Goal: Task Accomplishment & Management: Use online tool/utility

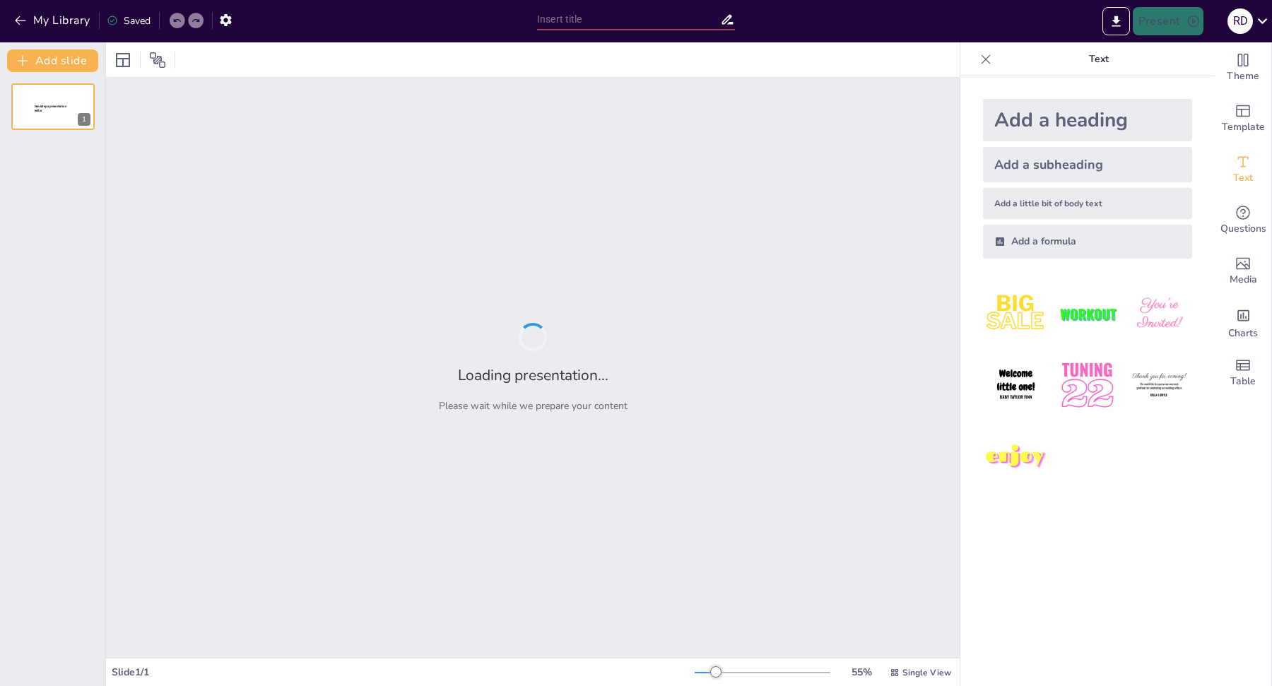
type input "Shockingly Simple: Mastering Electrical Safety for Everyone"
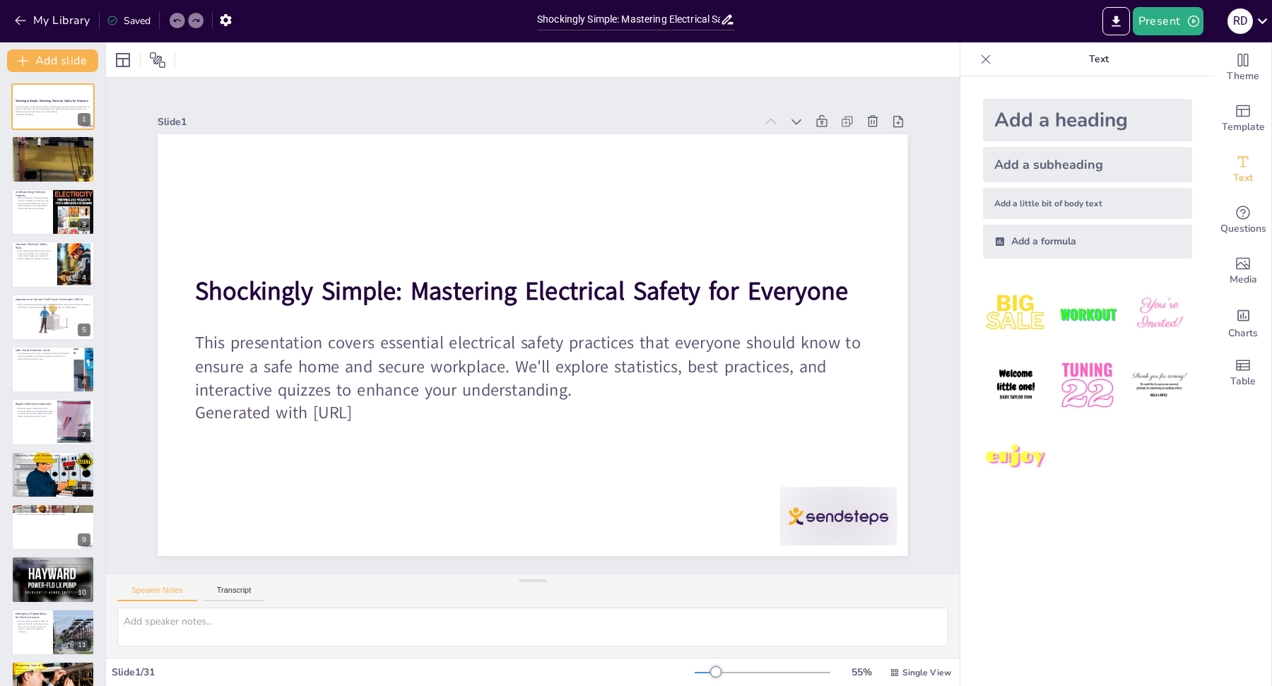
checkbox input "true"
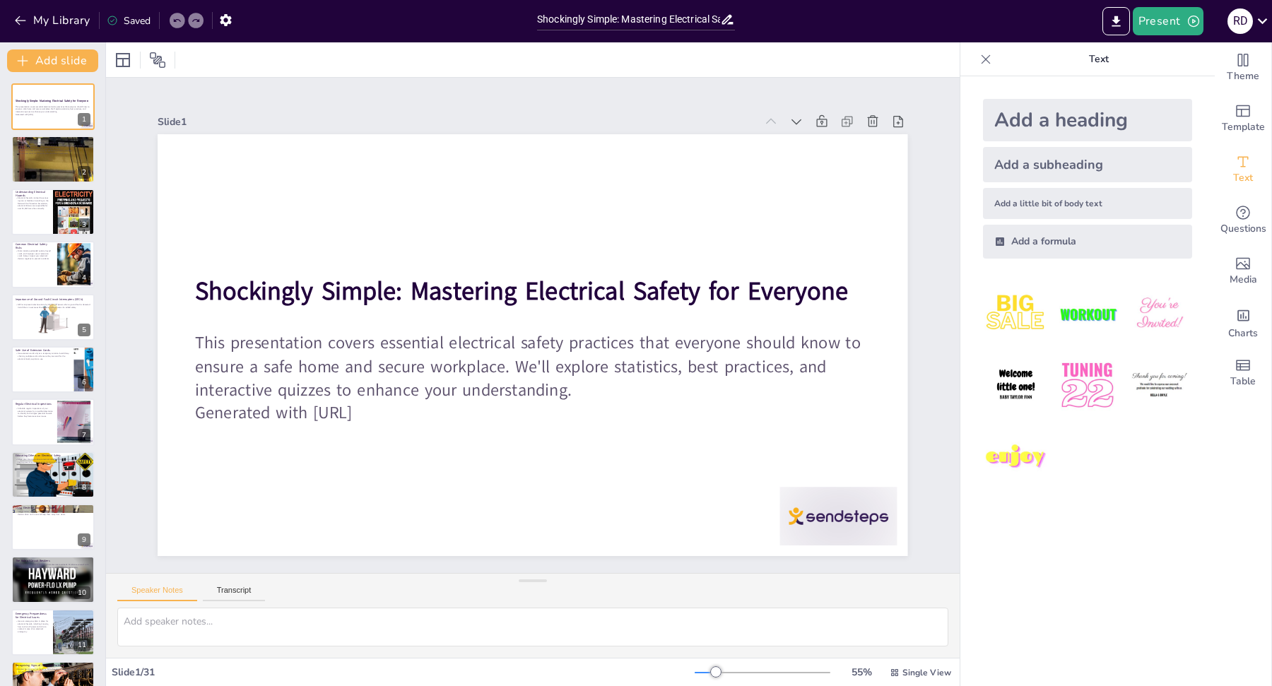
checkbox input "true"
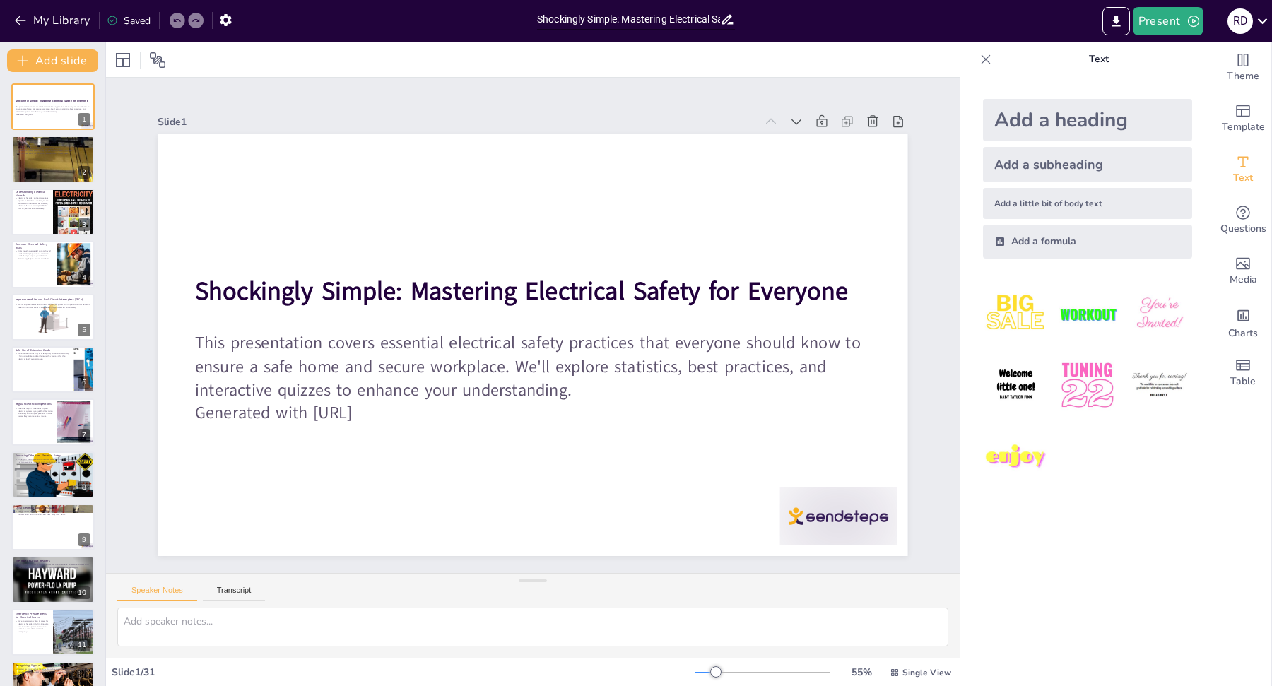
checkbox input "true"
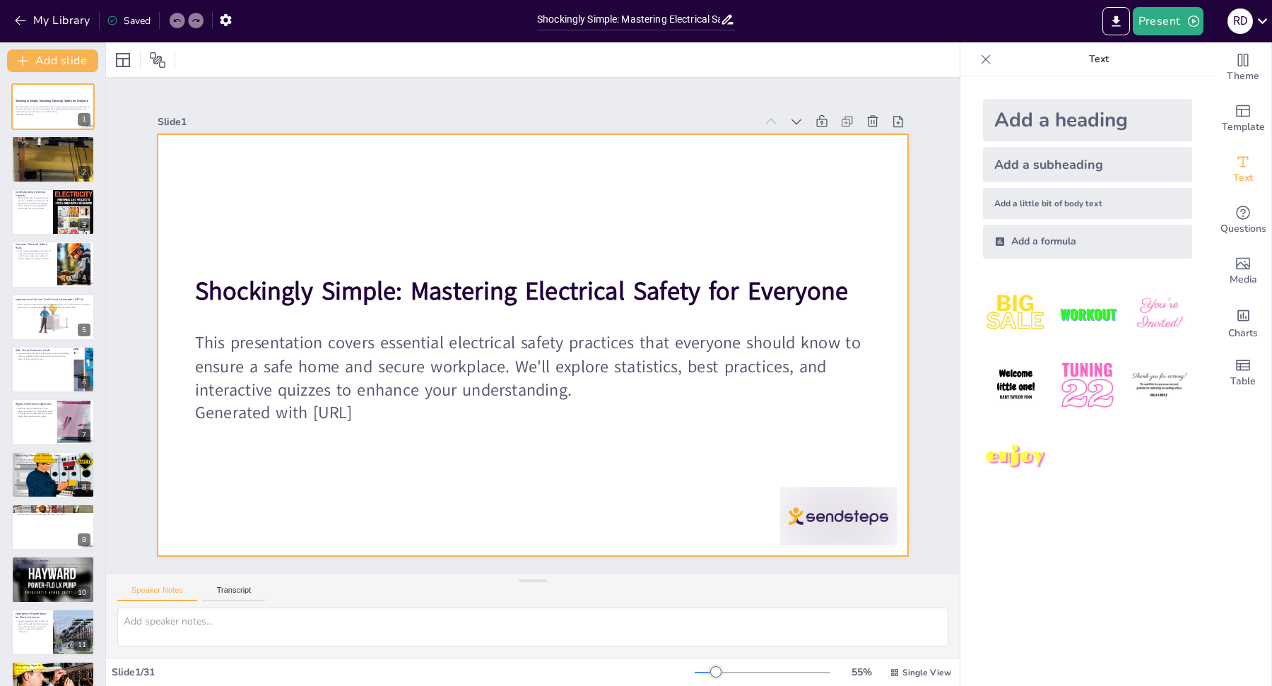
checkbox input "true"
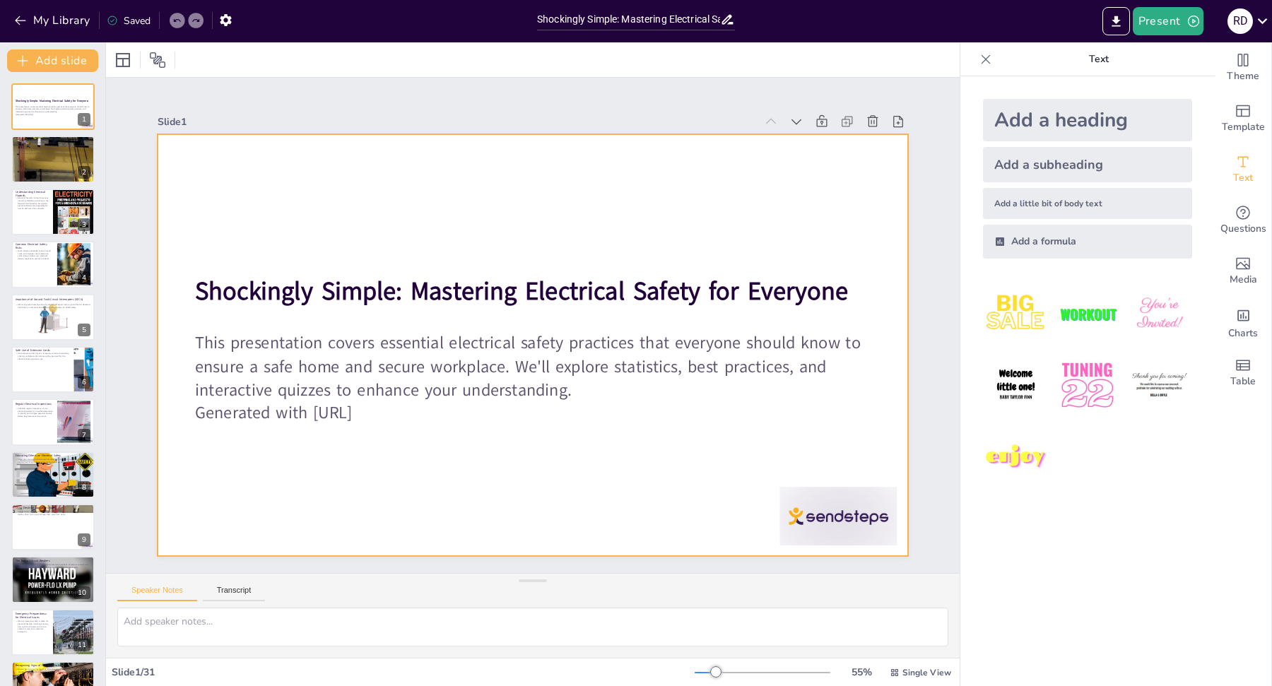
checkbox input "true"
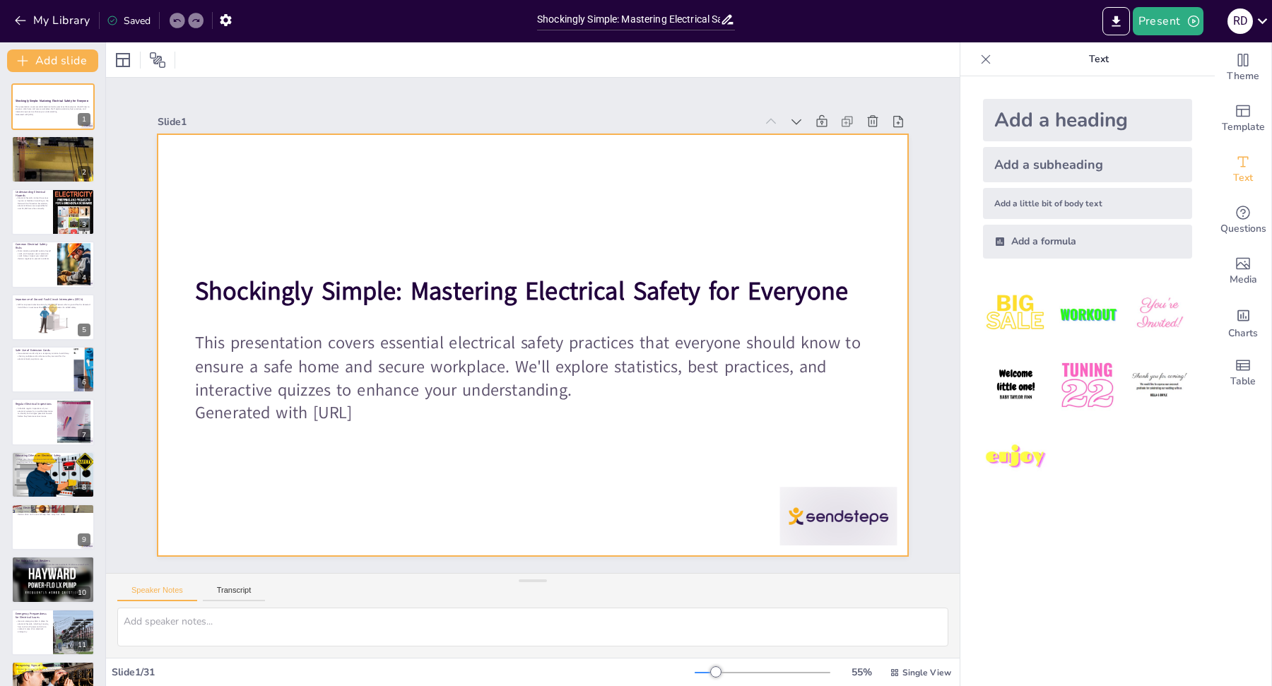
checkbox input "true"
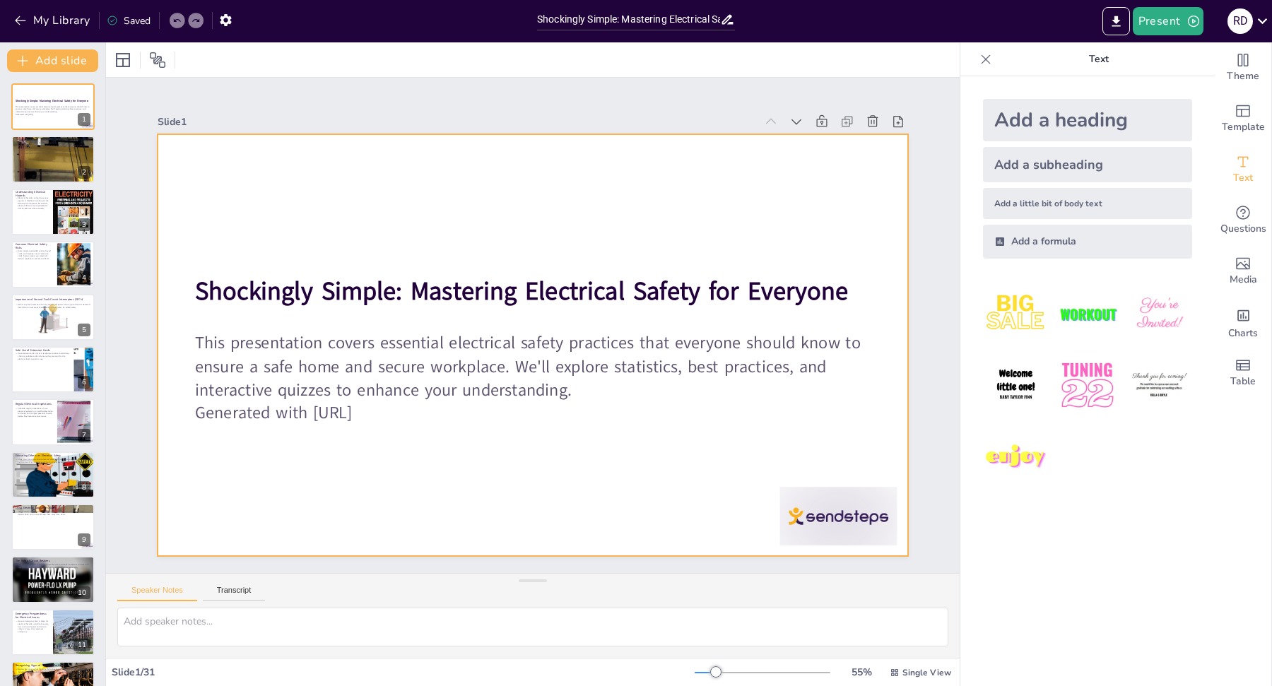
checkbox input "true"
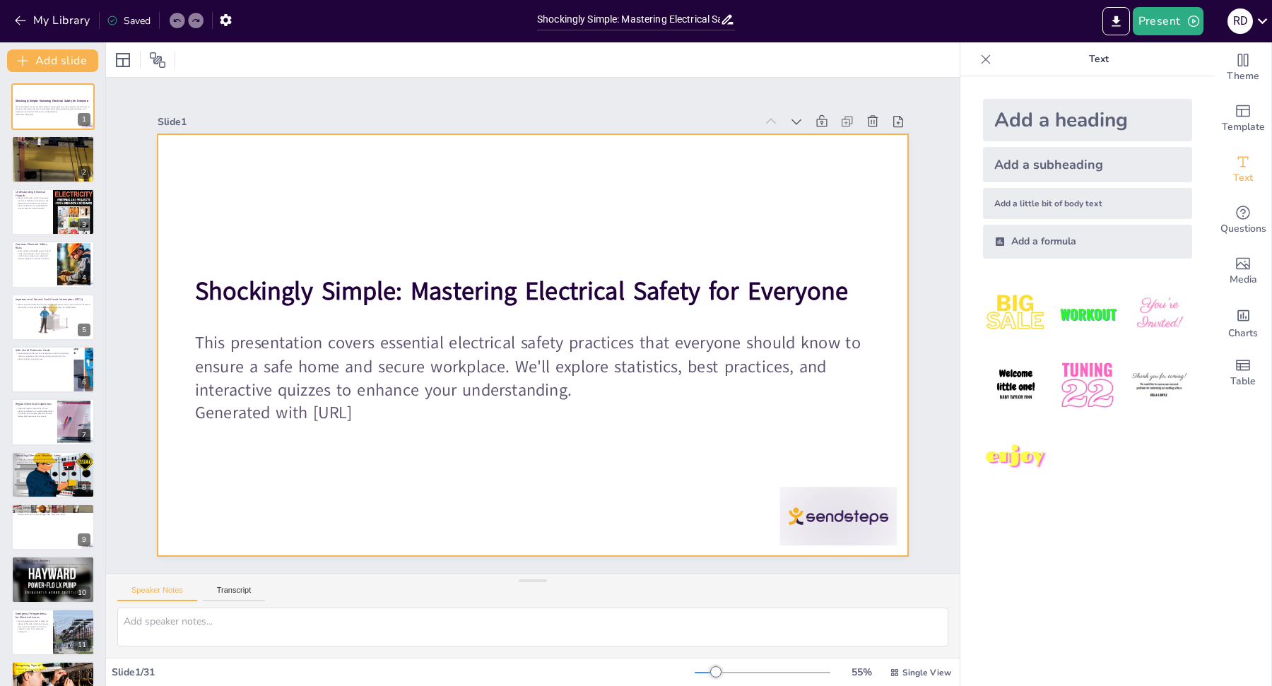
checkbox input "true"
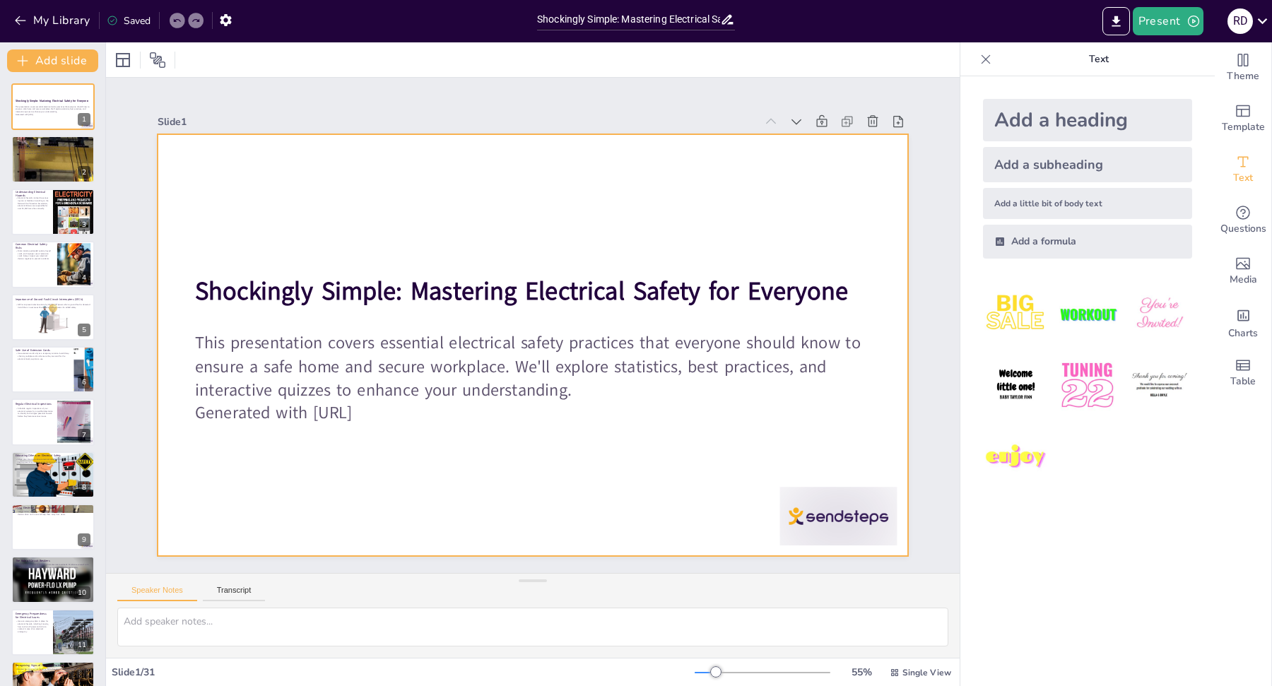
checkbox input "true"
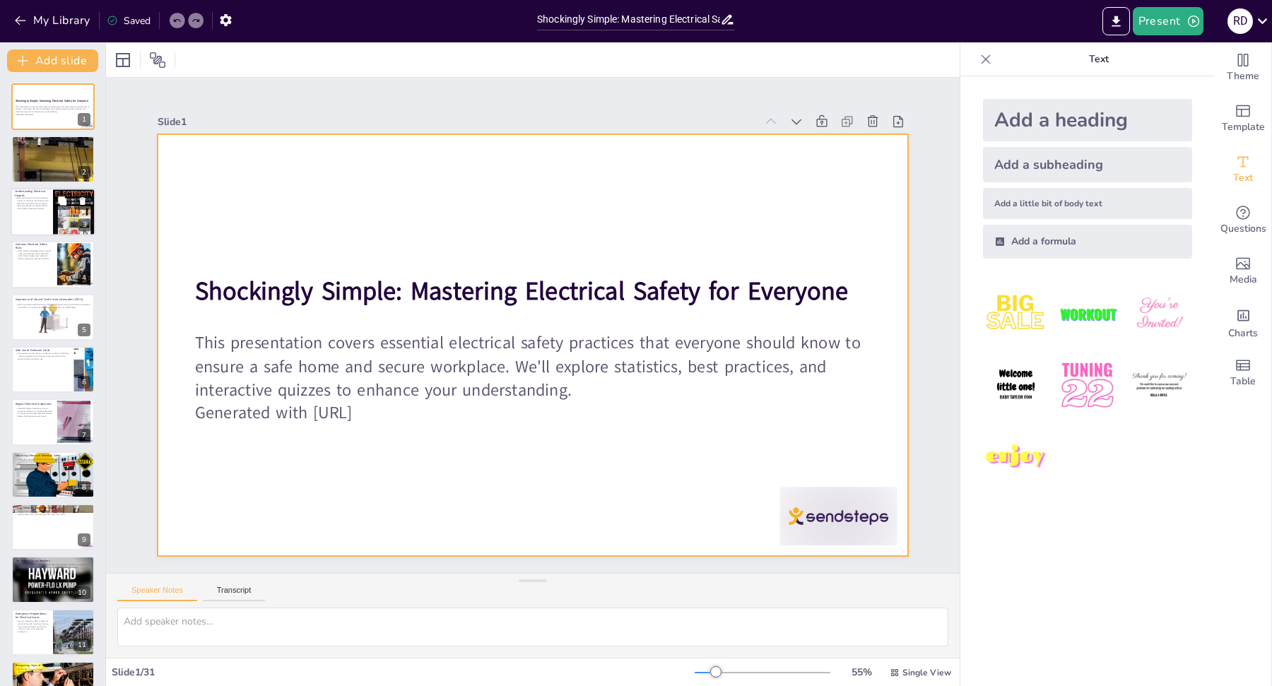
checkbox input "true"
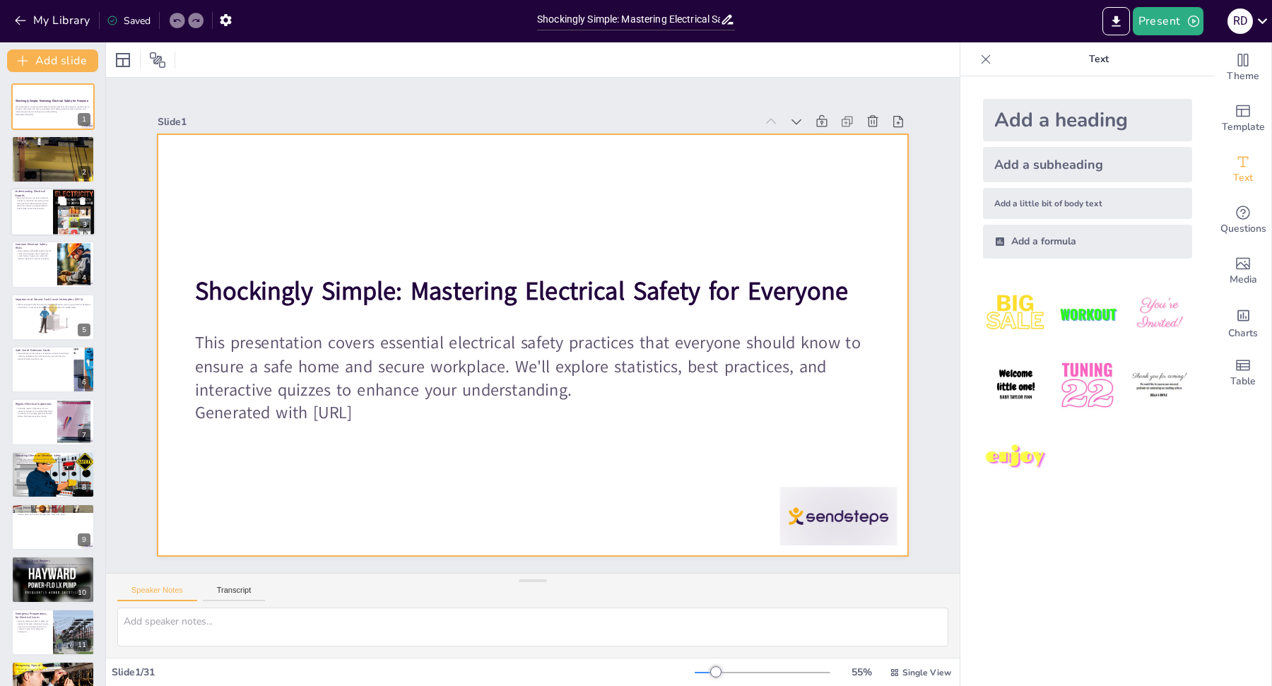
checkbox input "true"
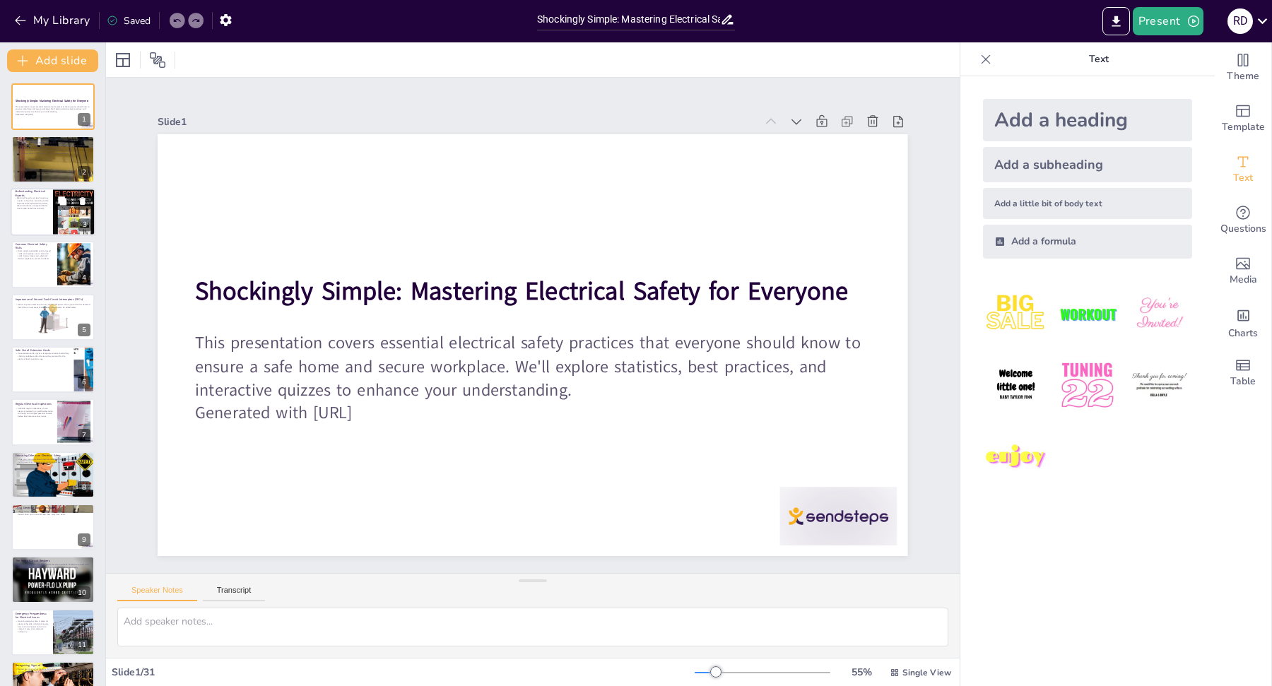
checkbox input "true"
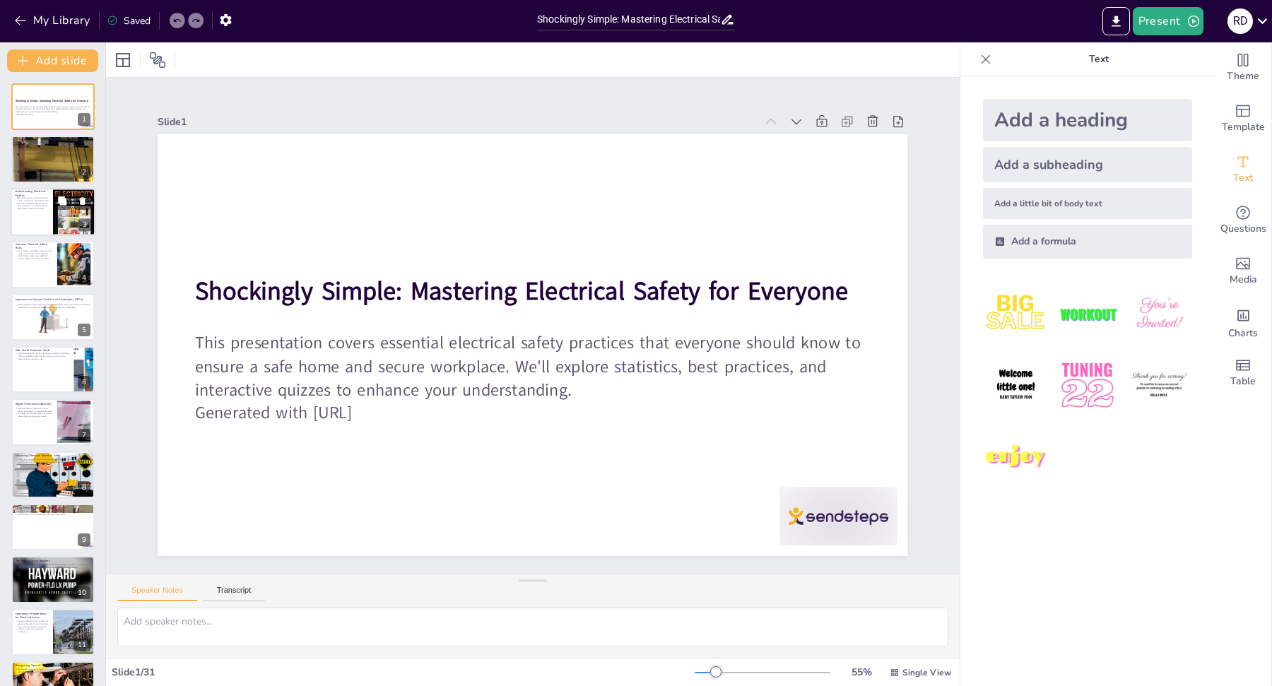
checkbox input "true"
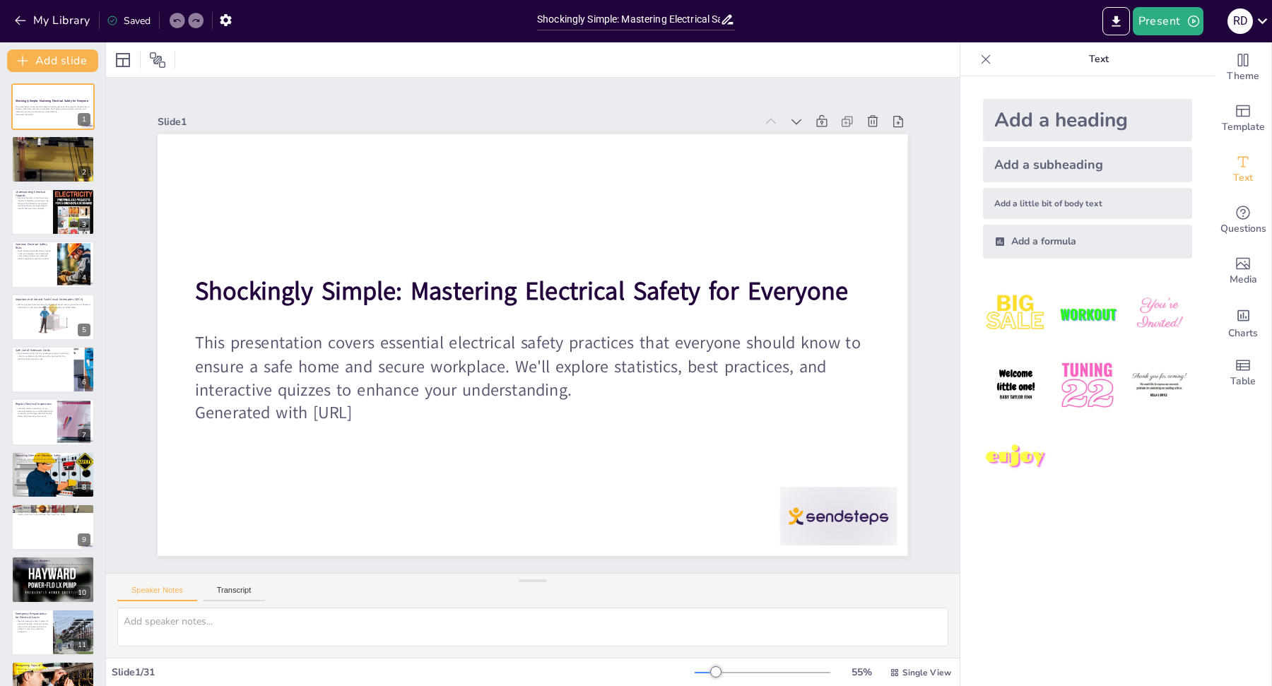
checkbox input "true"
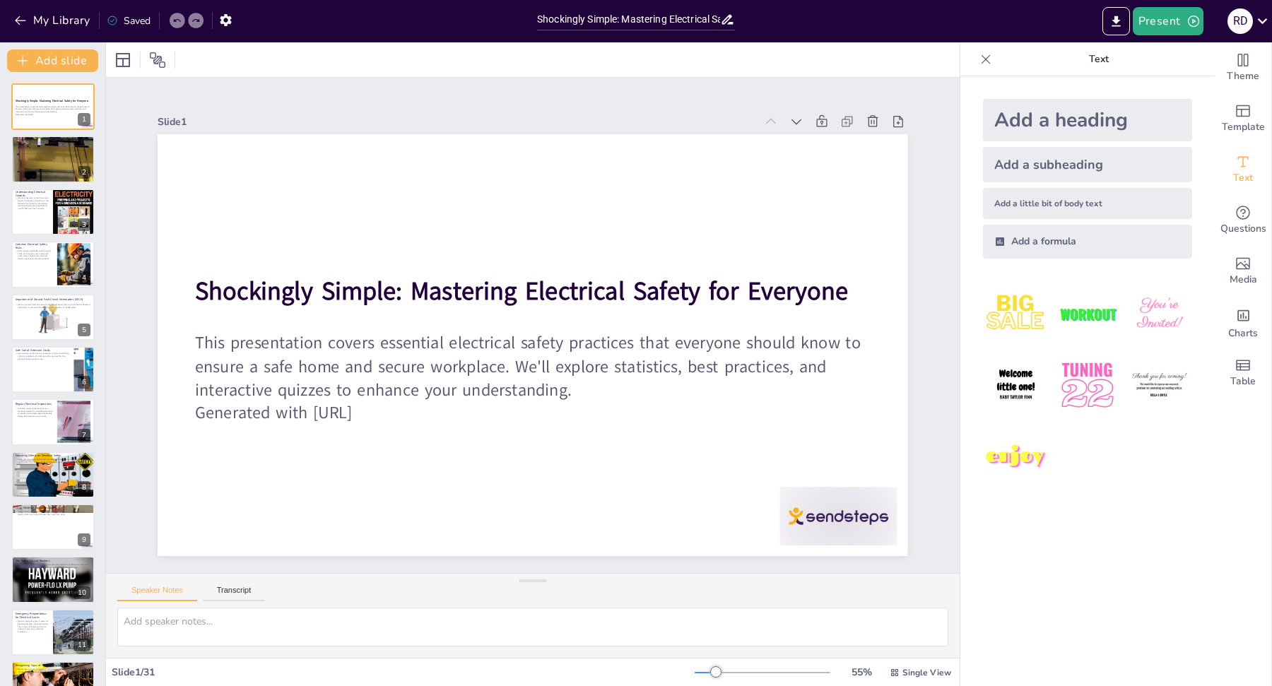
checkbox input "true"
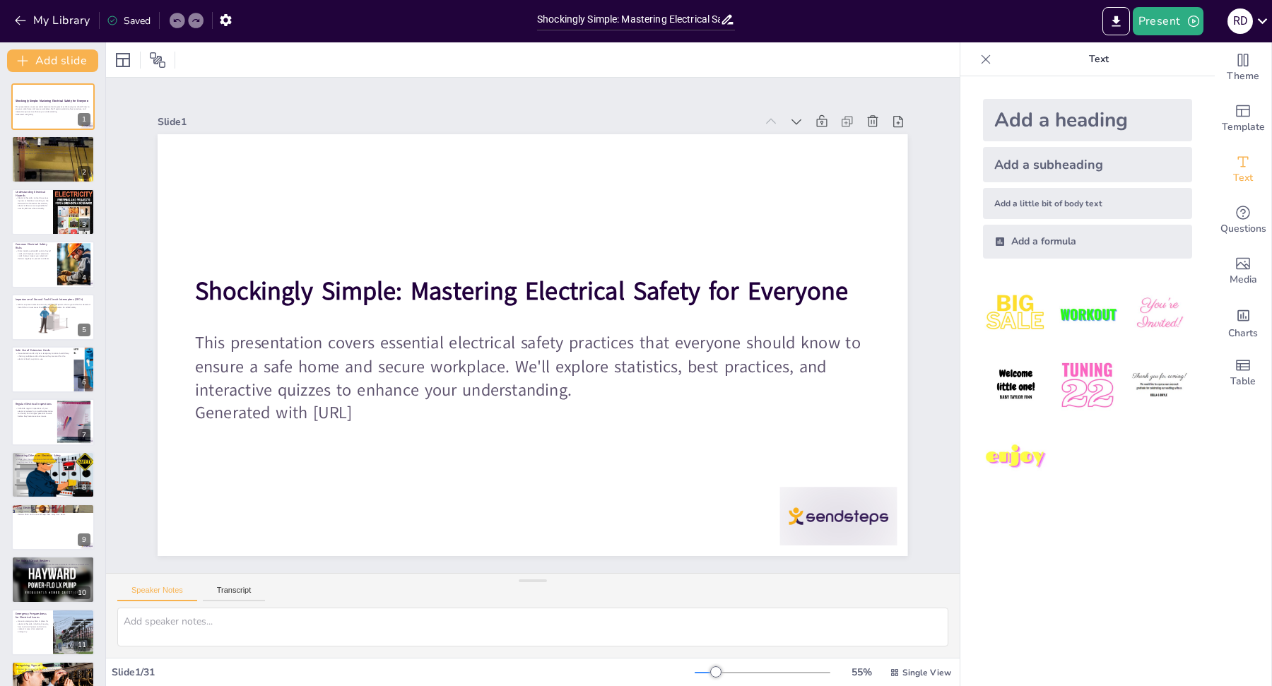
checkbox input "true"
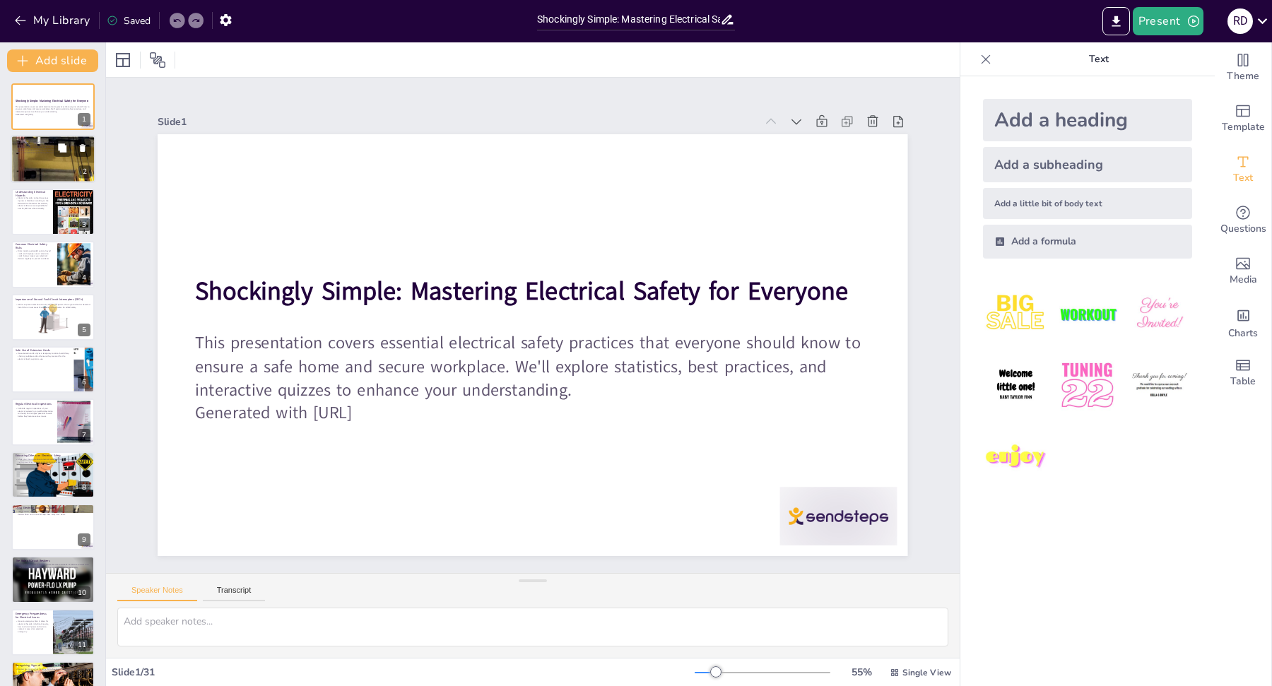
checkbox input "true"
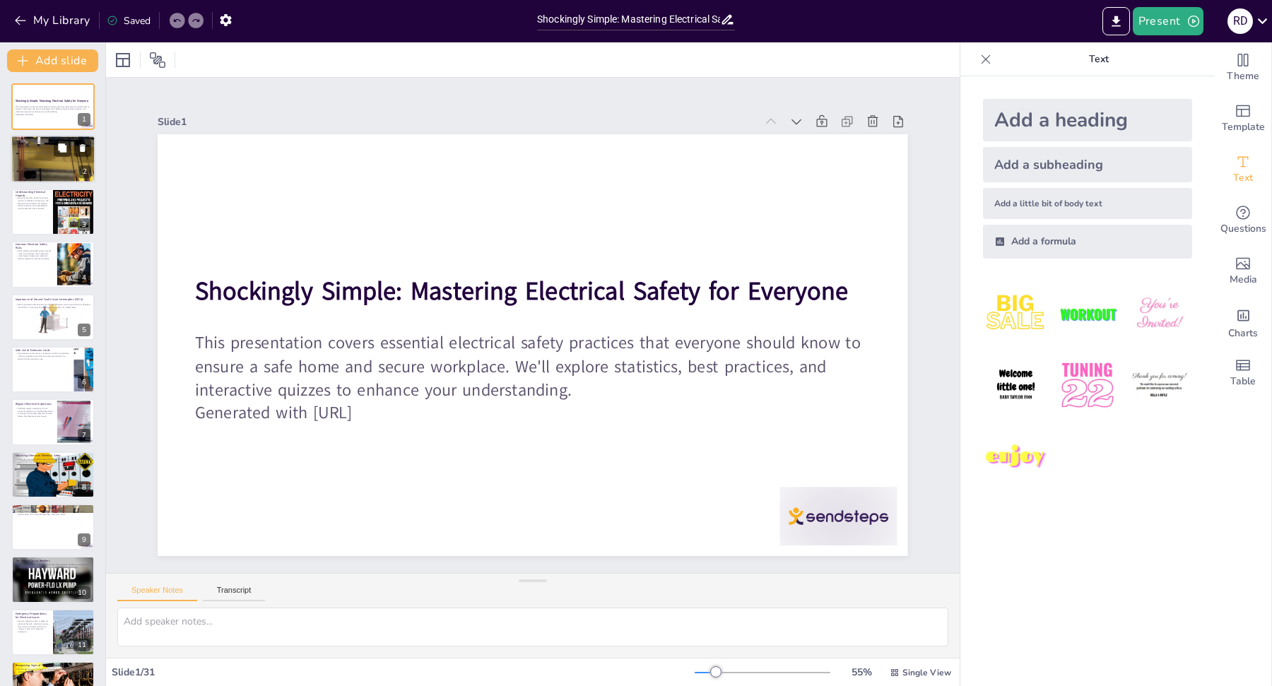
click at [57, 164] on div at bounding box center [53, 159] width 85 height 94
type textarea "Electrical hazards present a significant risk in both residential and workplace…"
checkbox input "true"
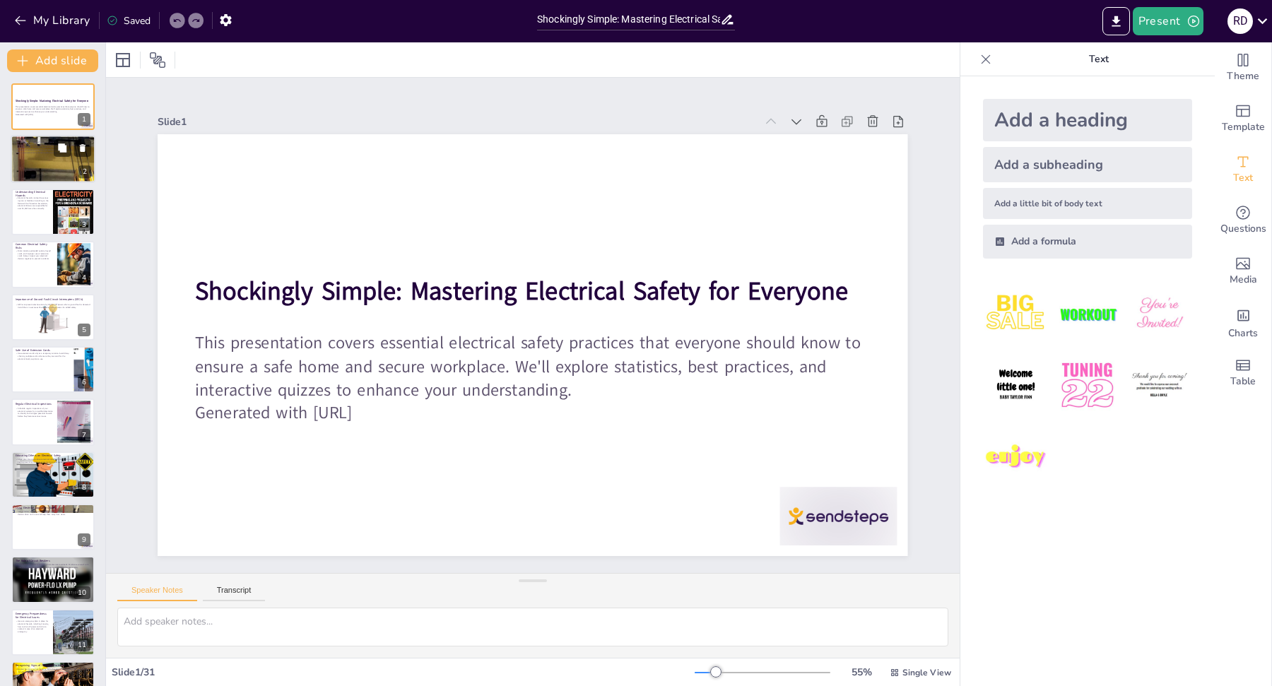
checkbox input "true"
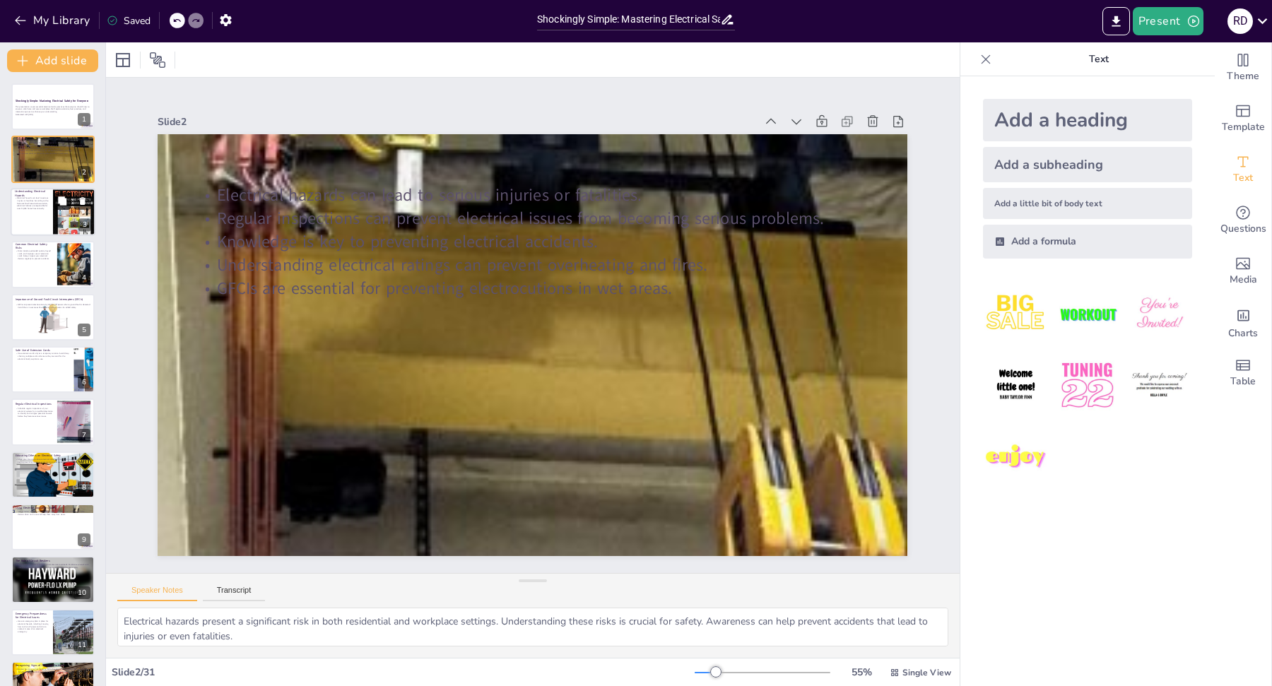
checkbox input "true"
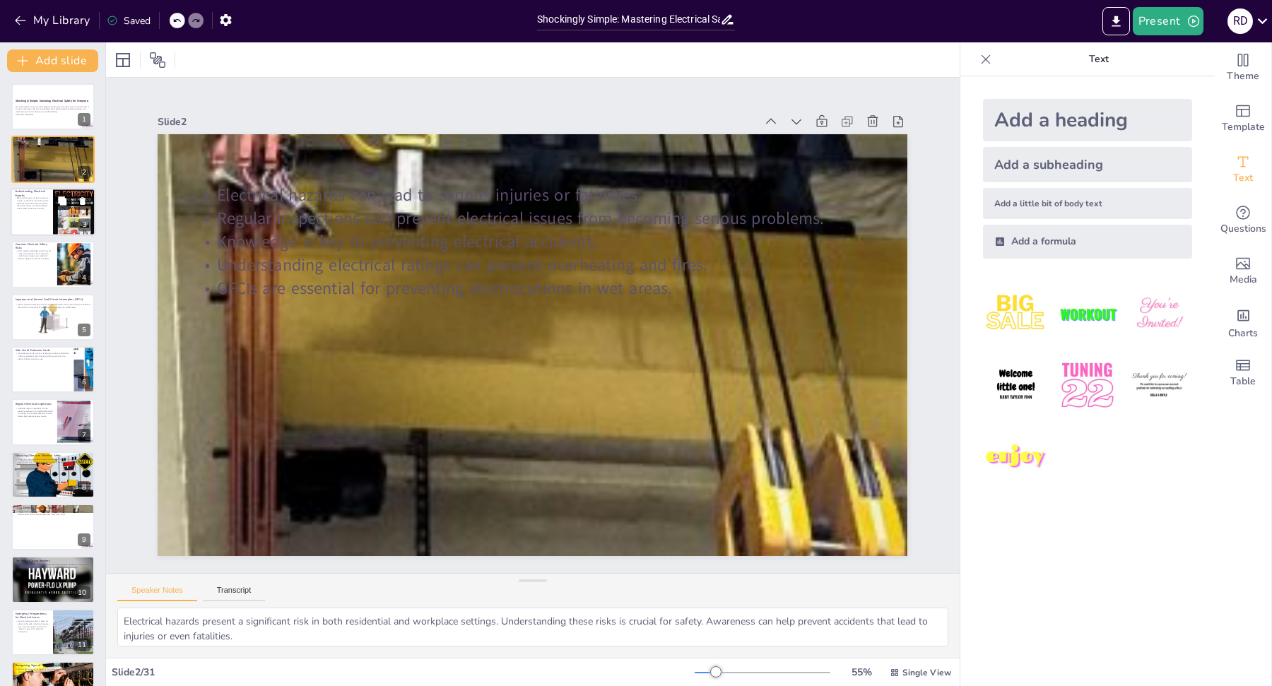
checkbox input "true"
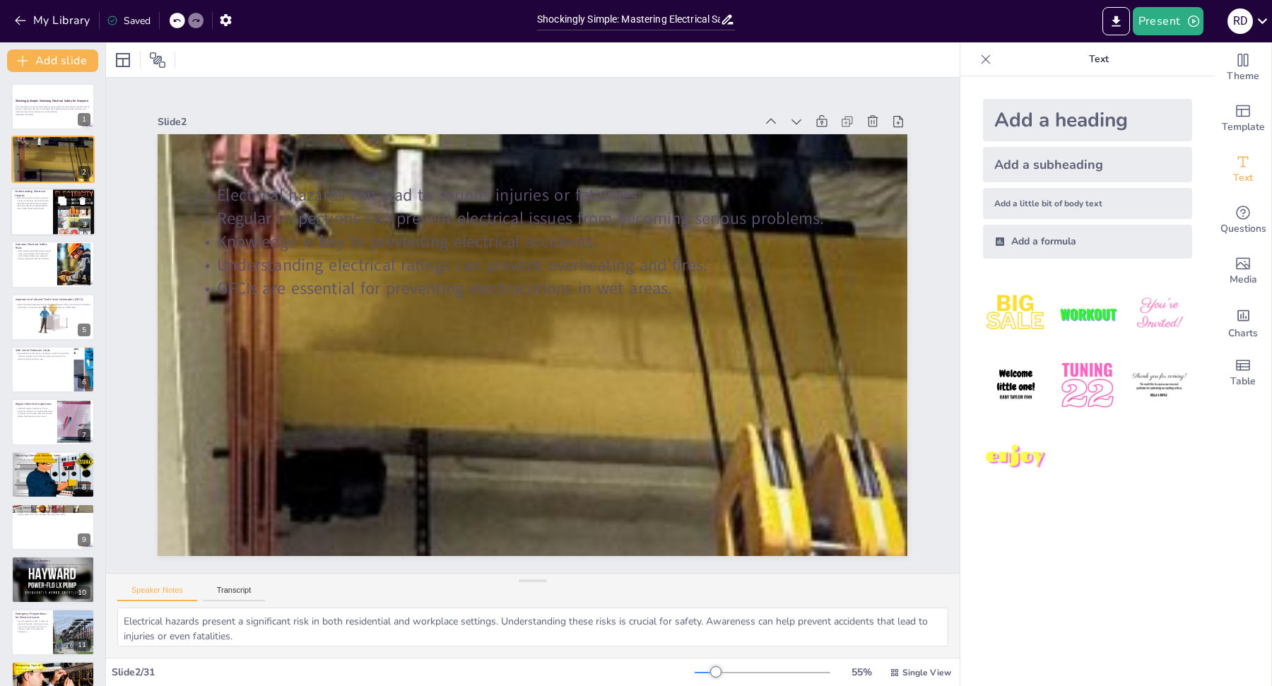
checkbox input "true"
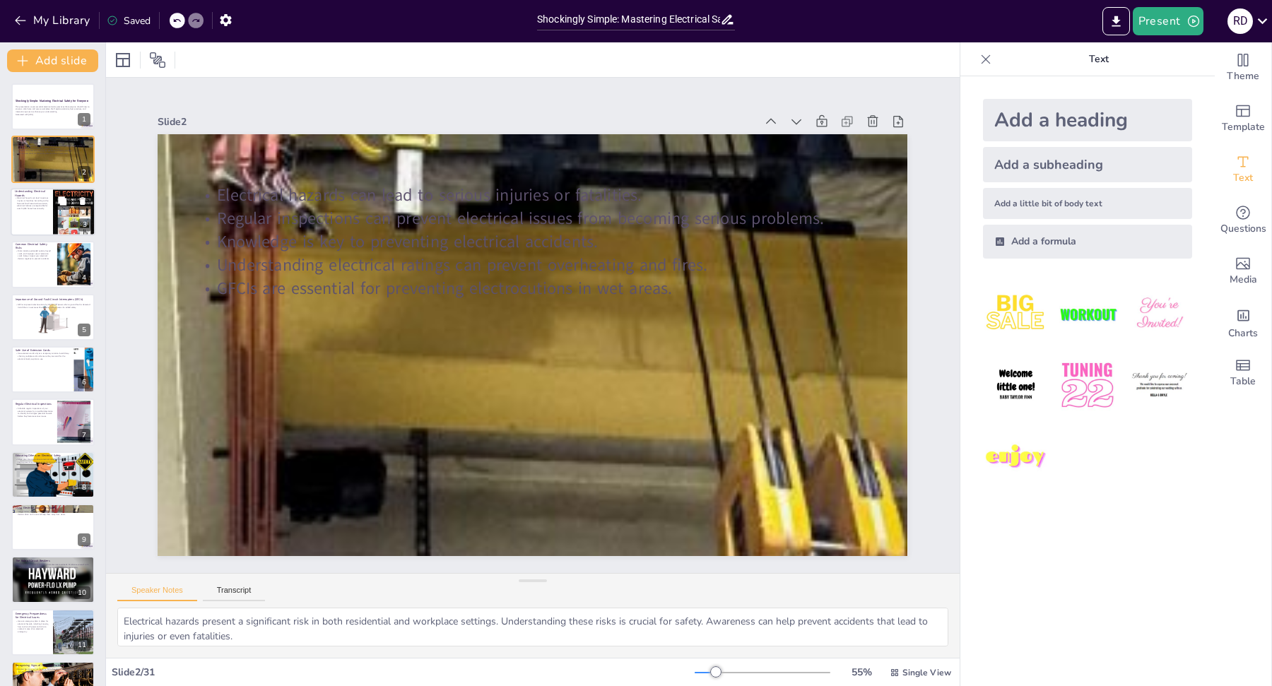
checkbox input "true"
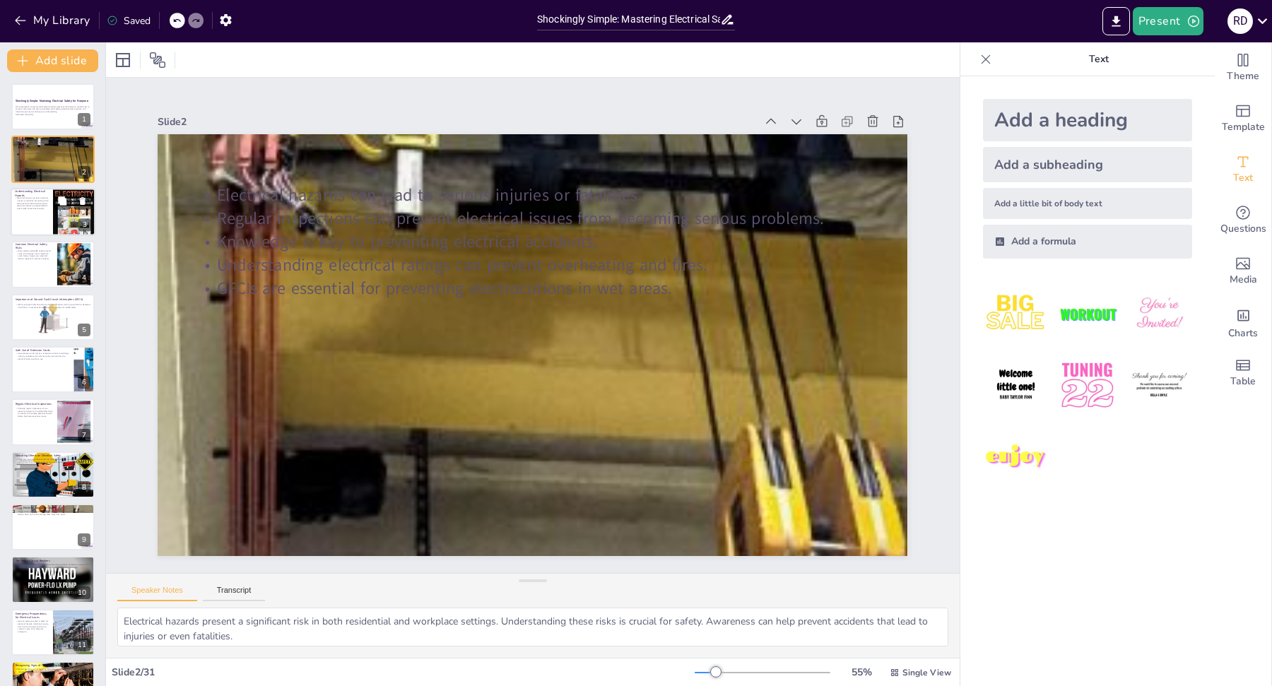
checkbox input "true"
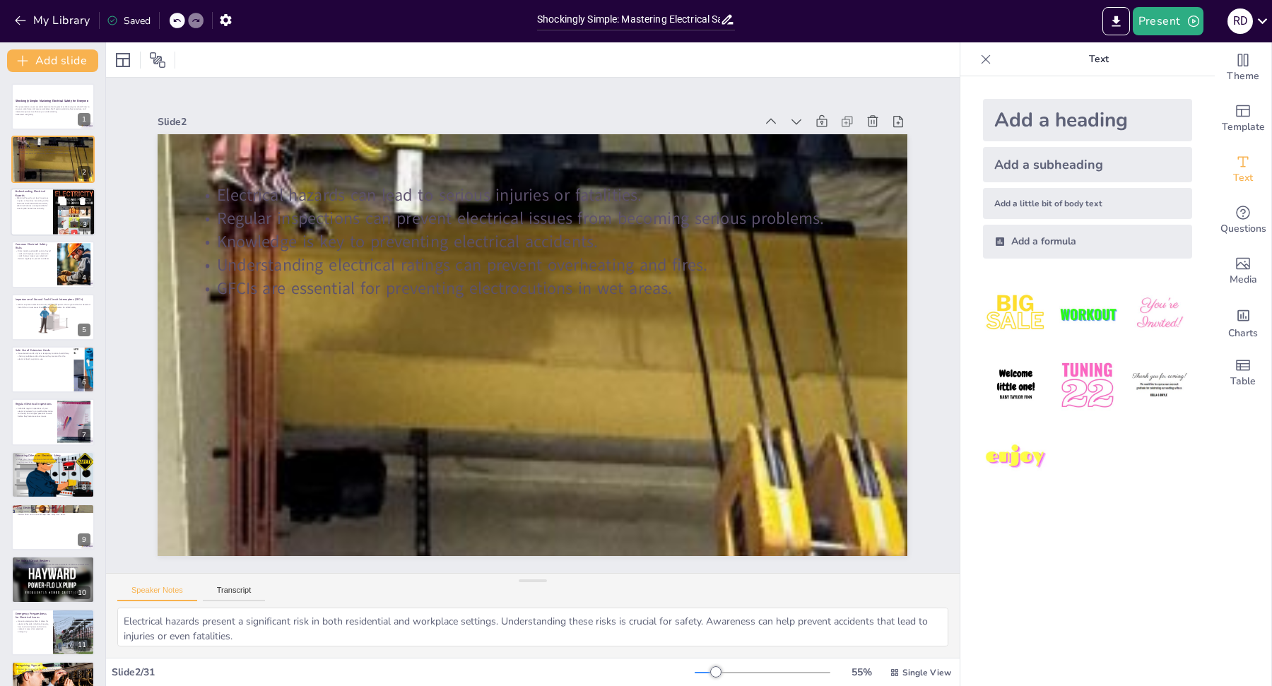
checkbox input "true"
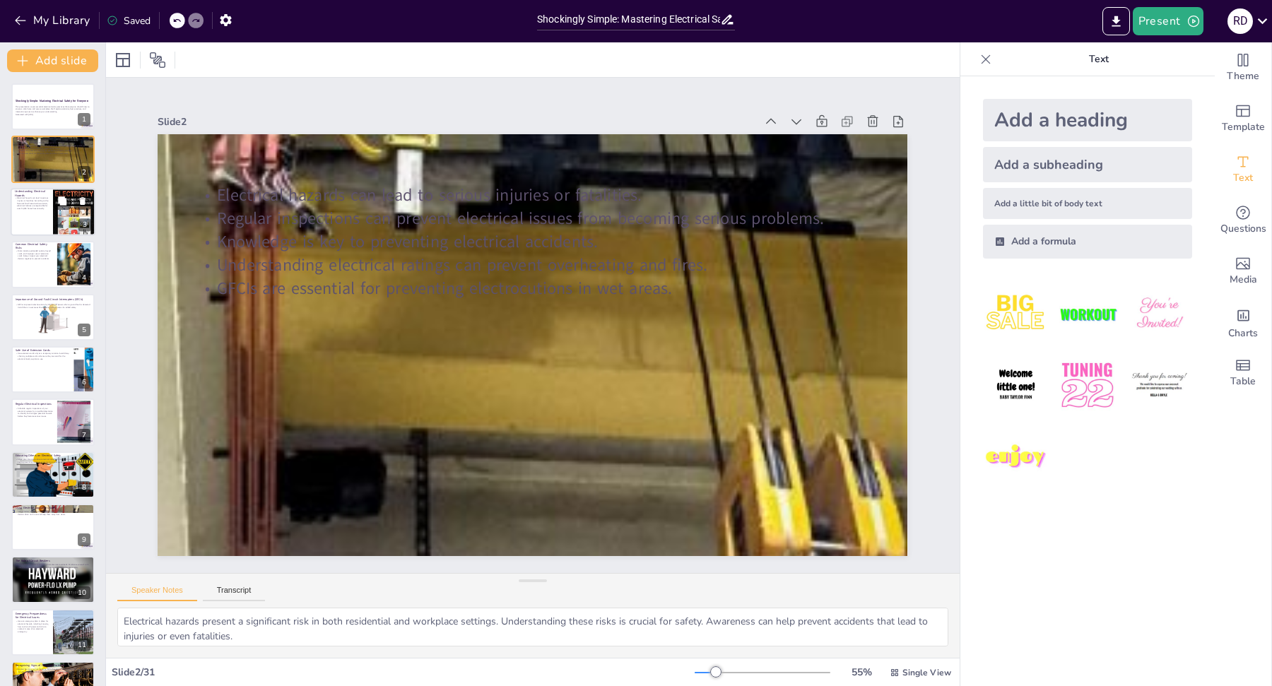
checkbox input "true"
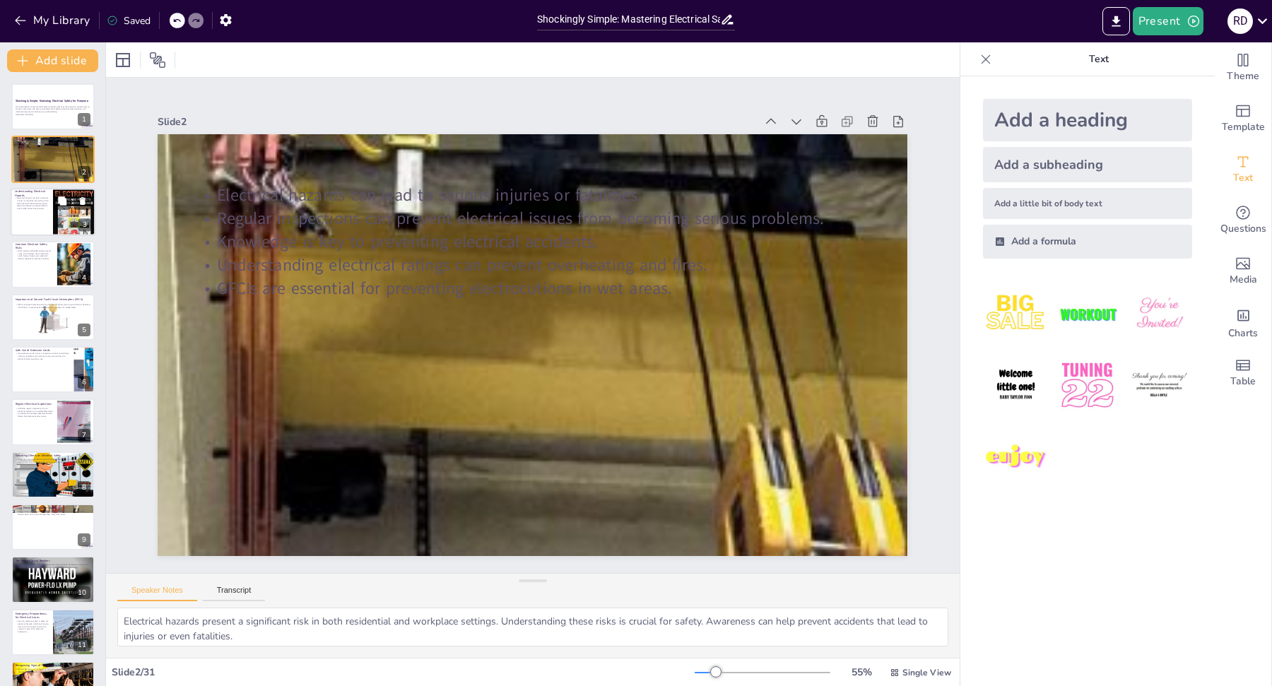
click at [42, 211] on div at bounding box center [53, 212] width 85 height 48
checkbox input "true"
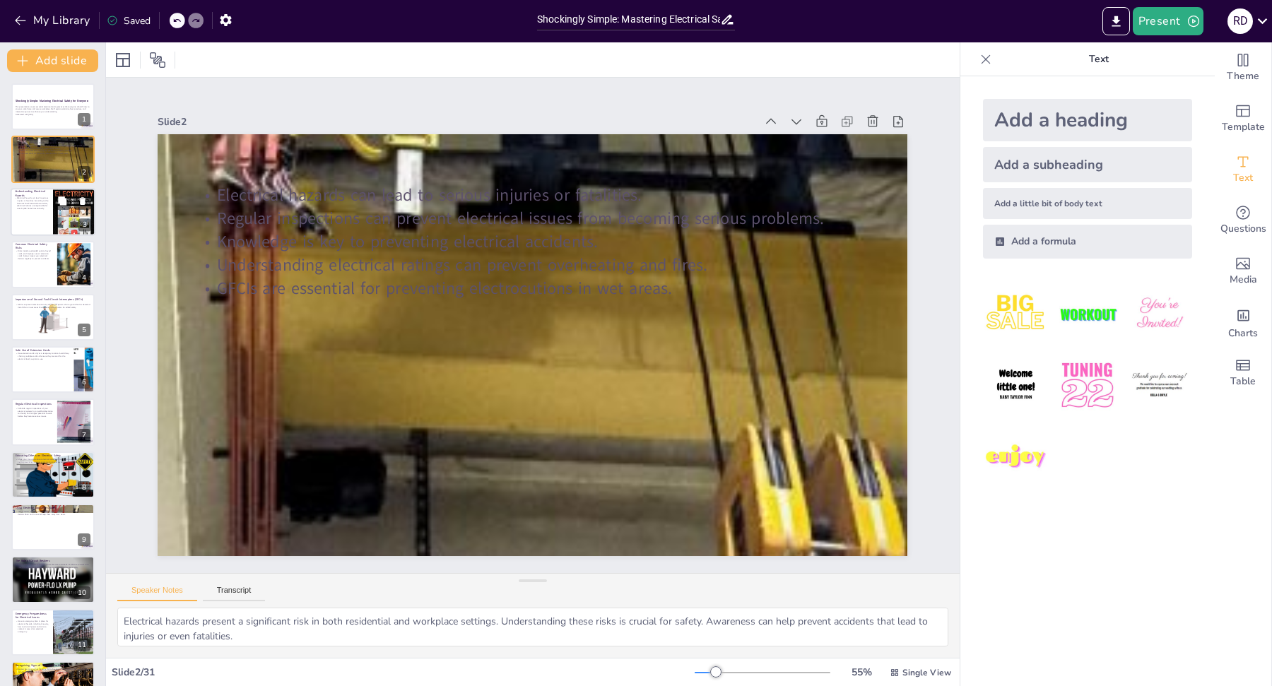
checkbox input "true"
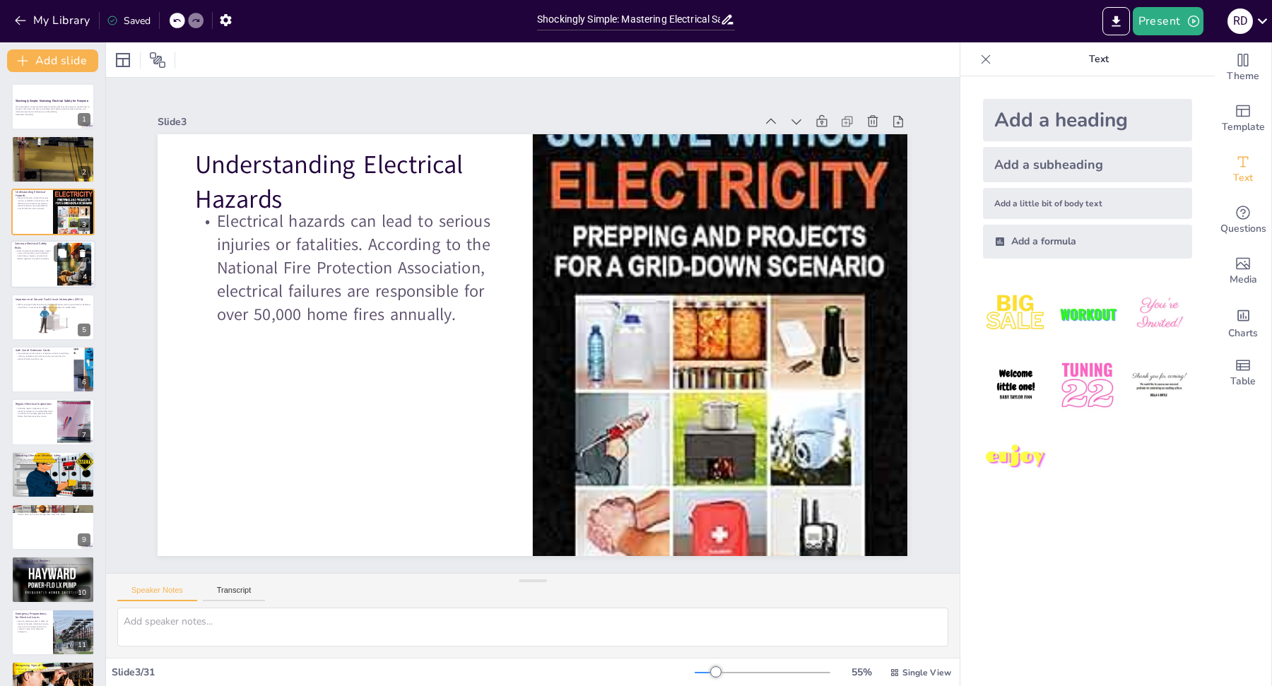
checkbox input "true"
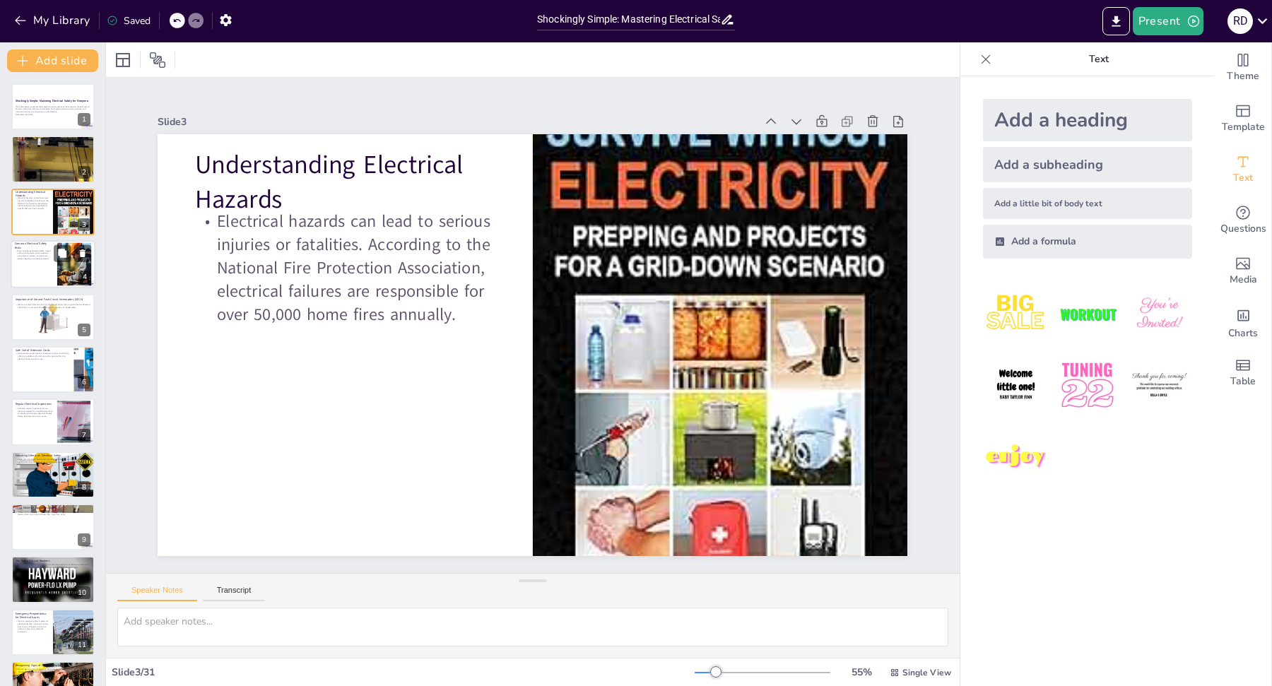
checkbox input "true"
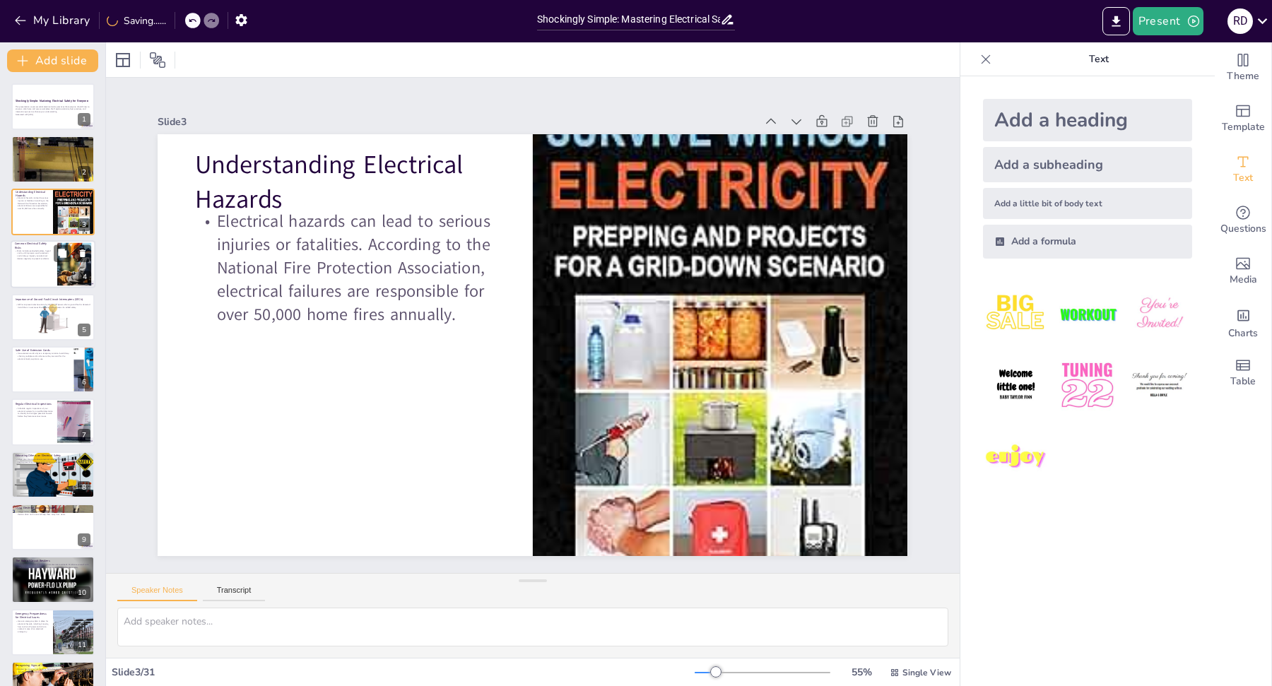
click at [47, 248] on p "Common Electrical Safety Risks" at bounding box center [34, 246] width 38 height 8
checkbox input "true"
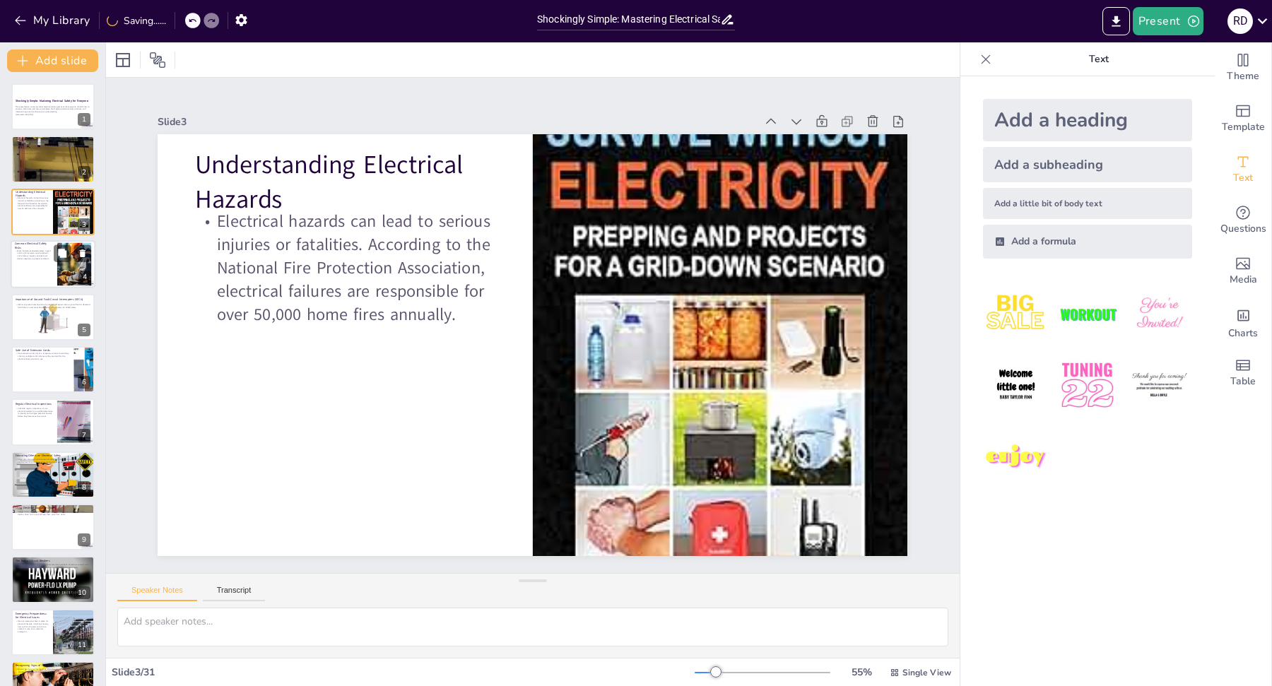
checkbox input "true"
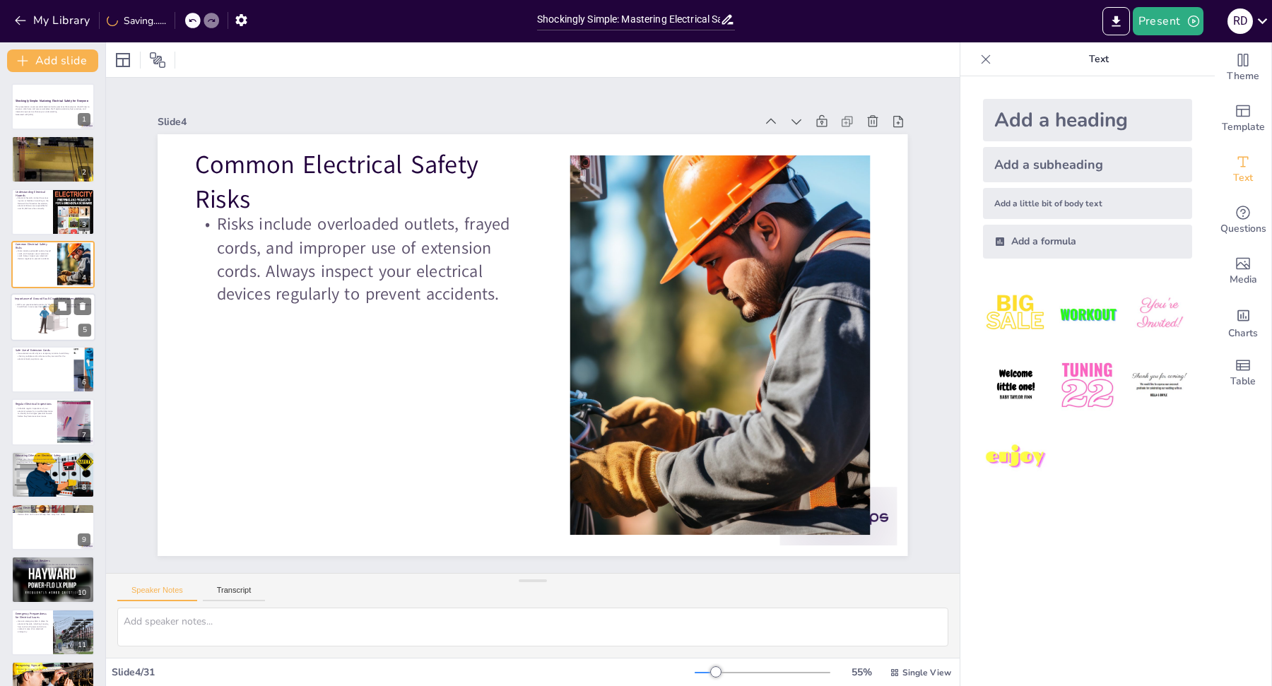
checkbox input "true"
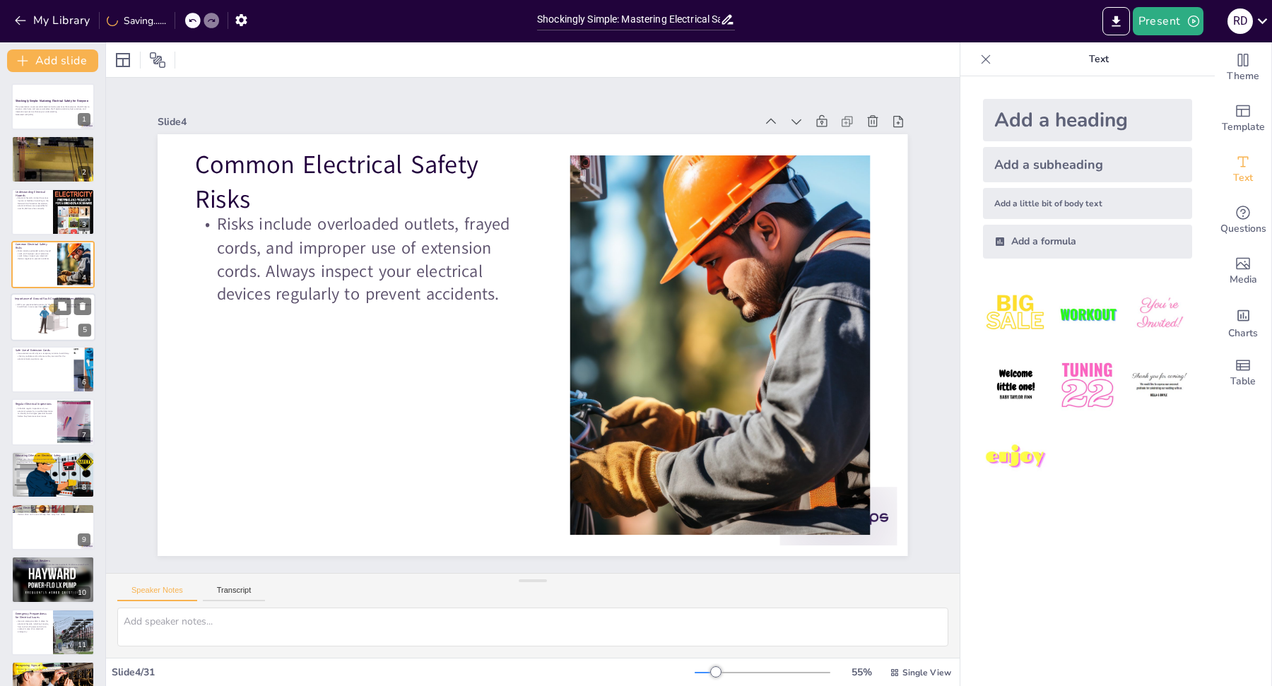
checkbox input "true"
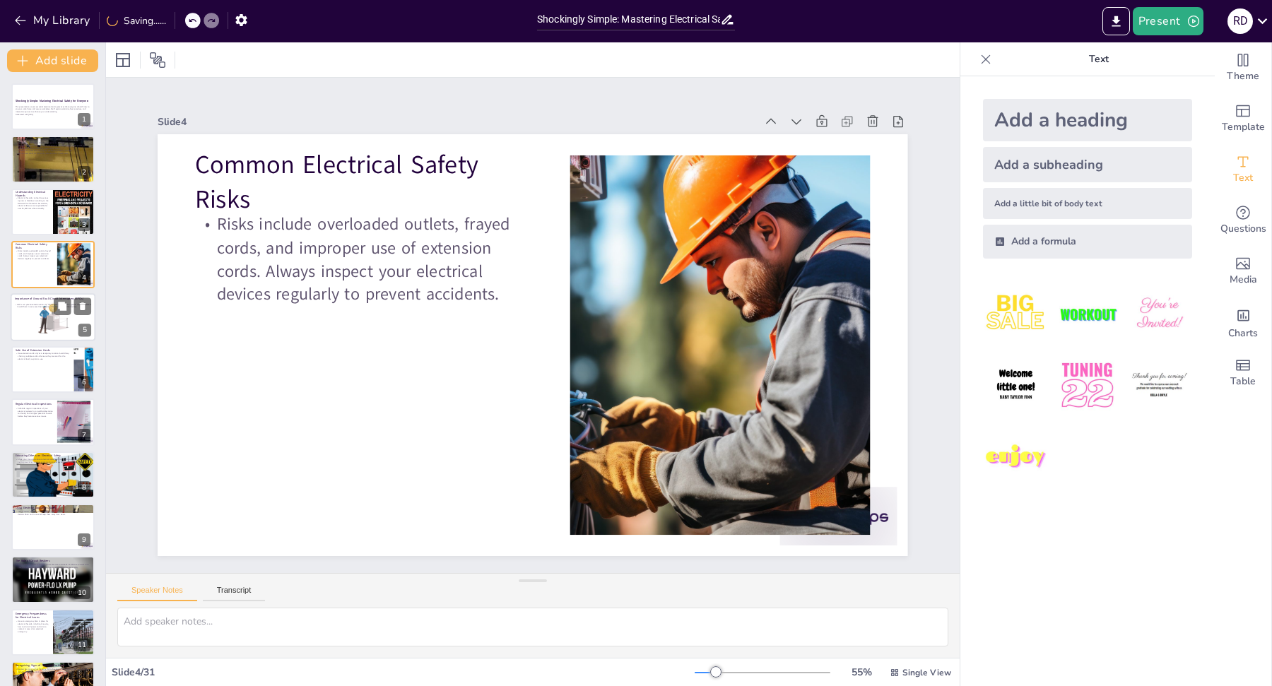
checkbox input "true"
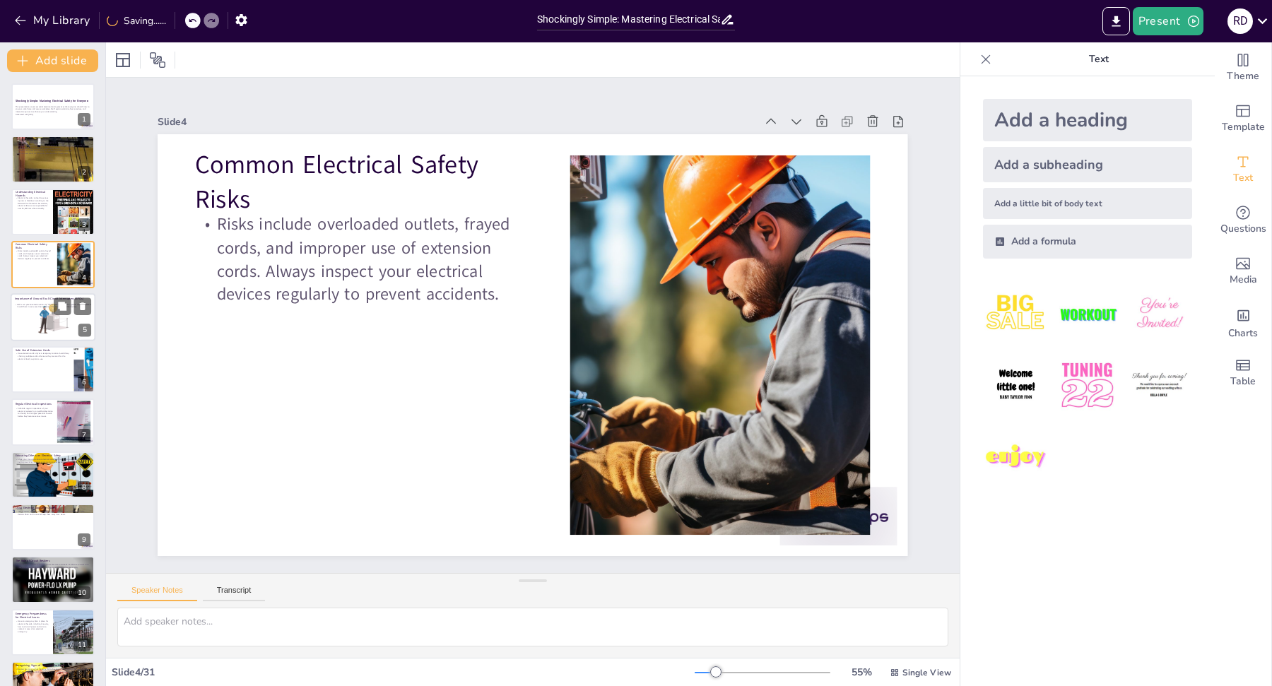
checkbox input "true"
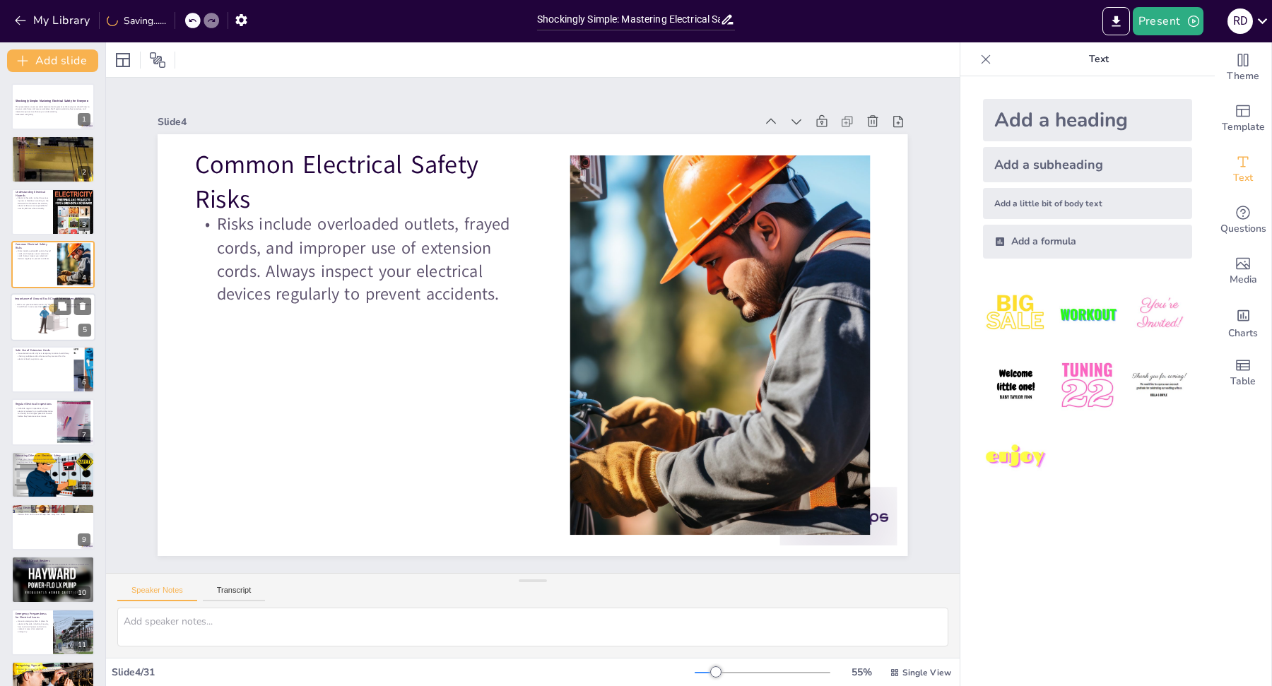
checkbox input "true"
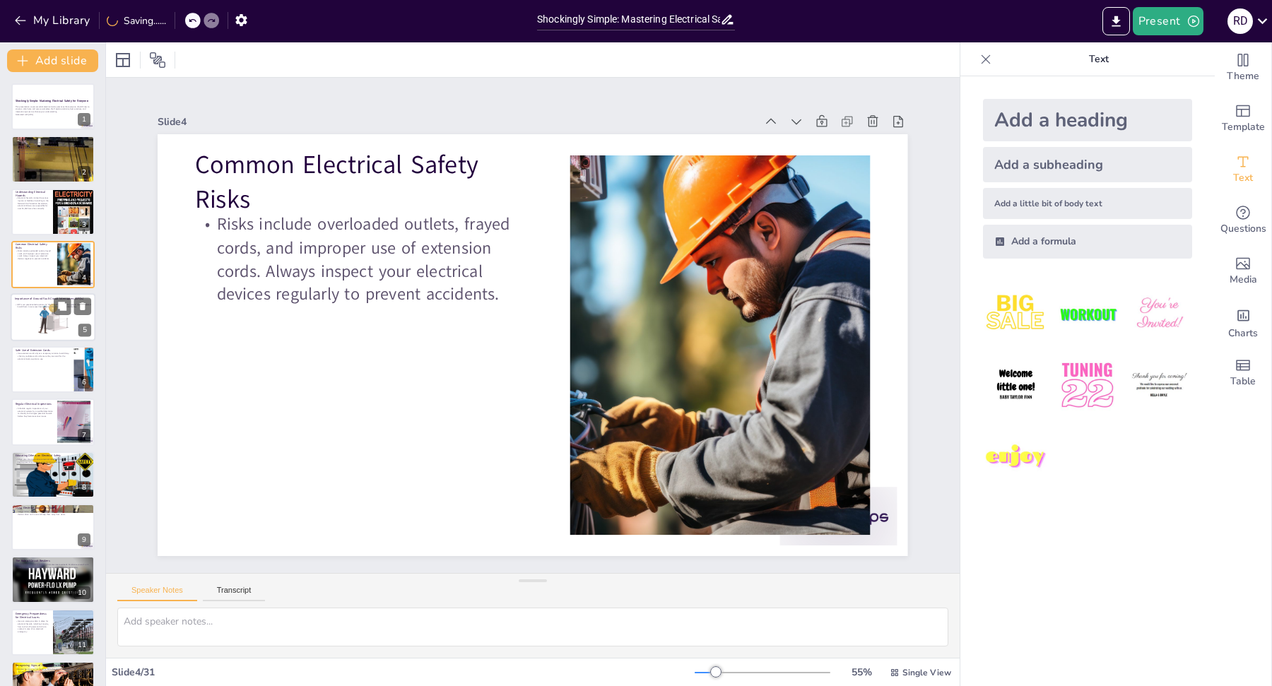
checkbox input "true"
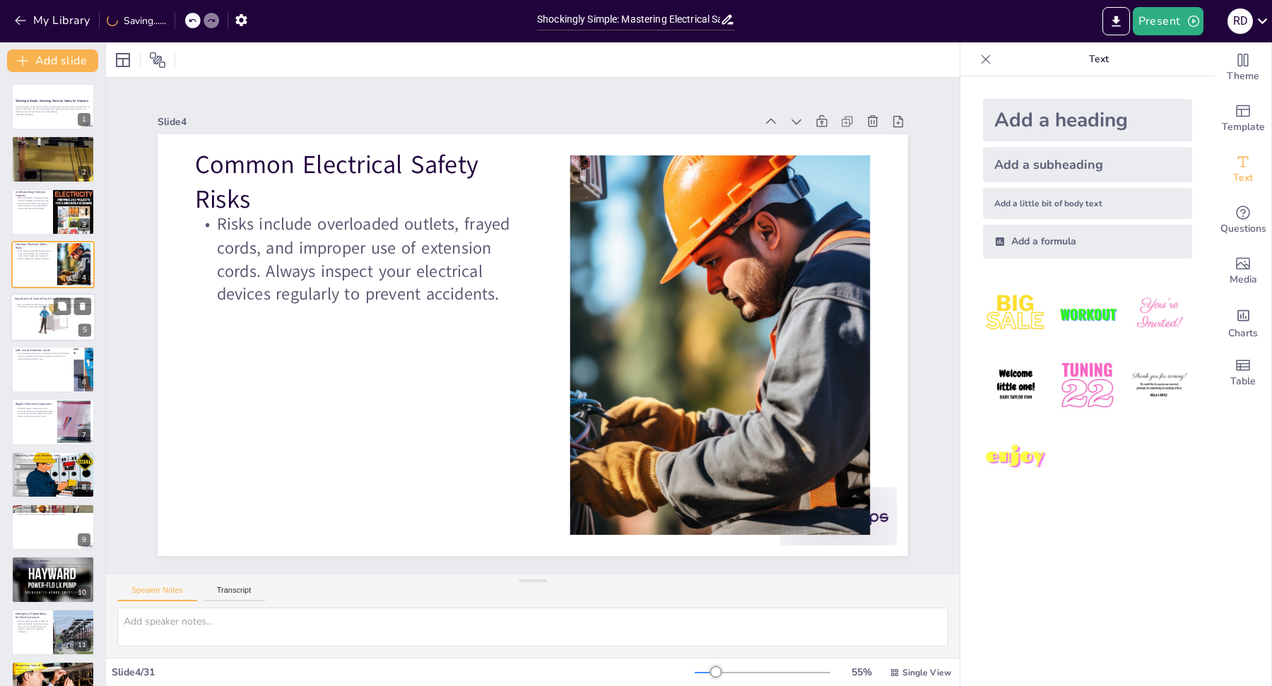
click at [55, 298] on button at bounding box center [62, 306] width 17 height 17
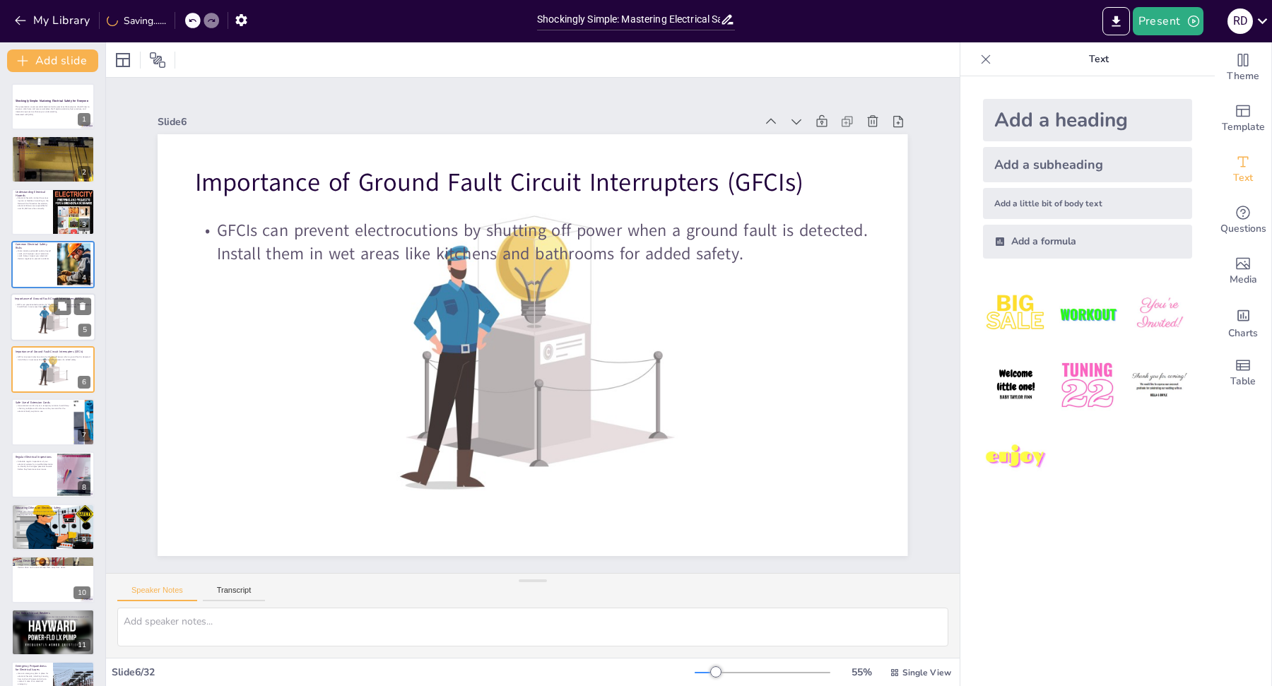
checkbox input "true"
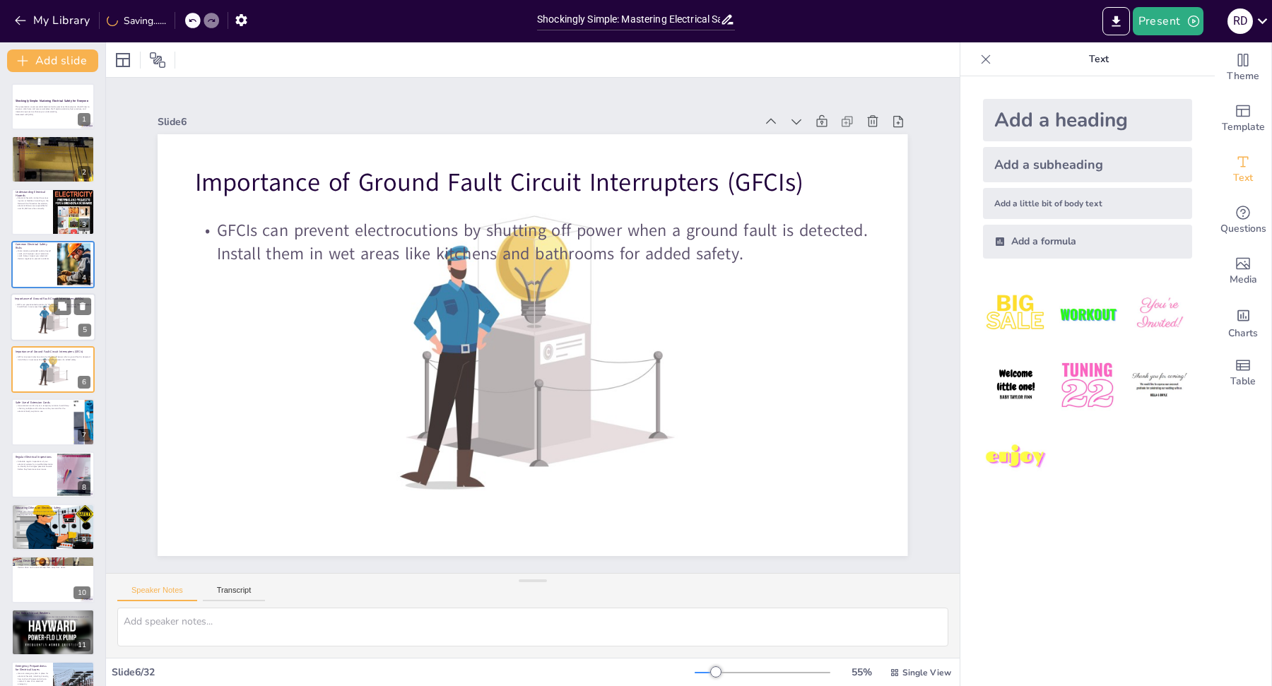
checkbox input "true"
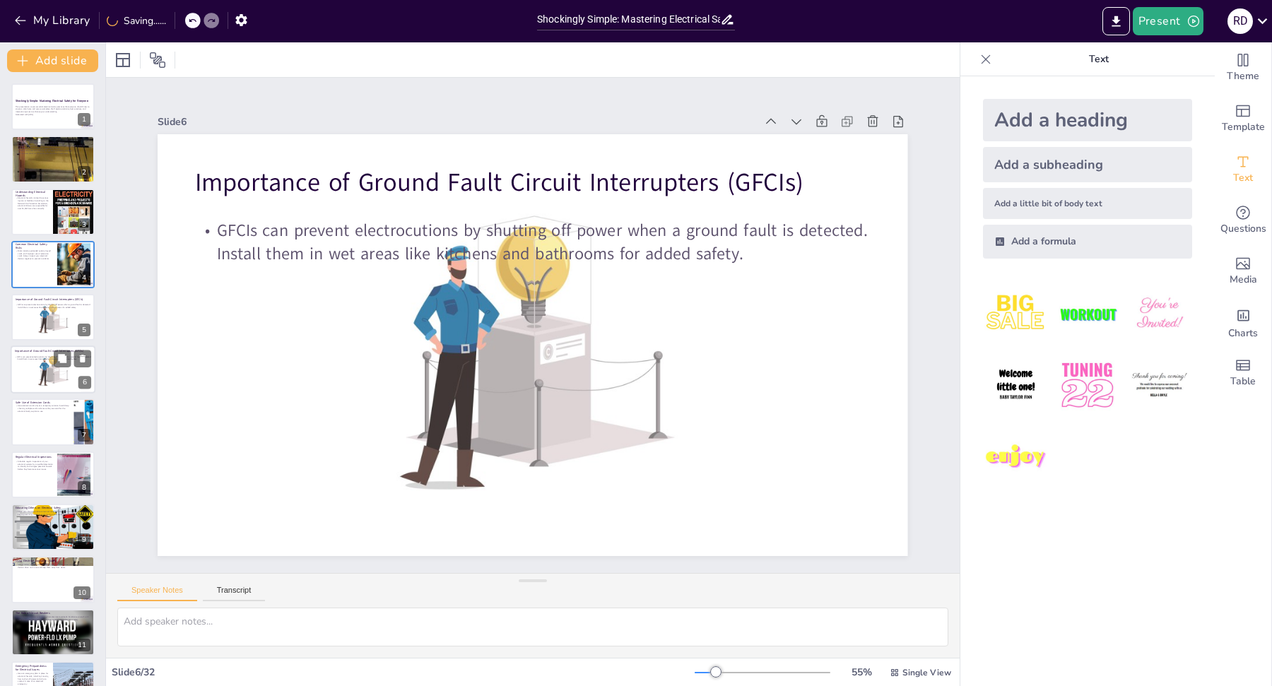
checkbox input "true"
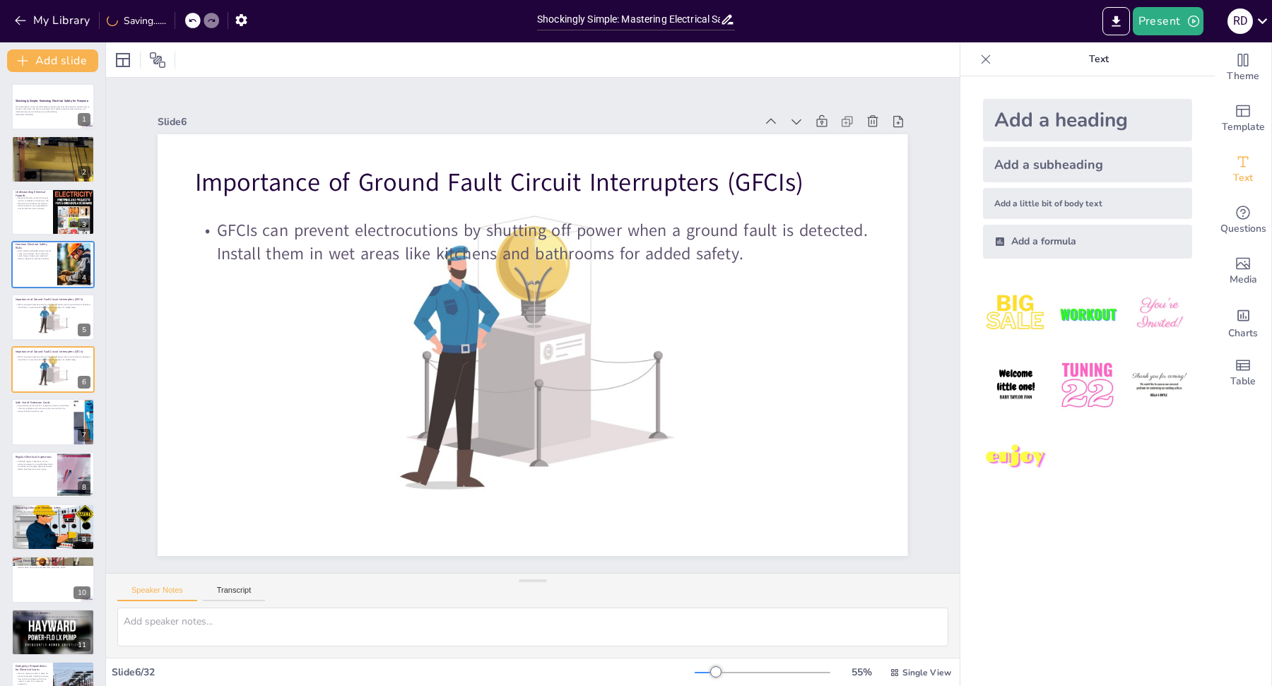
checkbox input "true"
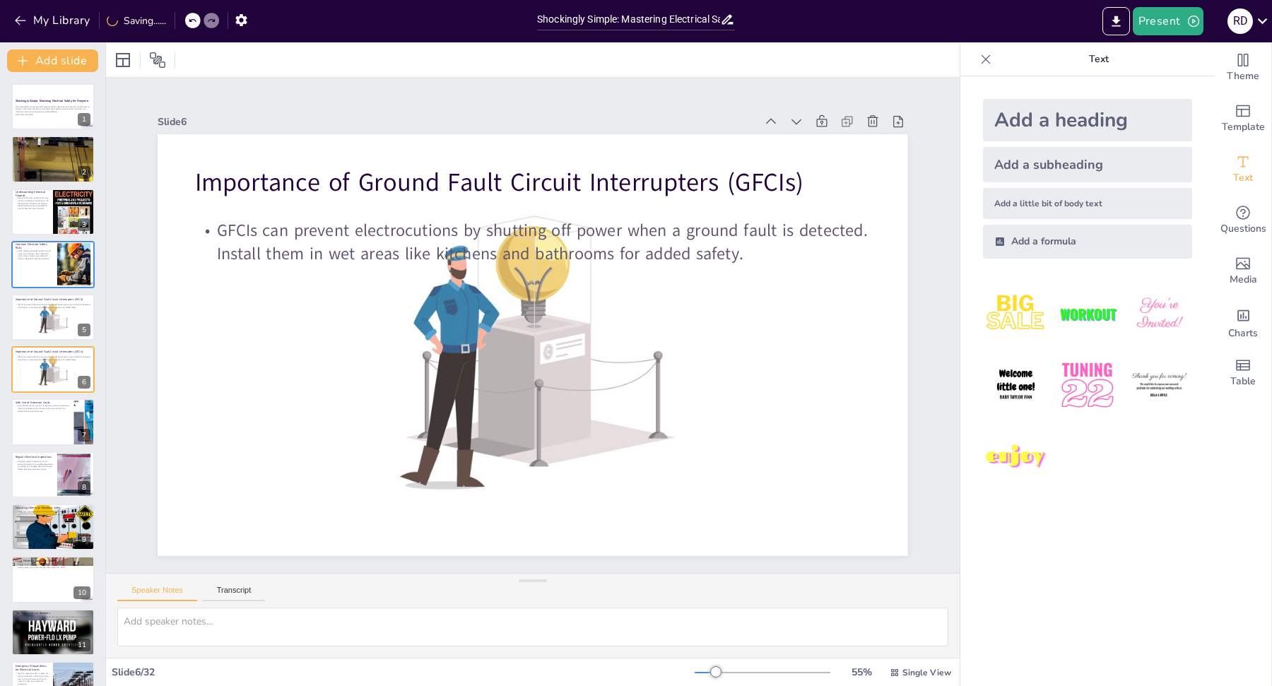
checkbox input "true"
click at [54, 338] on div at bounding box center [53, 317] width 85 height 48
click at [50, 358] on p "GFCIs can prevent electrocutions by shutting off power when a ground fault is d…" at bounding box center [53, 358] width 76 height 5
click at [48, 401] on p "Safe Use of Extension Cords" at bounding box center [42, 402] width 55 height 4
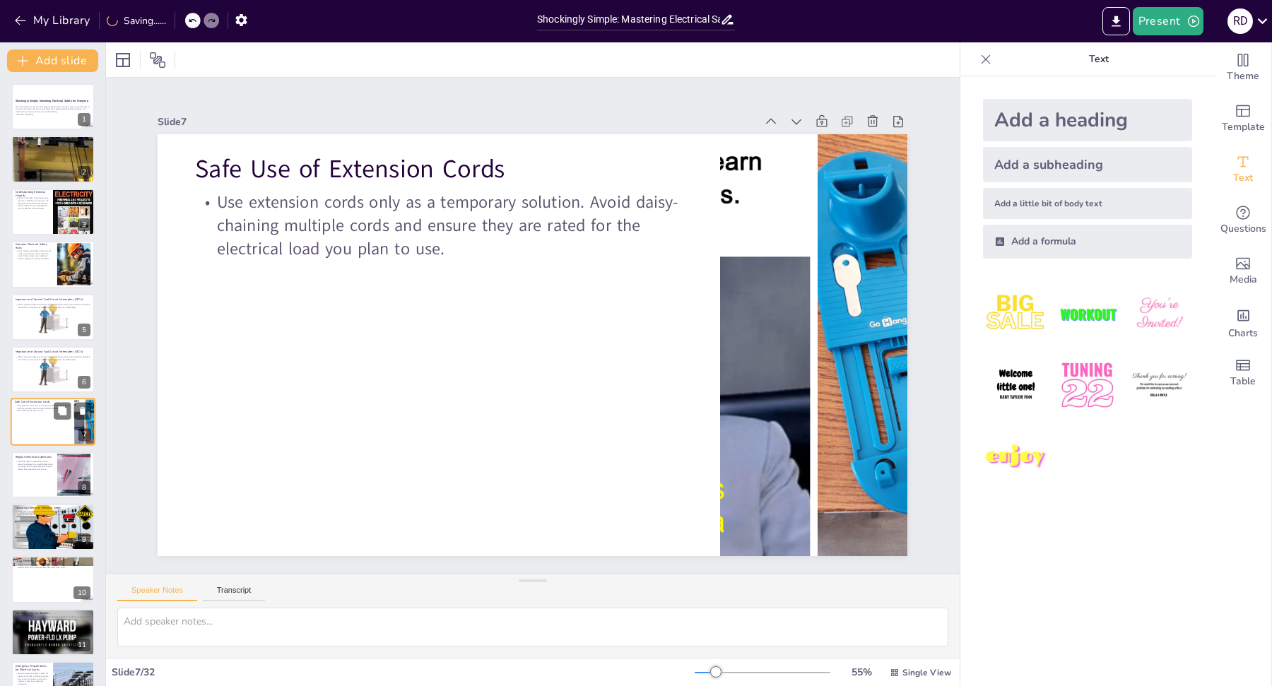
scroll to position [43, 0]
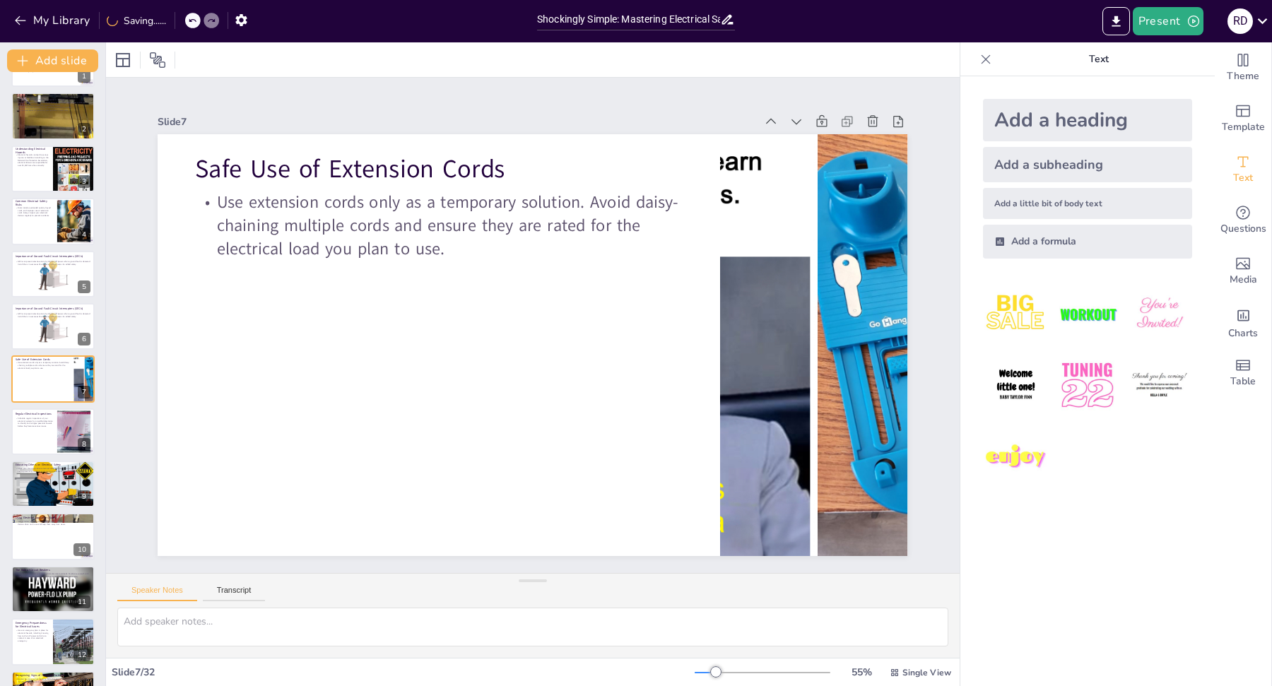
click at [48, 500] on div at bounding box center [53, 484] width 85 height 48
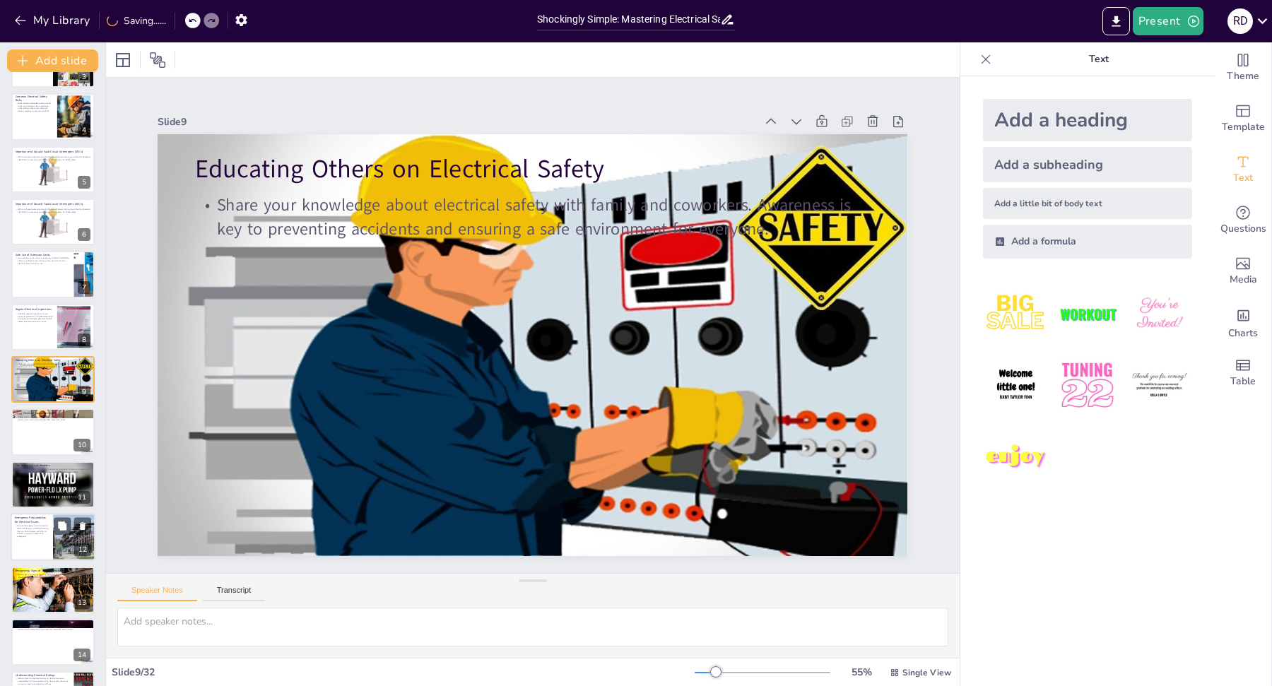
click at [48, 532] on p "Have an emergency plan in place for electrical hazards, including knowing how t…" at bounding box center [32, 531] width 34 height 13
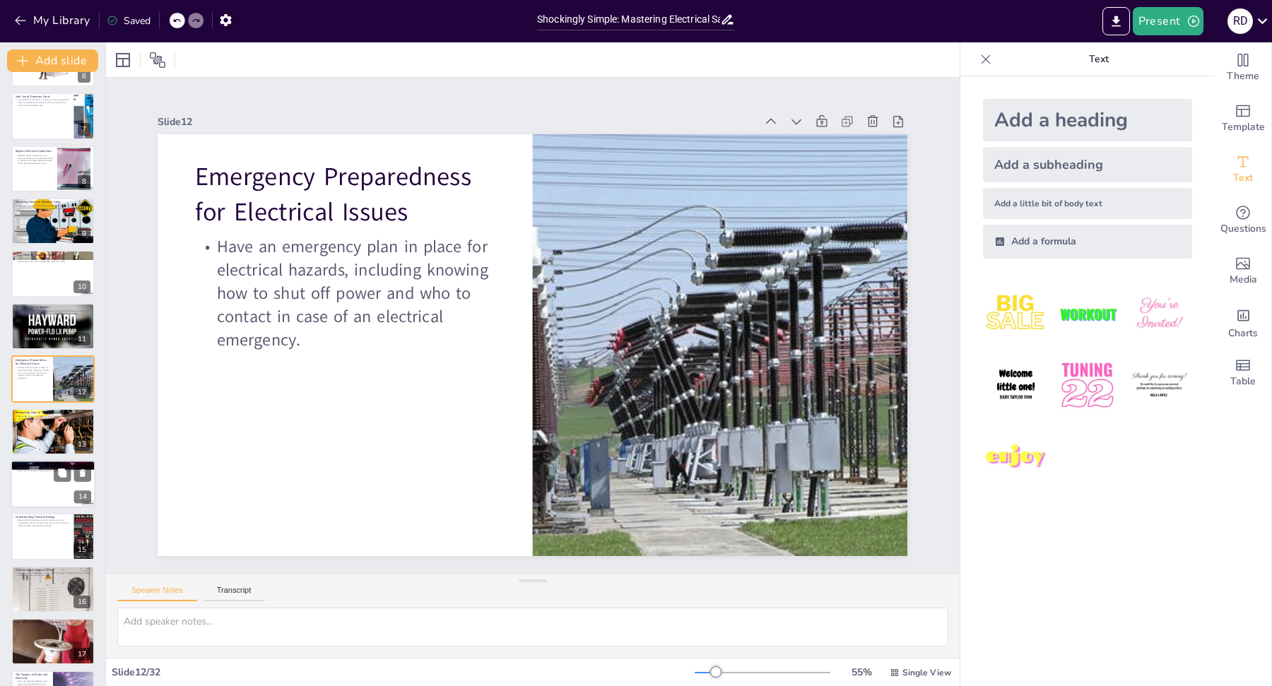
click at [45, 479] on div at bounding box center [53, 484] width 85 height 48
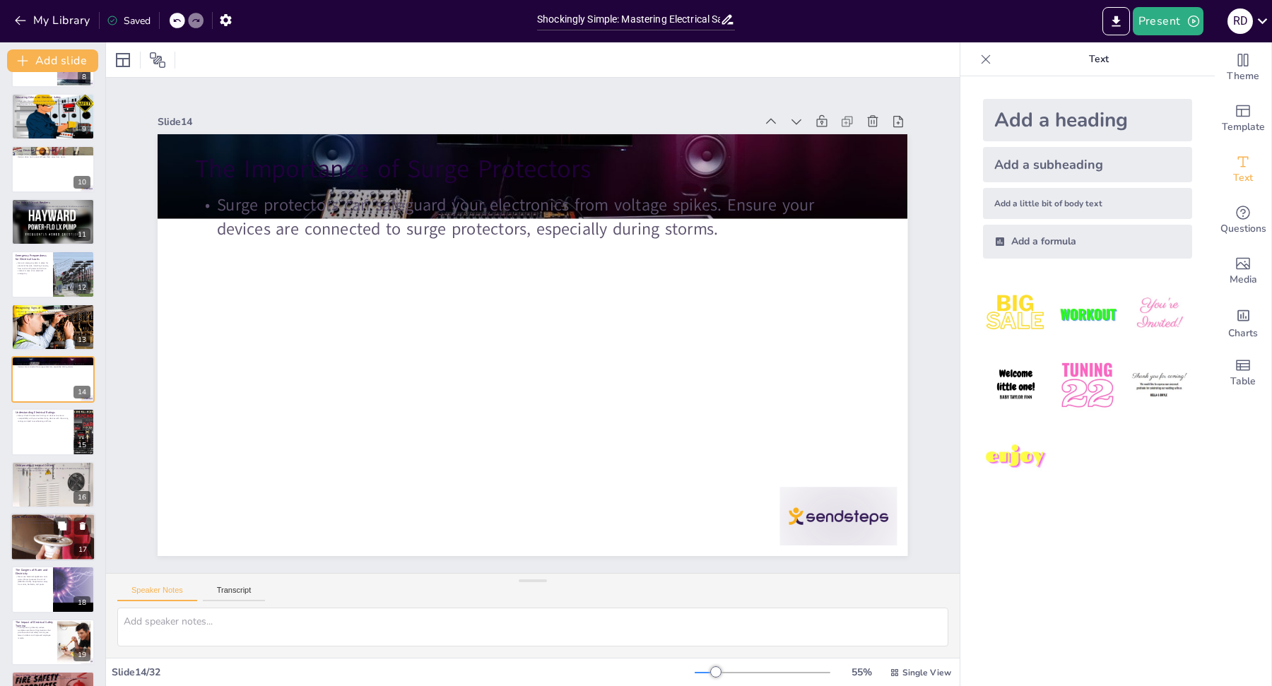
click at [42, 529] on div at bounding box center [53, 537] width 85 height 85
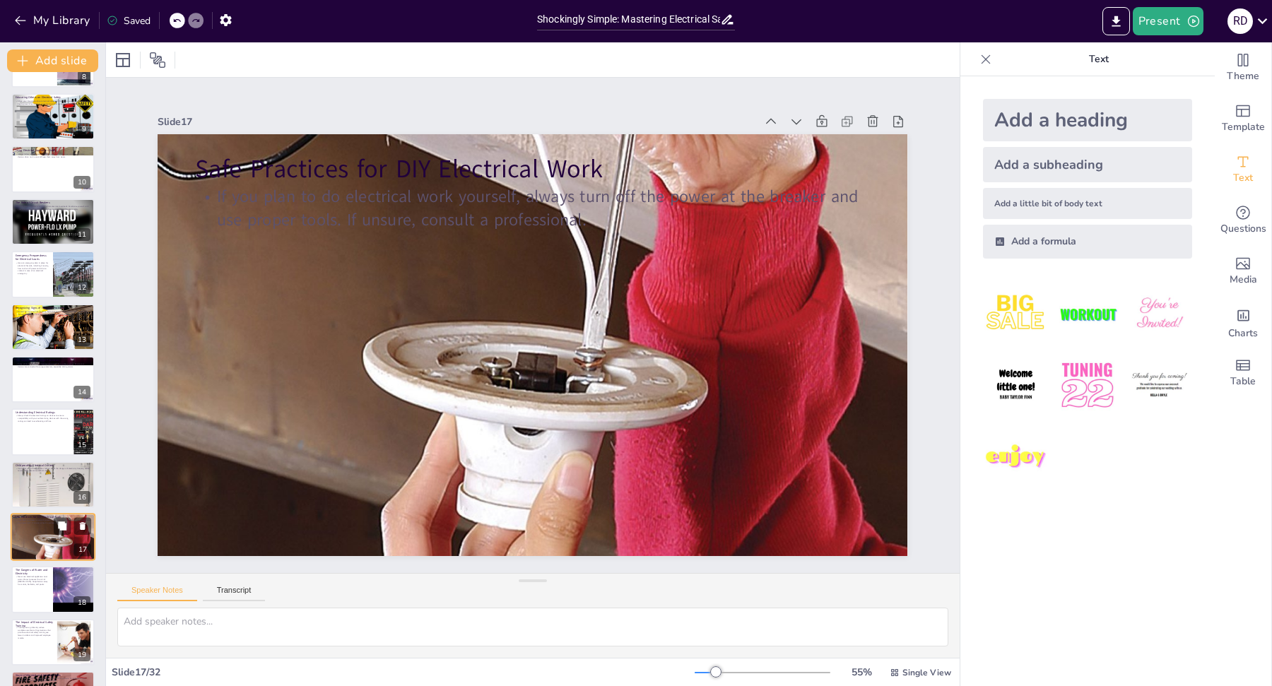
scroll to position [568, 0]
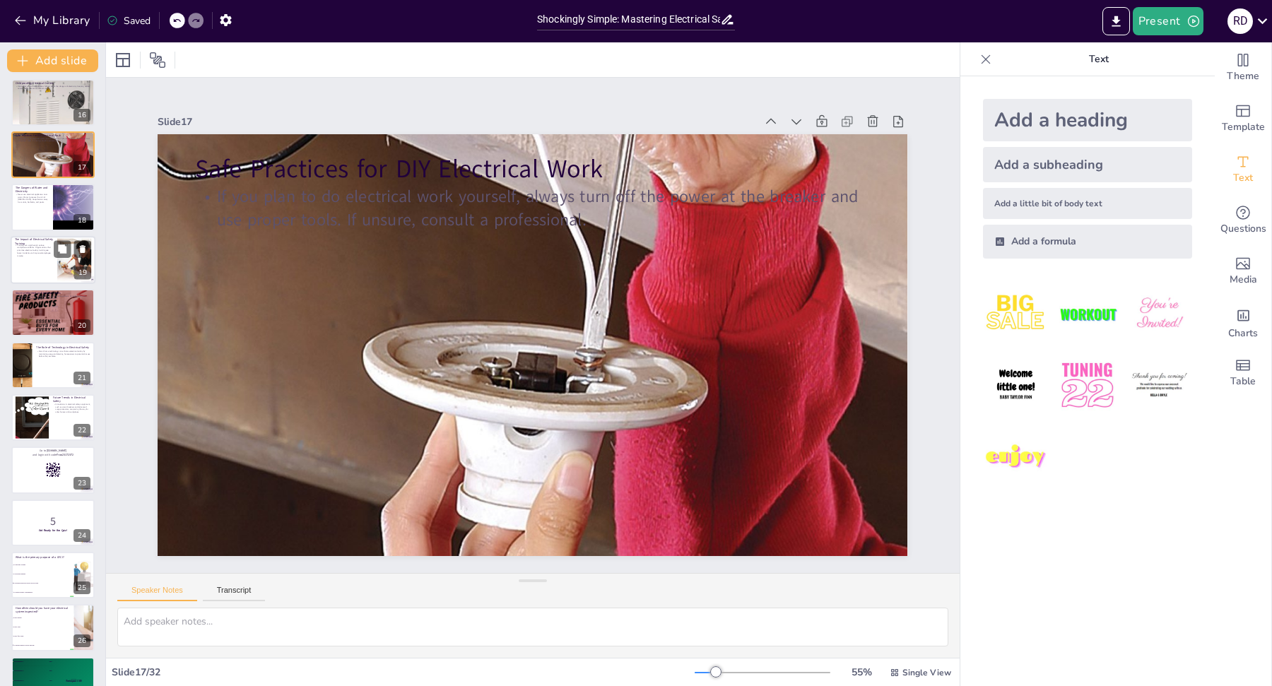
click at [52, 268] on div at bounding box center [53, 260] width 85 height 48
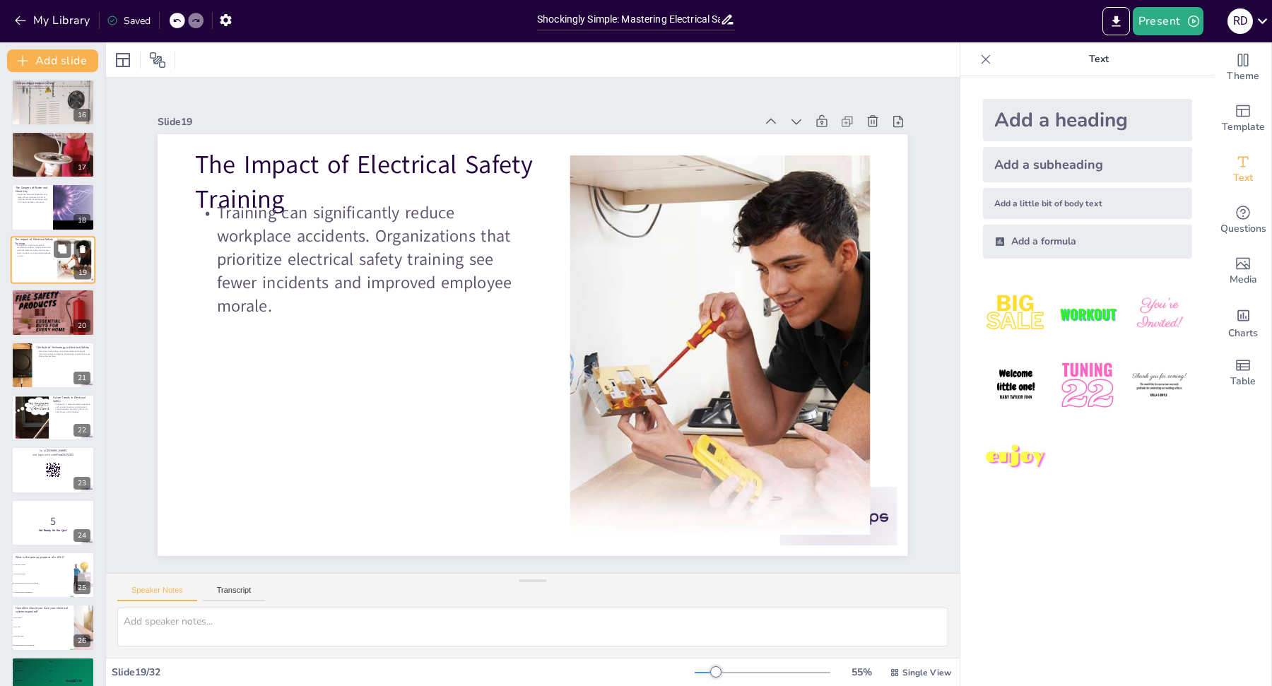
scroll to position [674, 0]
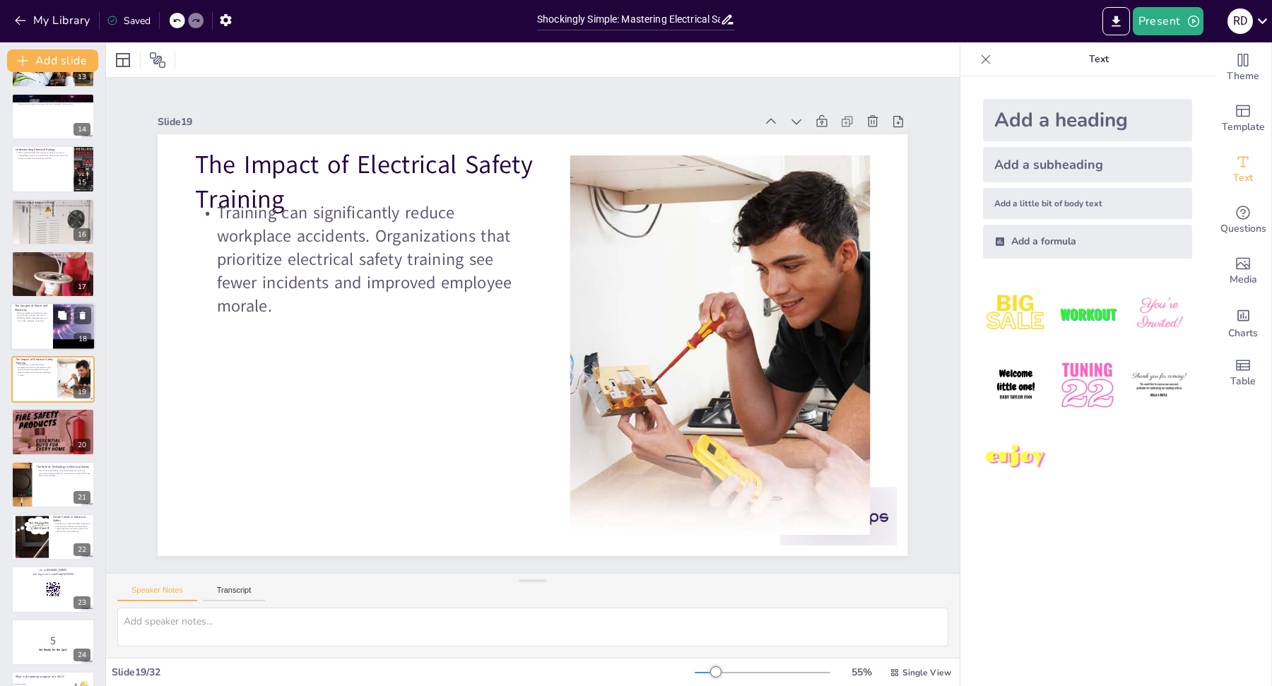
click at [49, 317] on div at bounding box center [53, 327] width 85 height 48
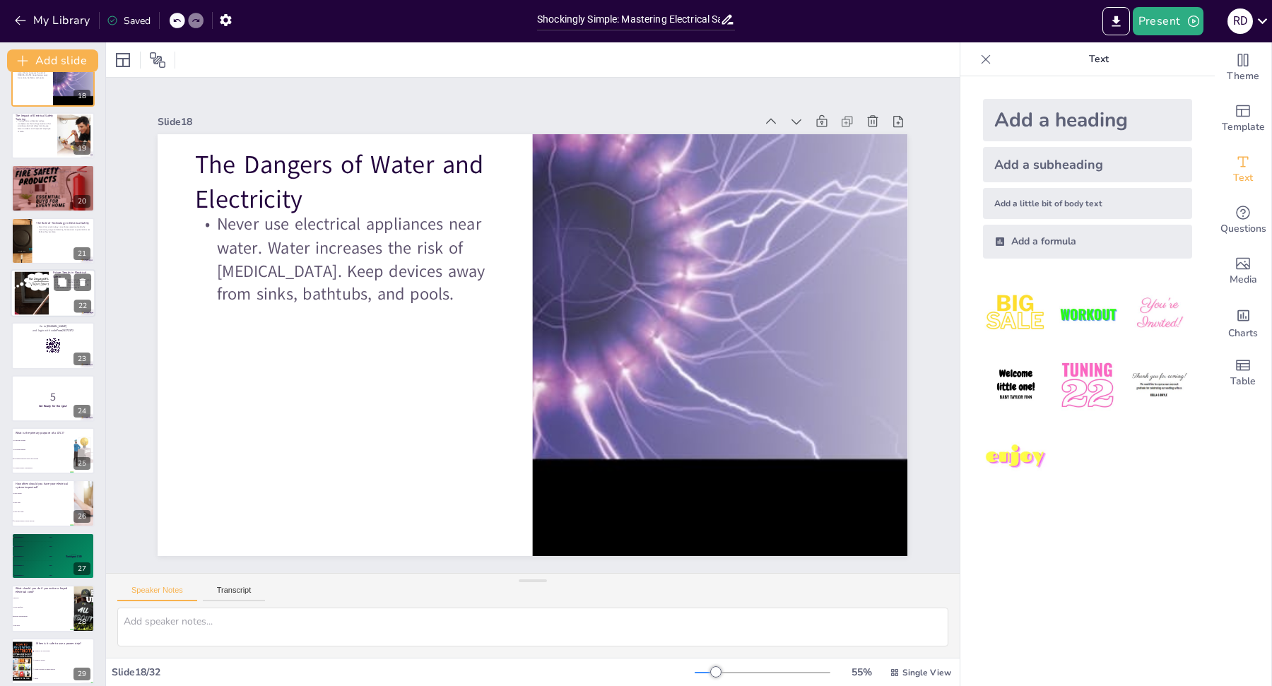
scroll to position [920, 0]
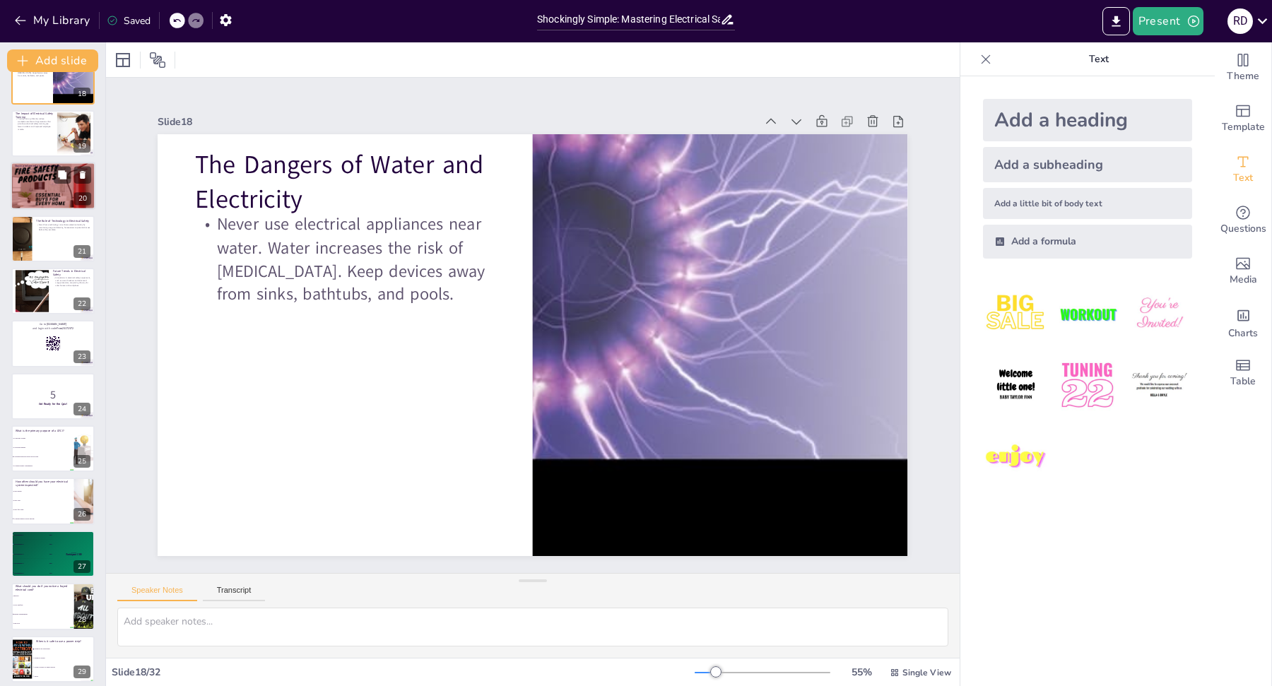
click at [47, 190] on div at bounding box center [53, 186] width 85 height 48
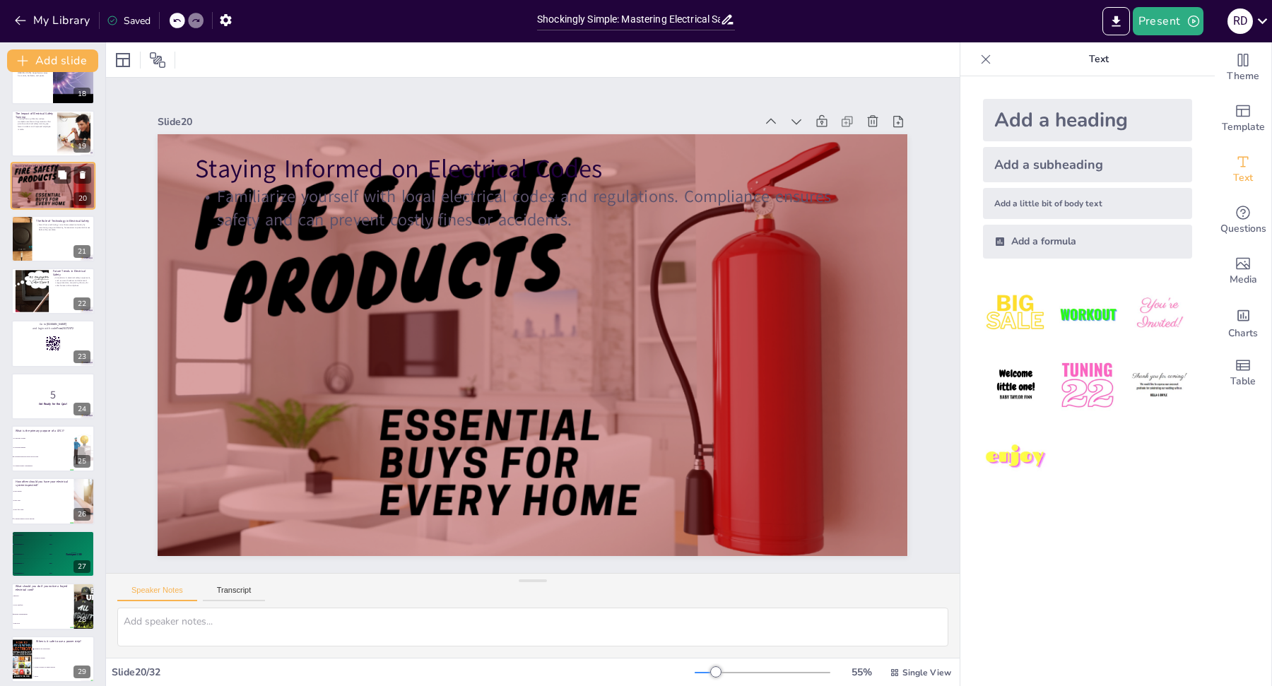
scroll to position [727, 0]
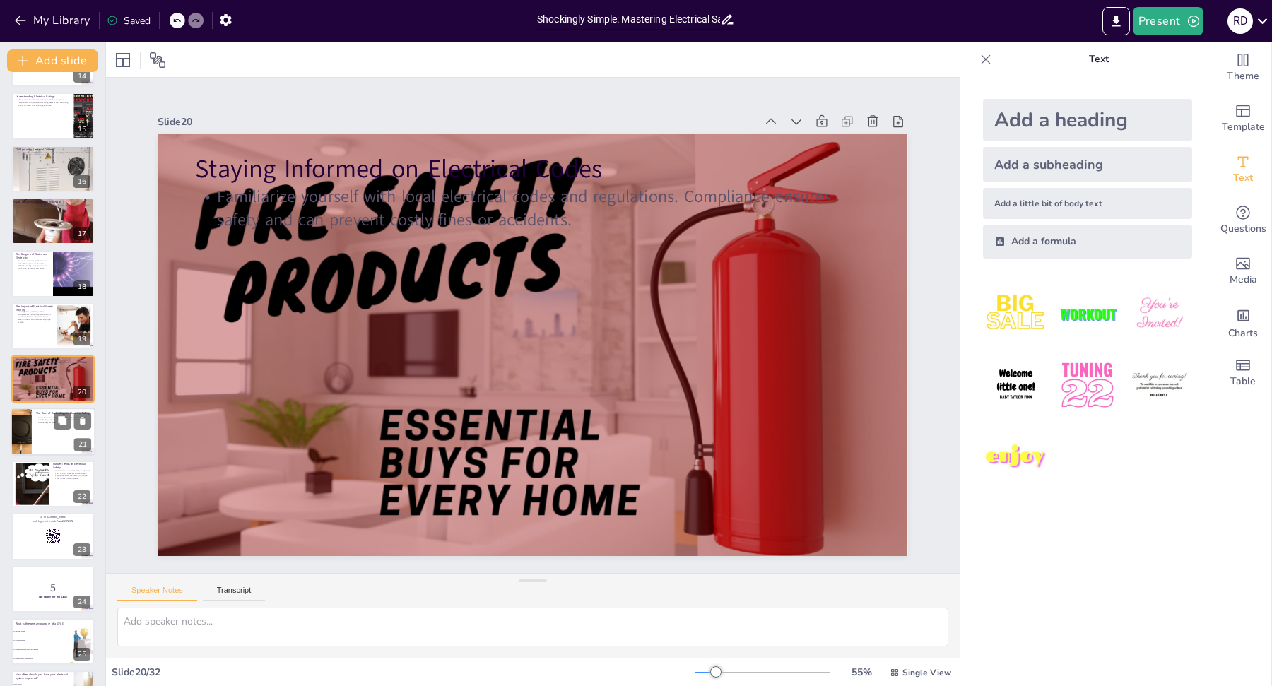
click at [28, 410] on div at bounding box center [21, 432] width 36 height 48
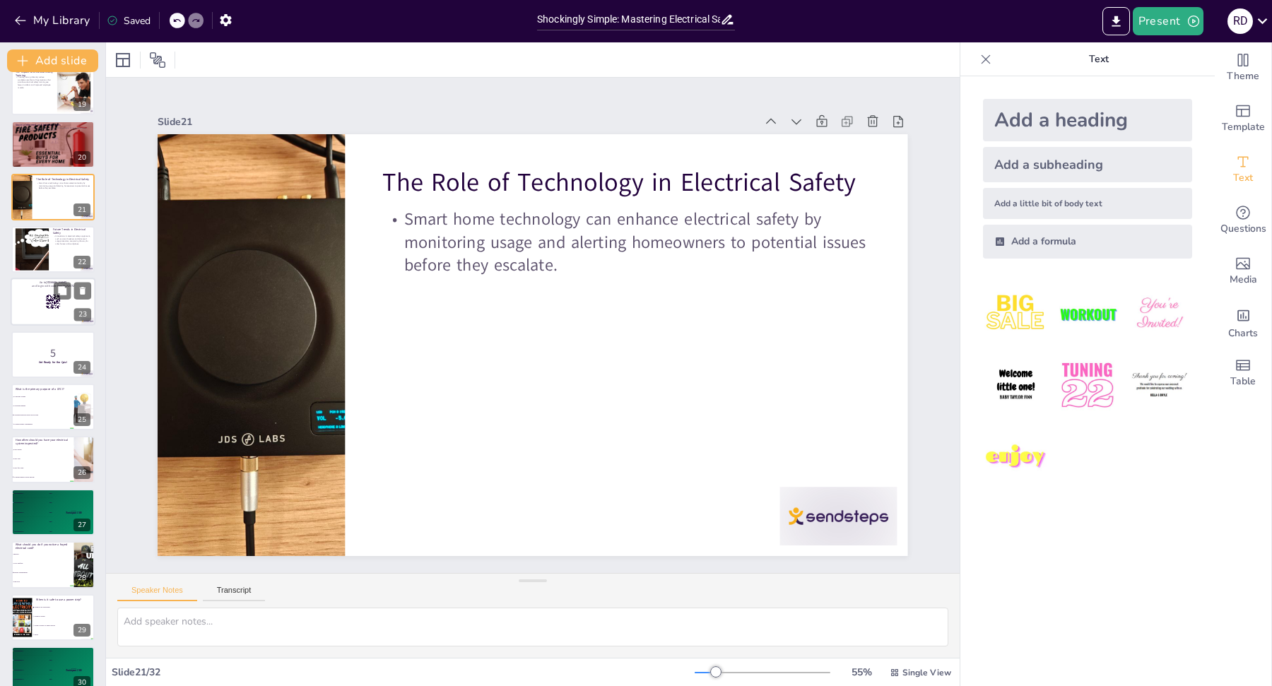
scroll to position [1085, 0]
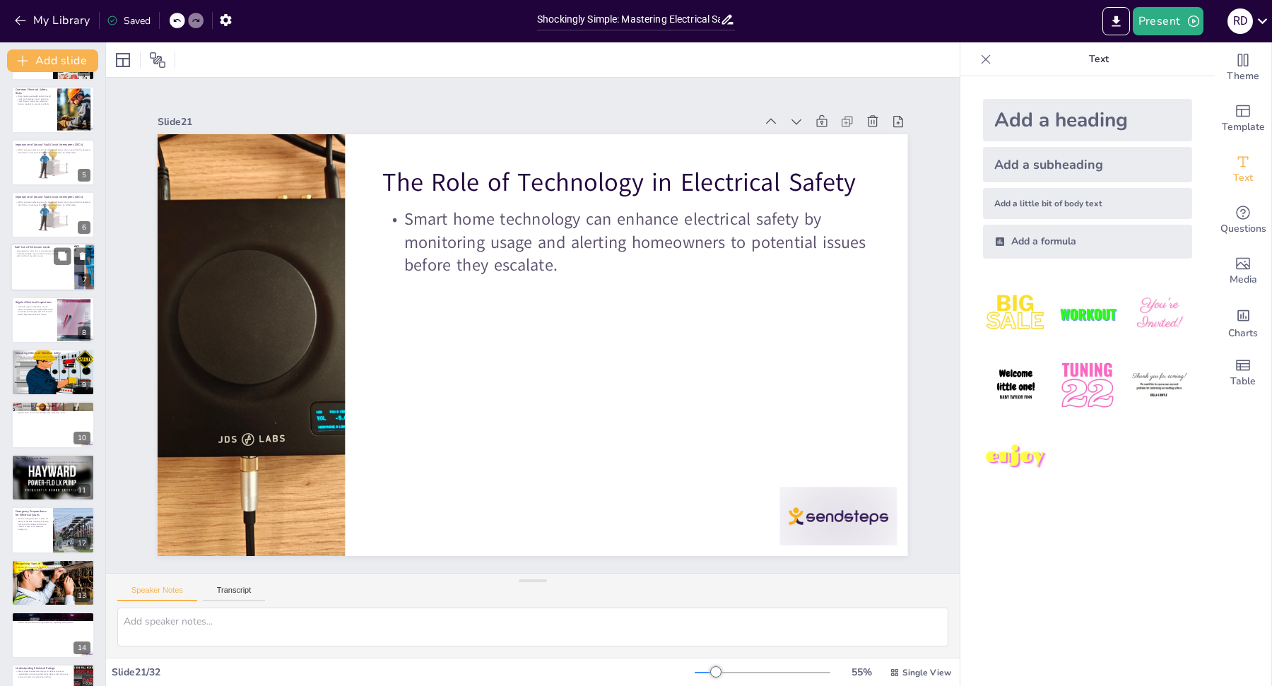
click at [38, 264] on div at bounding box center [53, 268] width 85 height 48
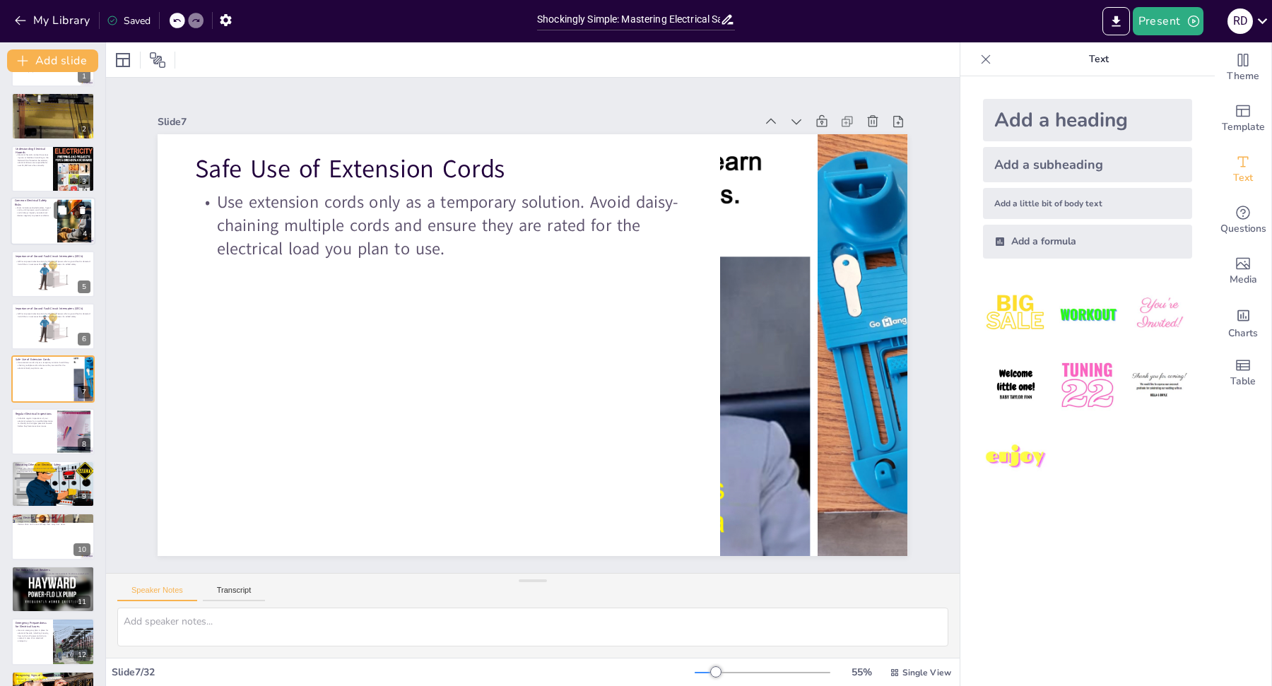
scroll to position [0, 0]
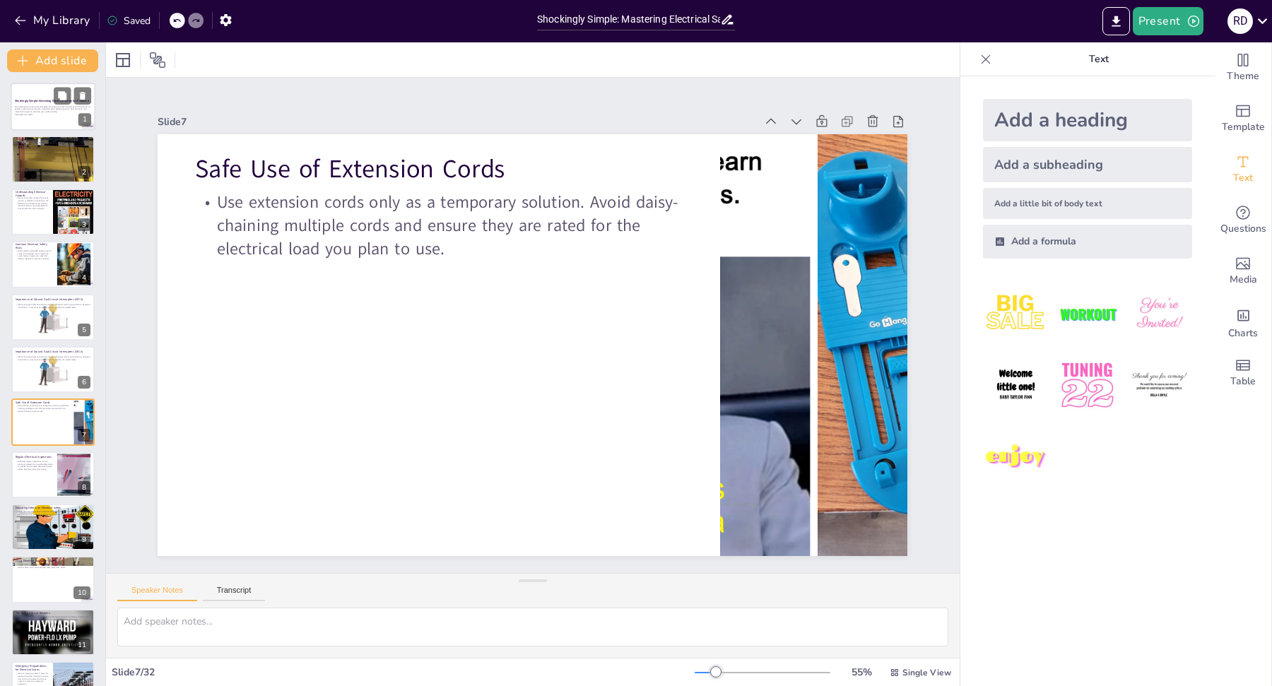
click at [40, 115] on p "Generated with [URL]" at bounding box center [53, 114] width 76 height 3
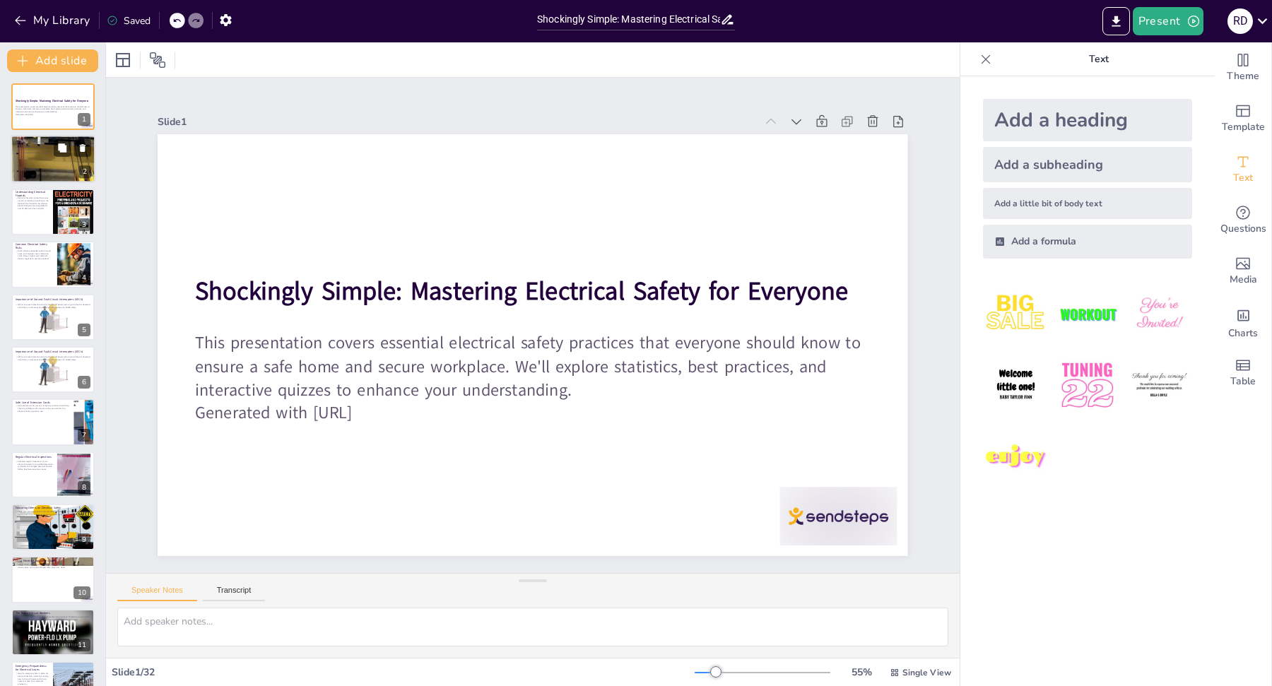
click at [49, 151] on p "Understanding electrical ratings can prevent overheating and fires." at bounding box center [53, 150] width 76 height 3
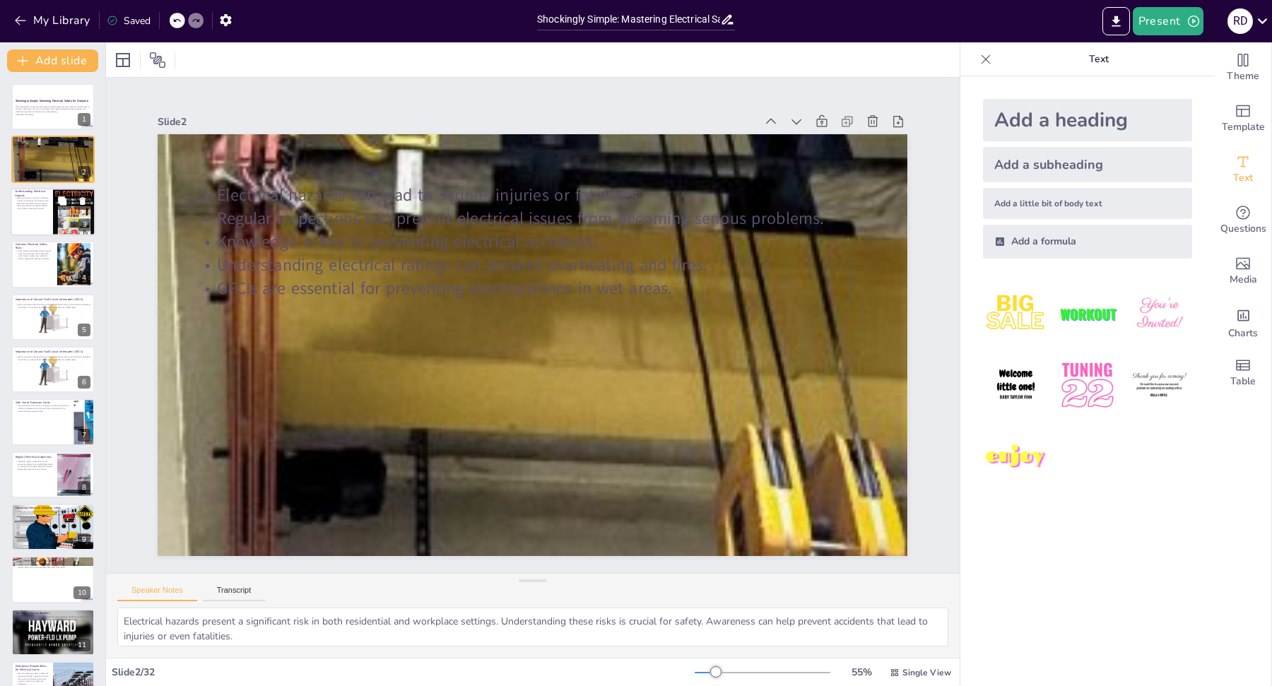
click at [45, 216] on div at bounding box center [53, 212] width 85 height 48
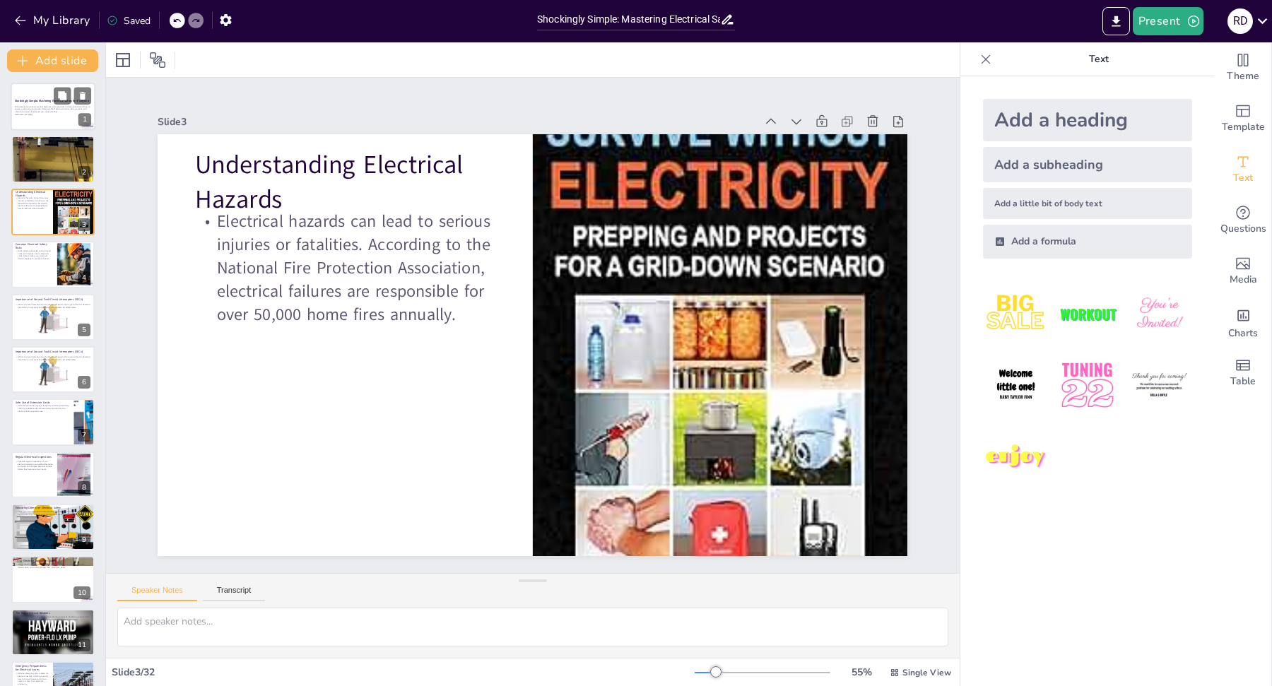
click at [48, 107] on p "This presentation covers essential electrical safety practices that everyone sh…" at bounding box center [53, 109] width 76 height 8
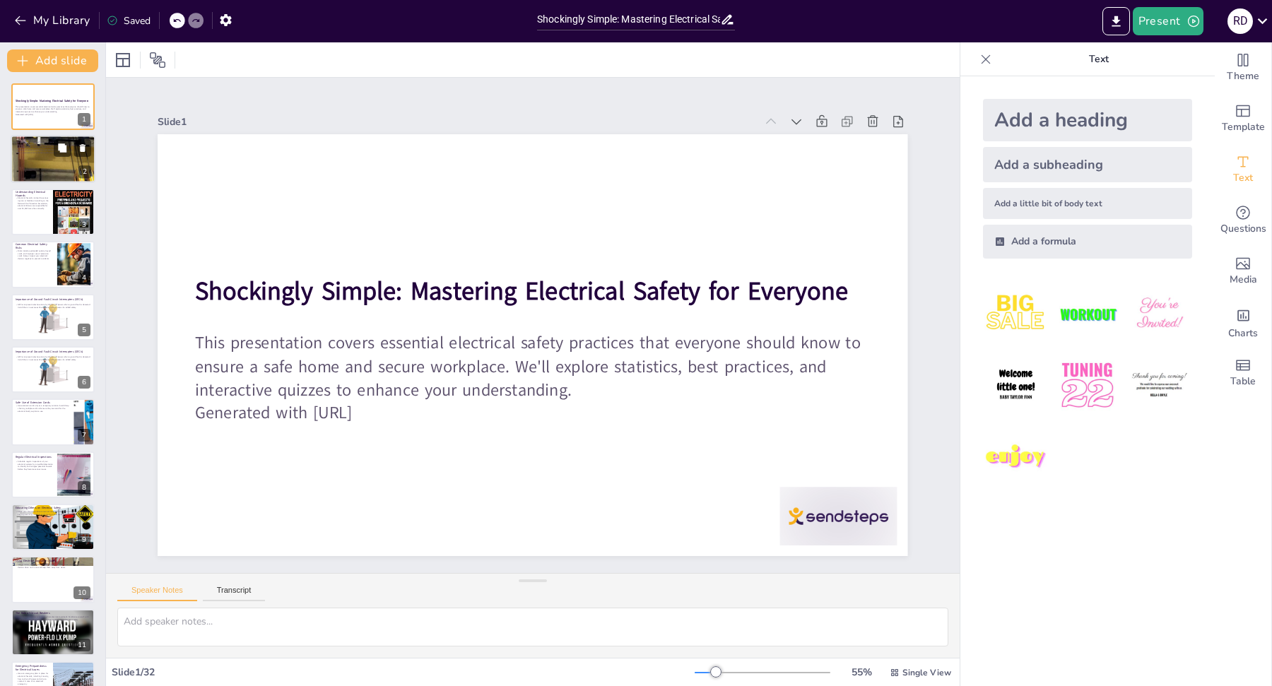
click at [28, 156] on div at bounding box center [53, 159] width 85 height 94
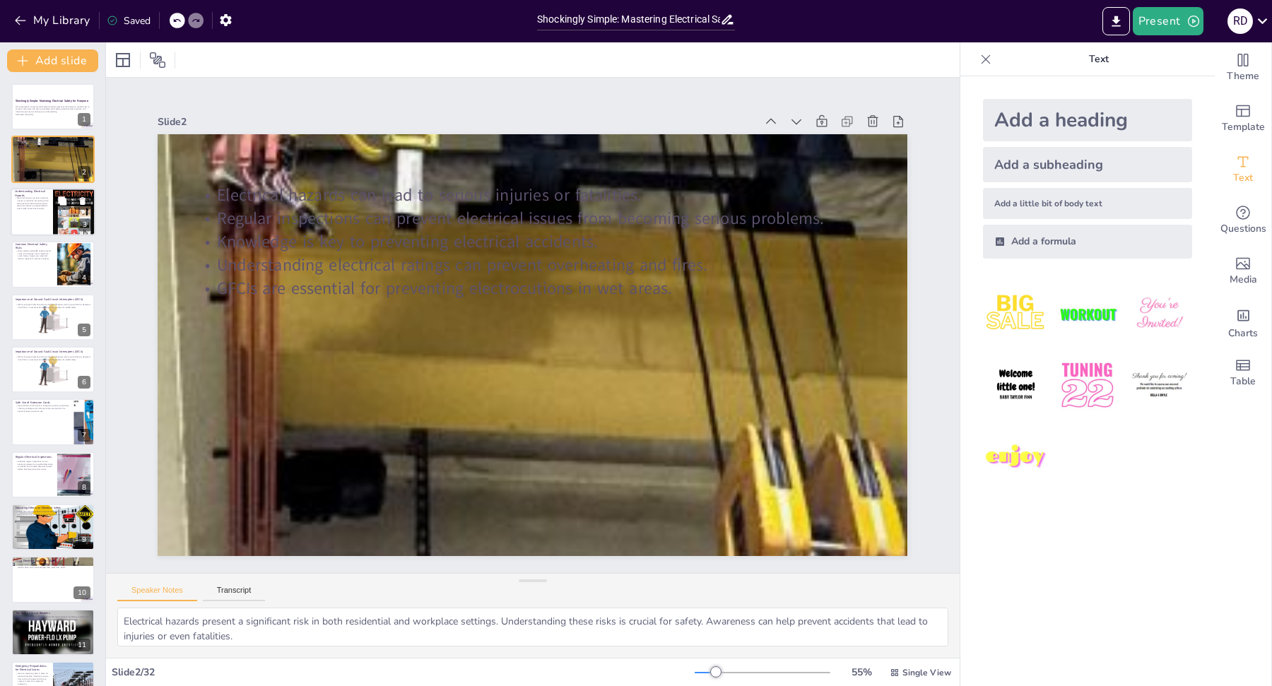
click at [35, 206] on p "Electrical hazards can lead to serious injuries or fatalities. According to the…" at bounding box center [32, 202] width 34 height 13
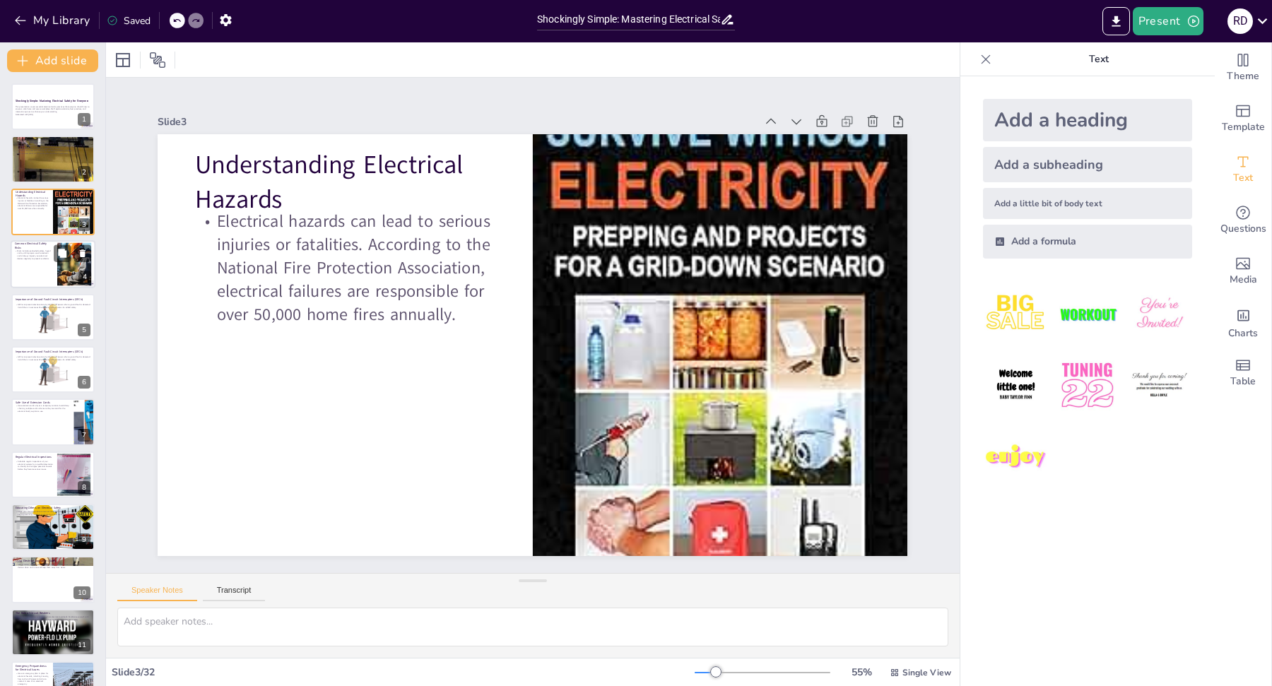
click at [37, 260] on div at bounding box center [53, 264] width 85 height 48
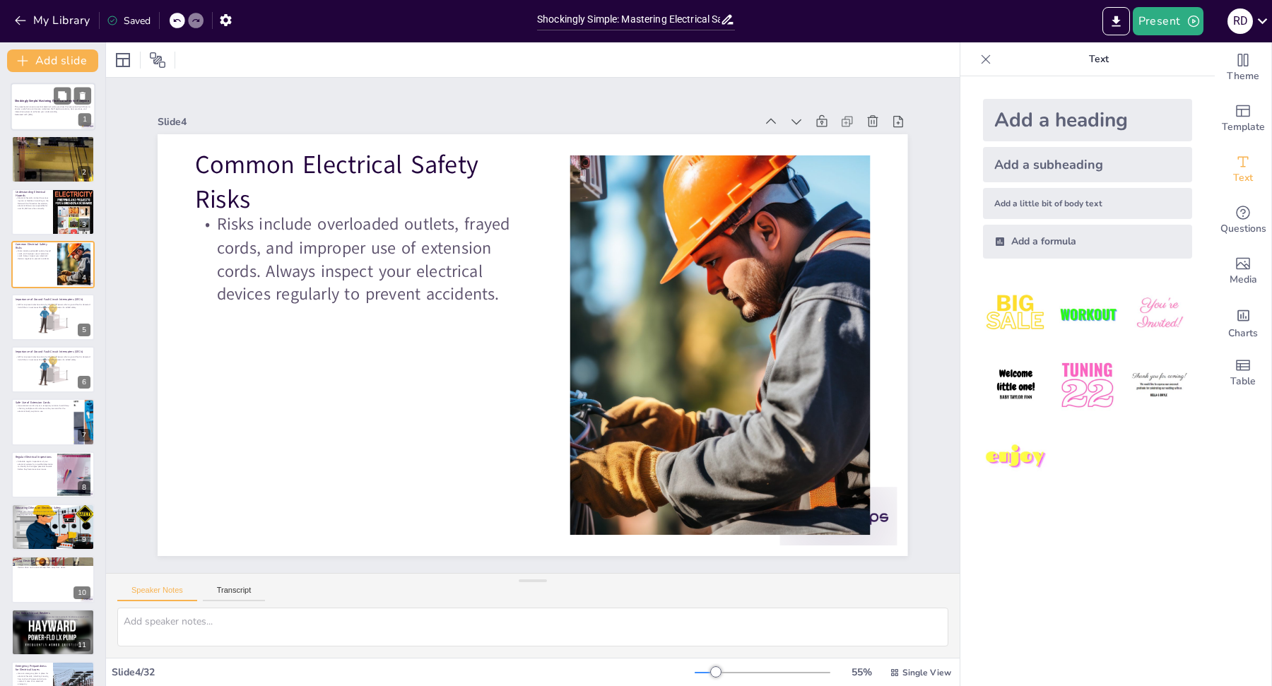
click at [59, 105] on p "This presentation covers essential electrical safety practices that everyone sh…" at bounding box center [53, 109] width 76 height 8
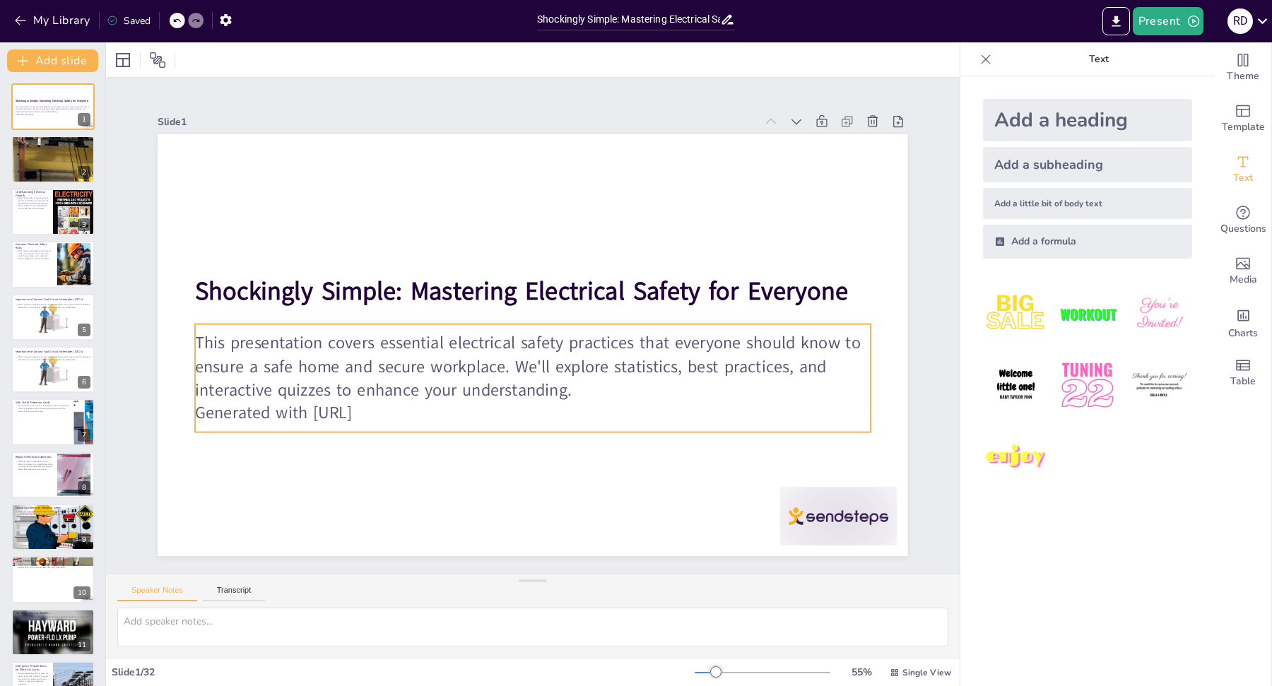
click at [202, 342] on p "This presentation covers essential electrical safety practices that everyone sh…" at bounding box center [524, 366] width 675 height 209
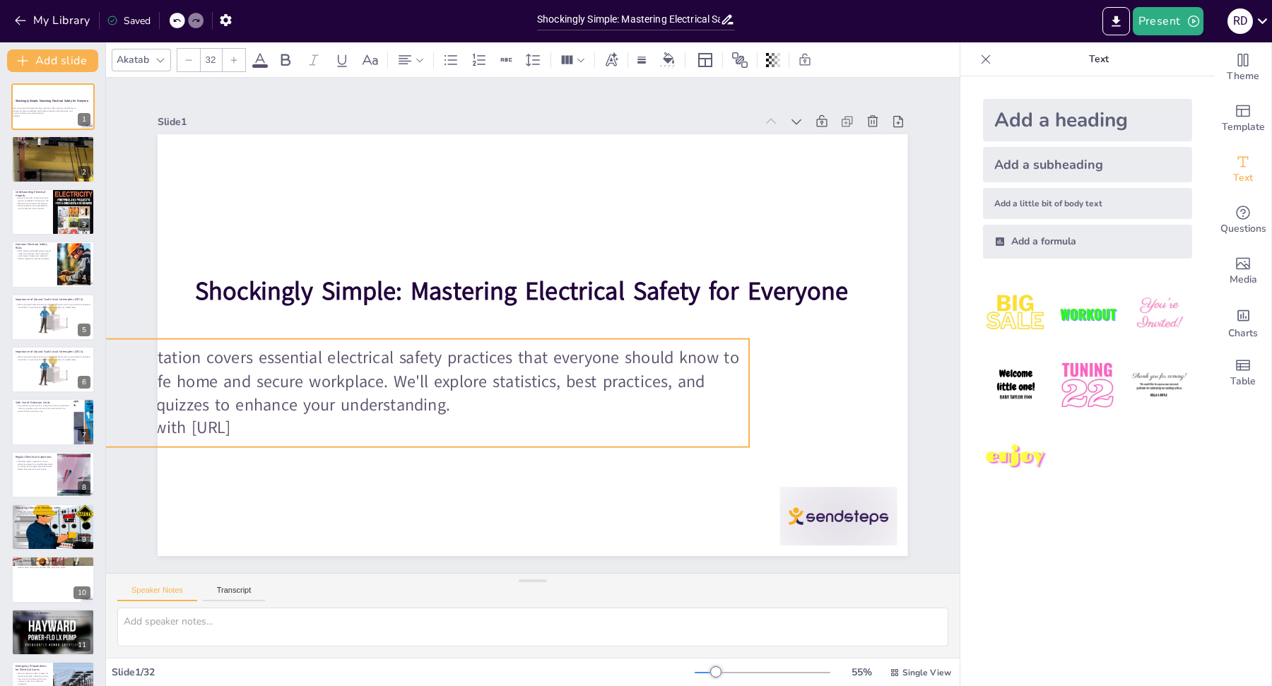
drag, startPoint x: 826, startPoint y: 372, endPoint x: 705, endPoint y: 387, distance: 122.5
click at [696, 387] on p "This presentation covers essential electrical safety practices that everyone sh…" at bounding box center [401, 300] width 587 height 454
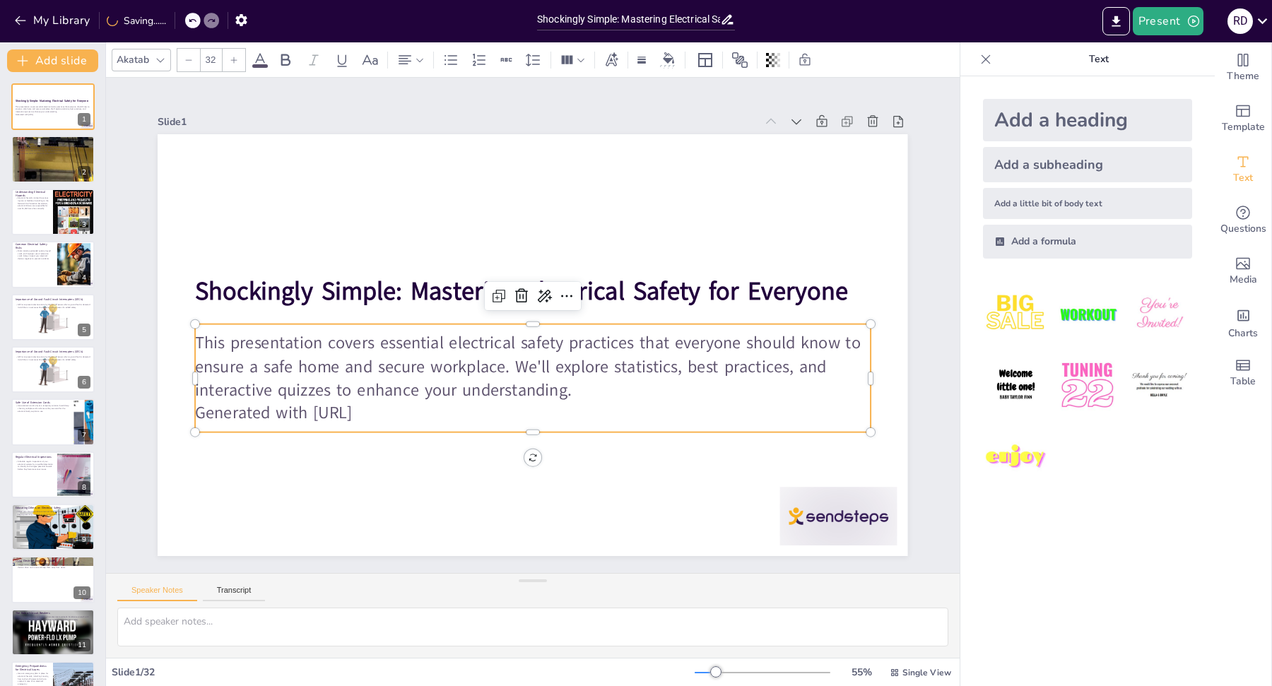
click at [198, 341] on p "This presentation covers essential electrical safety practices that everyone sh…" at bounding box center [520, 364] width 664 height 275
click at [632, 413] on p "Generated with [URL]" at bounding box center [462, 377] width 416 height 560
click at [602, 351] on p "This presentation covers essential electrical safety practices that everyone sh…" at bounding box center [520, 285] width 664 height 275
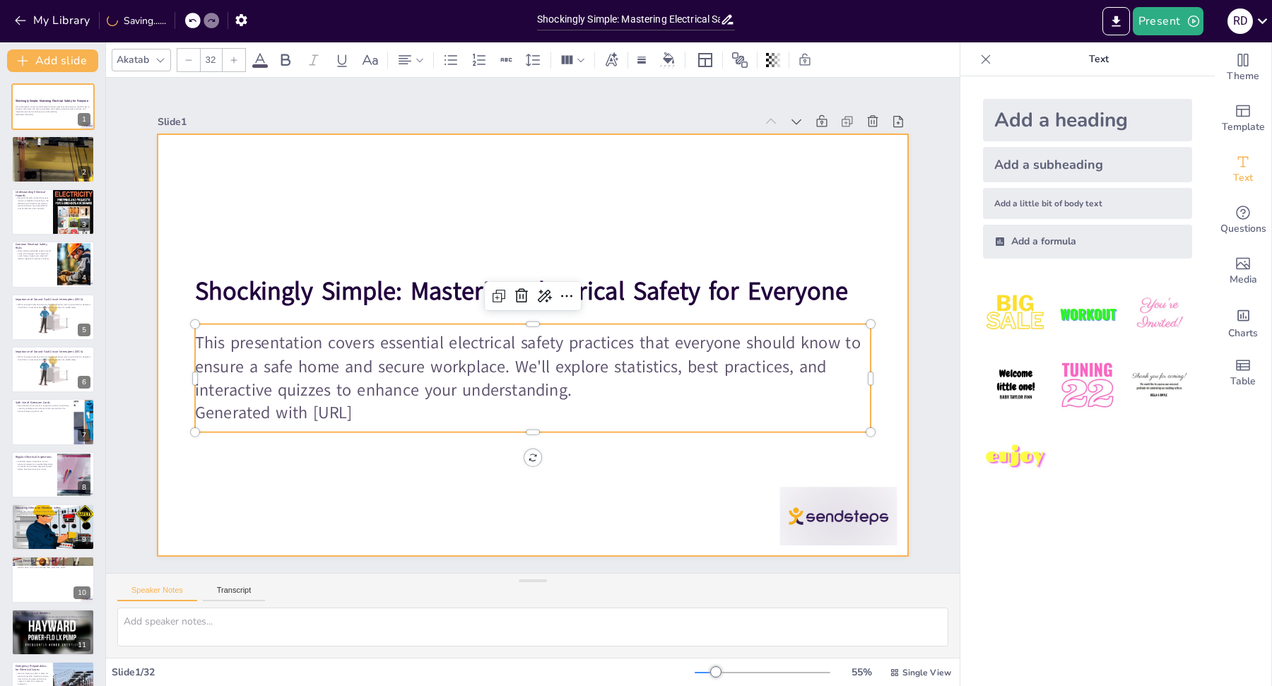
click at [740, 533] on div at bounding box center [527, 344] width 844 height 633
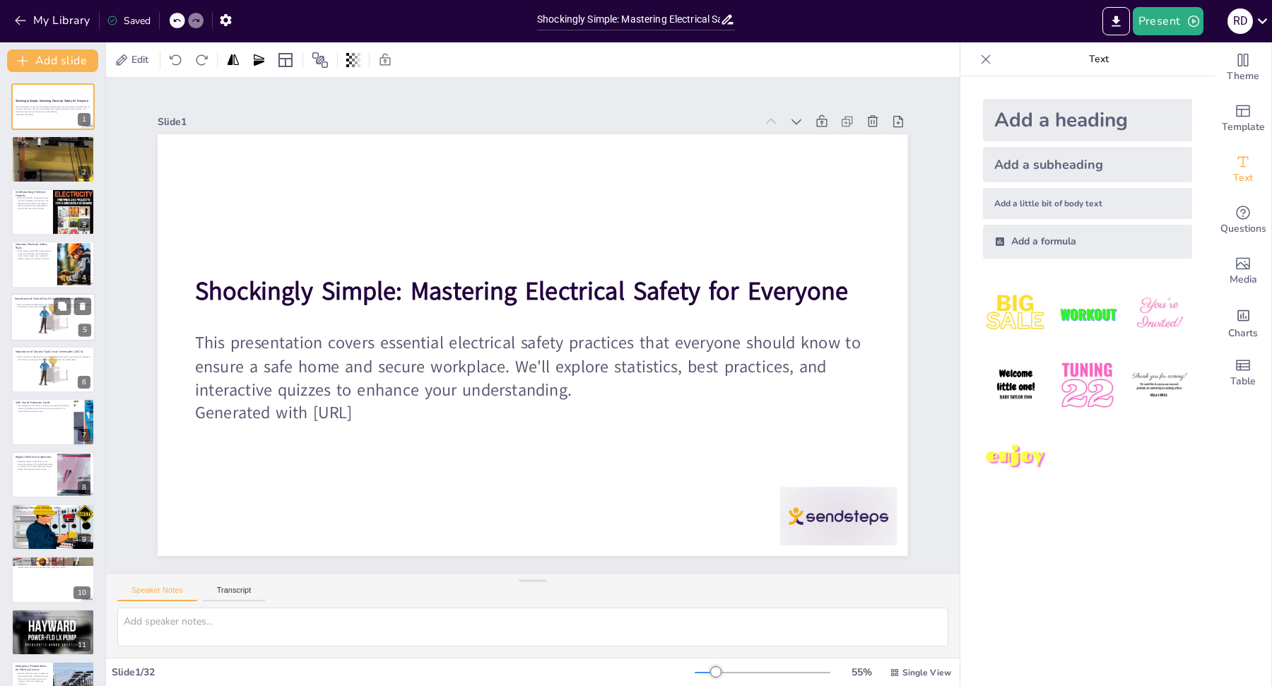
click at [41, 318] on div at bounding box center [53, 317] width 85 height 48
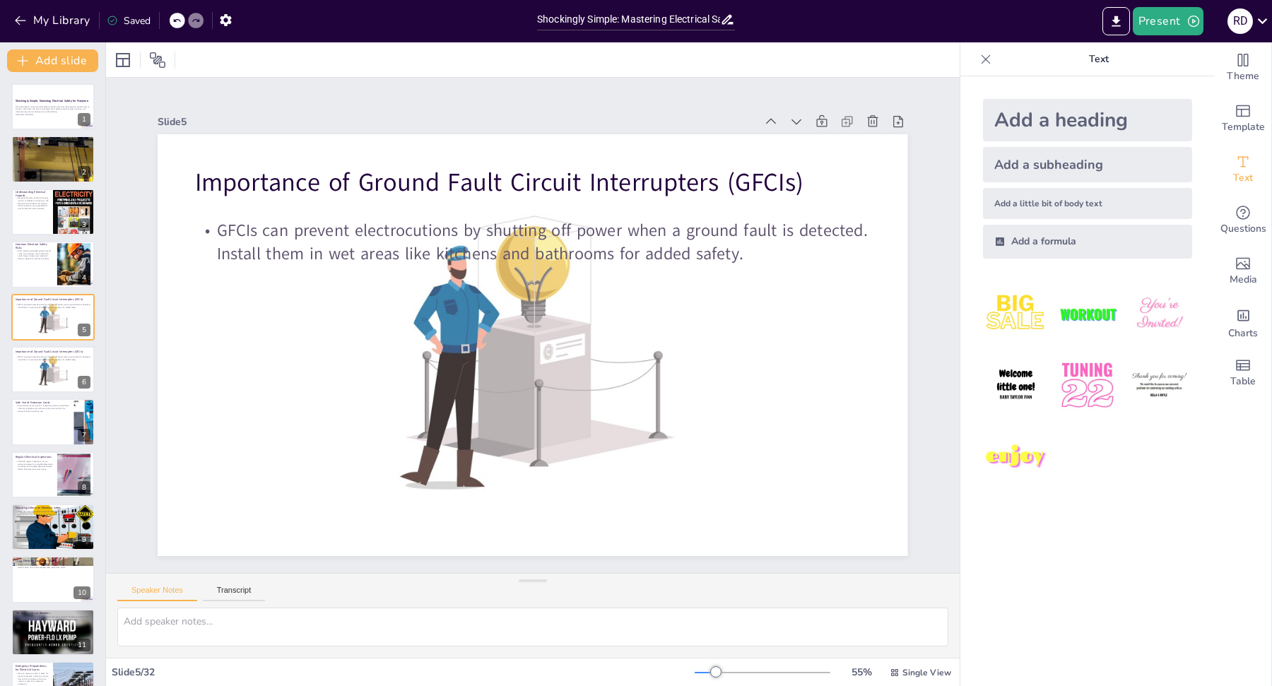
click at [36, 417] on div at bounding box center [53, 423] width 85 height 48
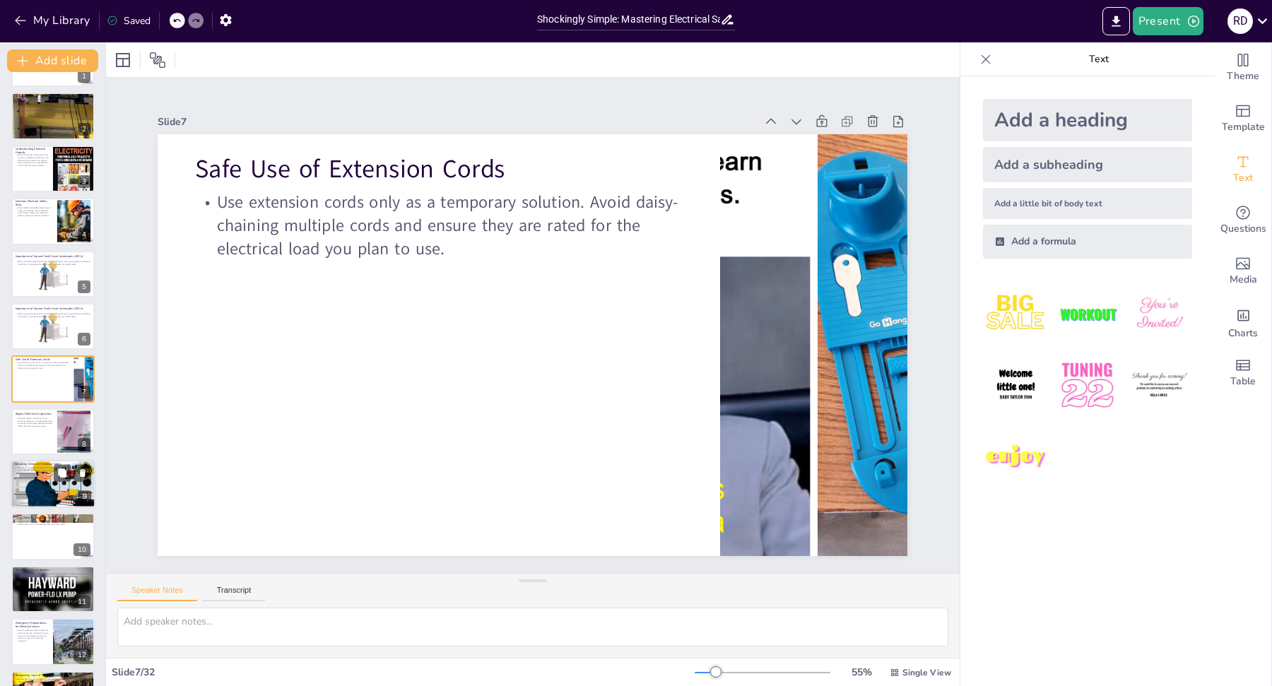
click at [52, 503] on div at bounding box center [53, 484] width 85 height 48
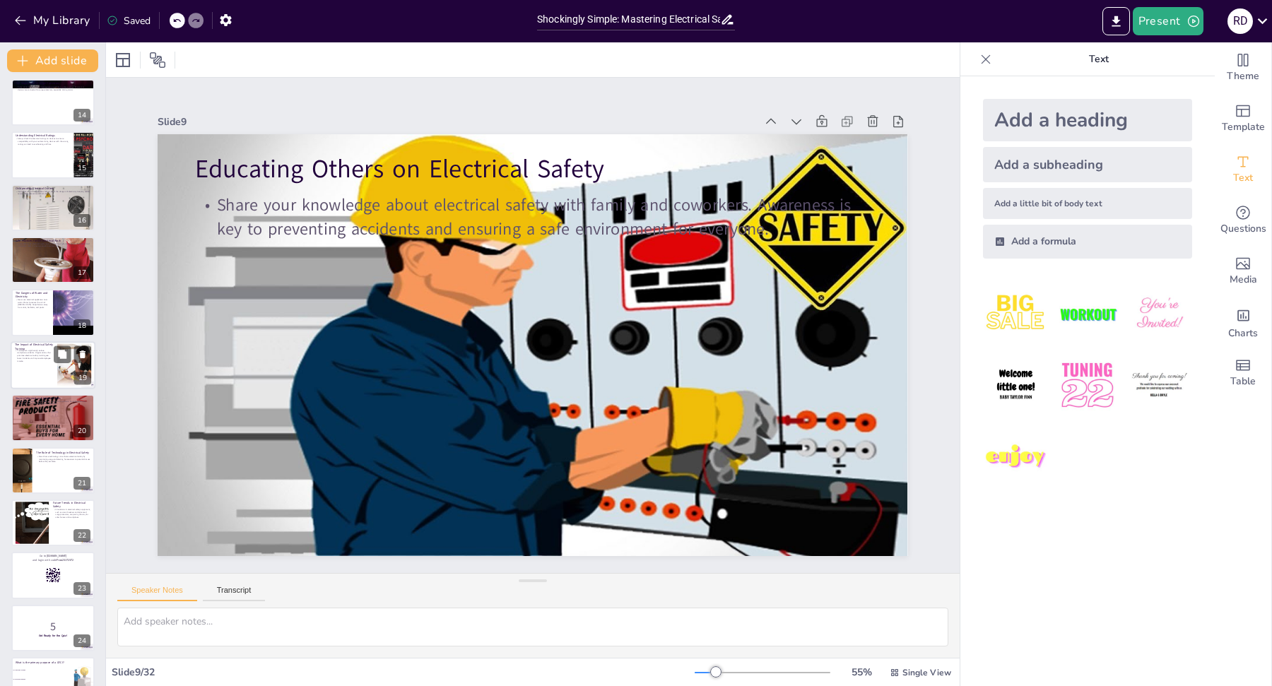
click at [56, 375] on div at bounding box center [53, 365] width 85 height 48
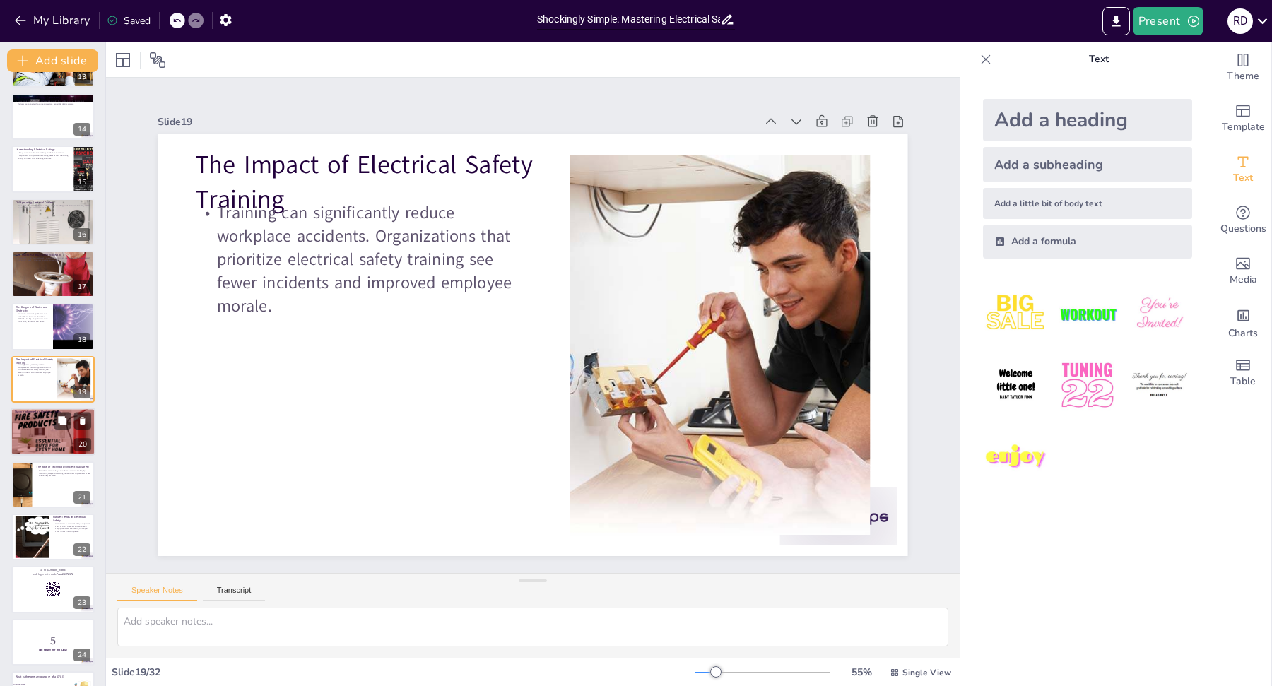
click at [39, 421] on div at bounding box center [53, 432] width 85 height 48
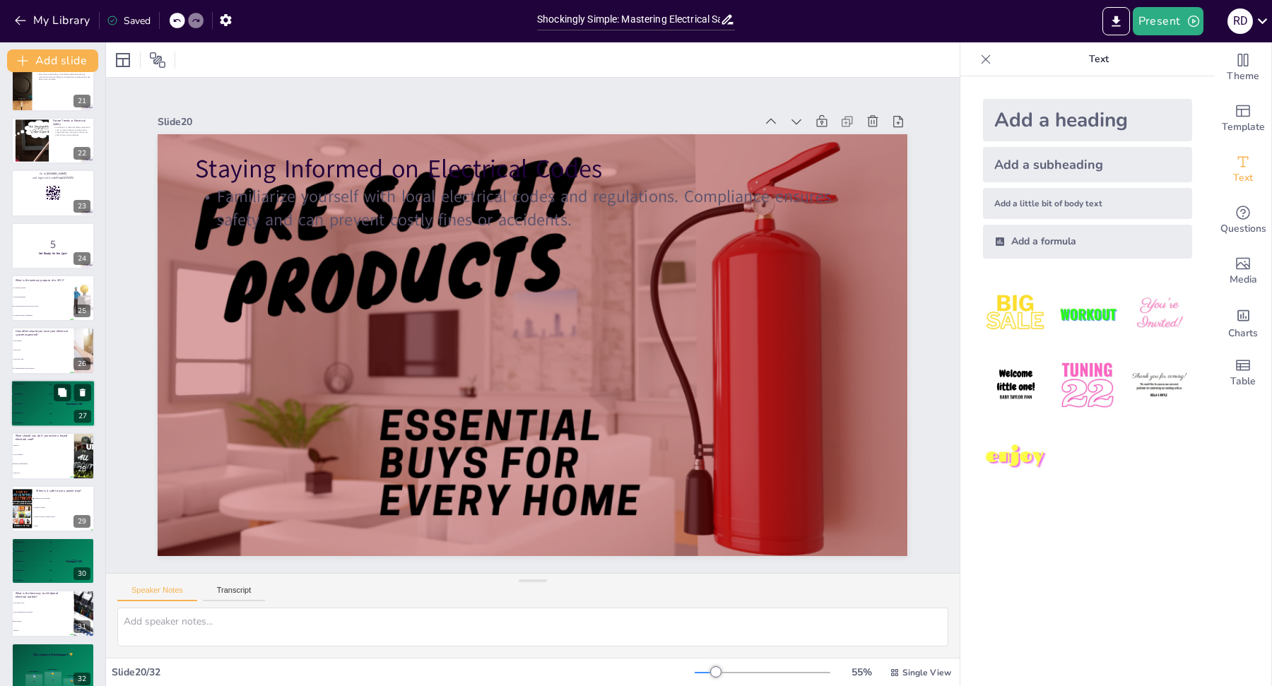
click at [41, 395] on div "🥈 Participant 2 400" at bounding box center [32, 393] width 42 height 9
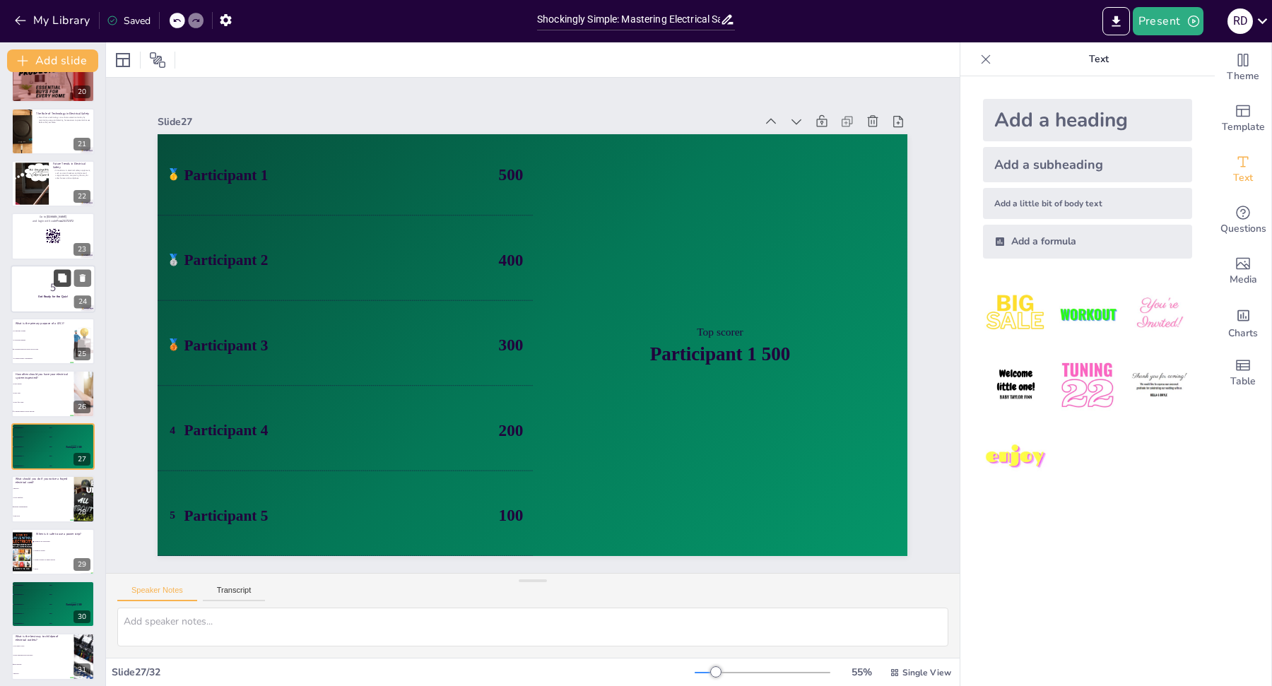
click at [55, 281] on button at bounding box center [62, 277] width 17 height 17
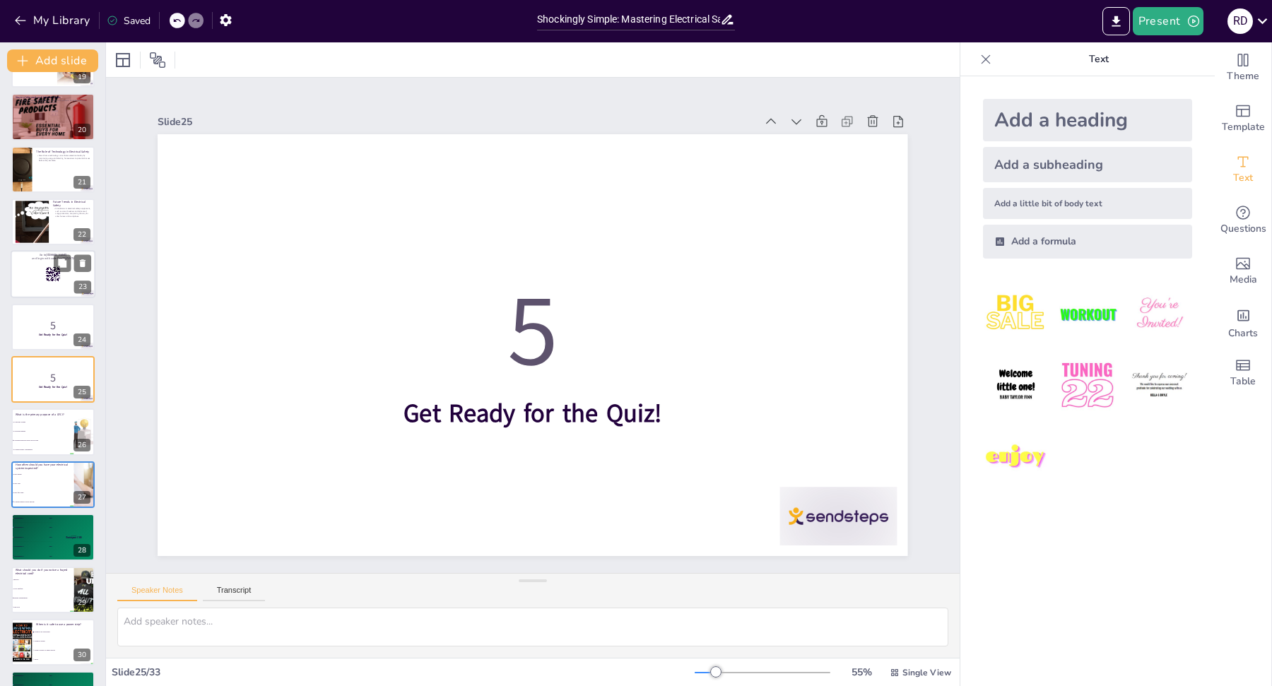
click at [40, 288] on div at bounding box center [53, 275] width 85 height 48
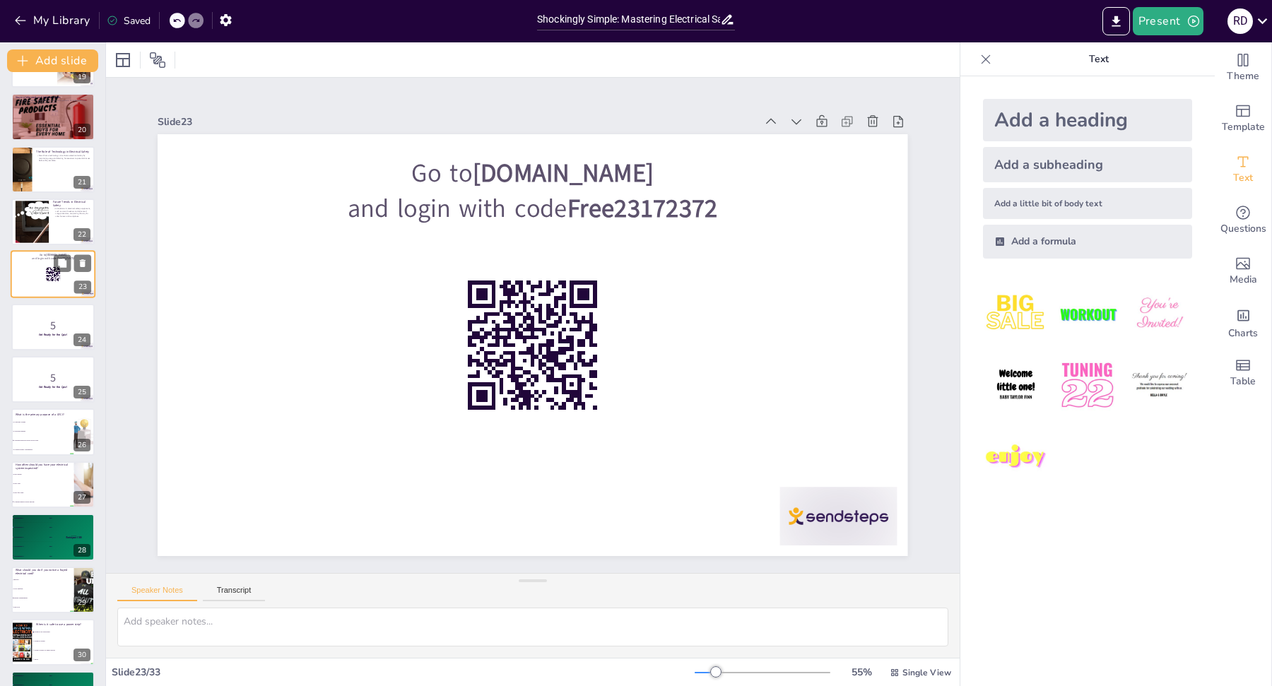
scroll to position [884, 0]
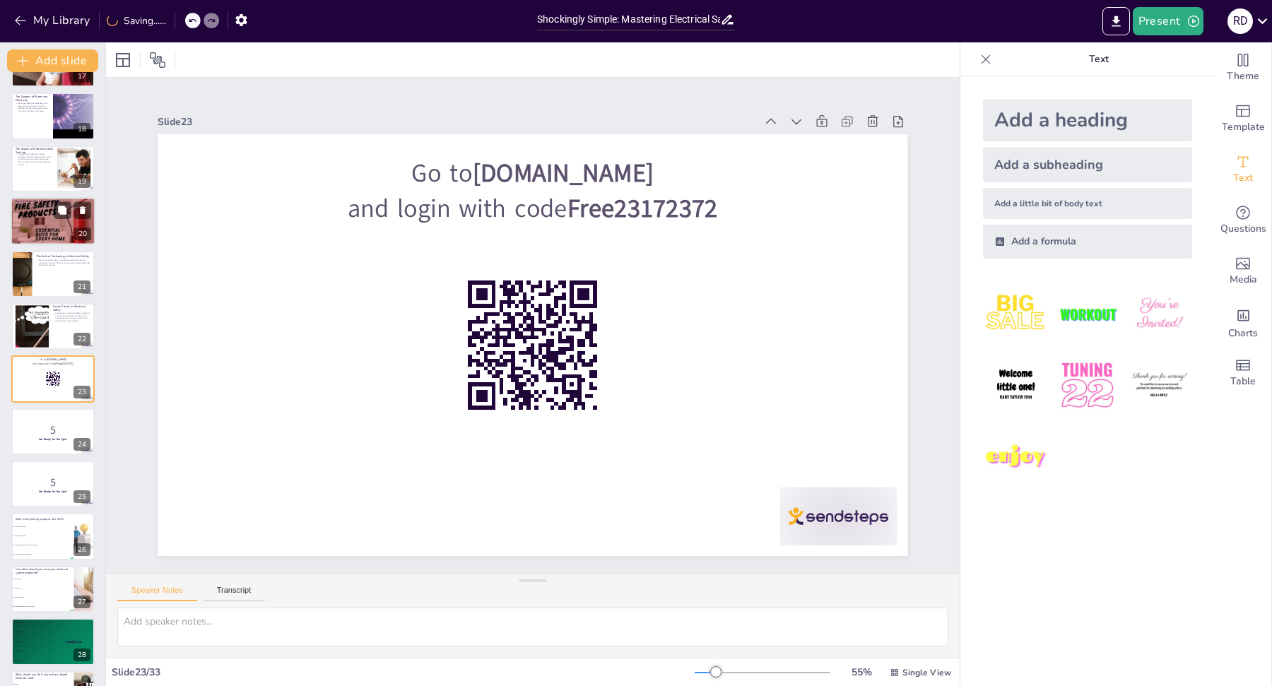
click at [42, 230] on div at bounding box center [53, 221] width 85 height 48
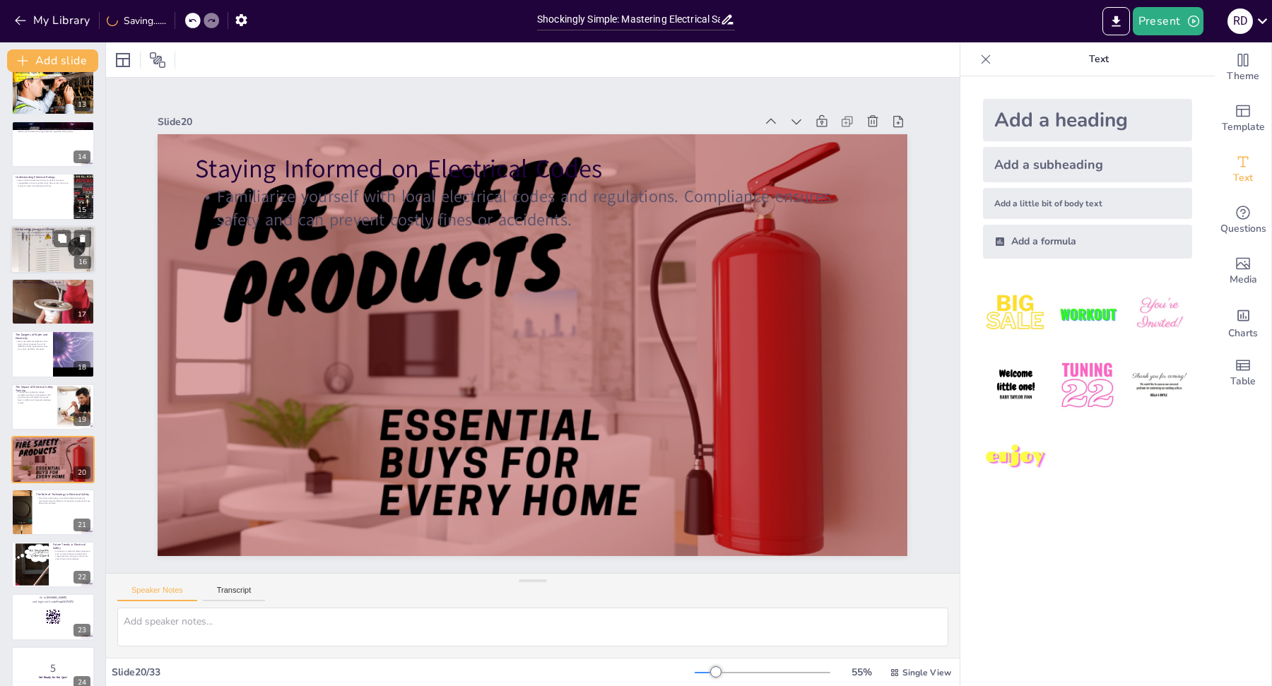
click at [39, 243] on div at bounding box center [53, 250] width 85 height 64
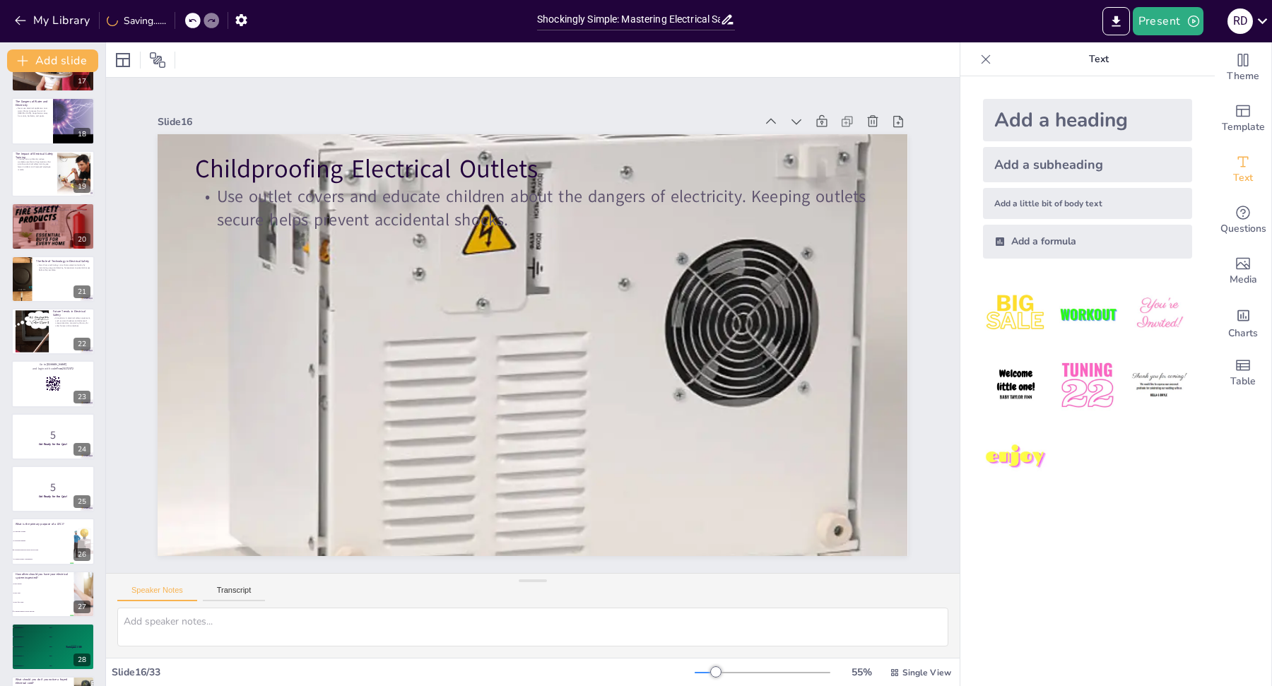
scroll to position [1137, 0]
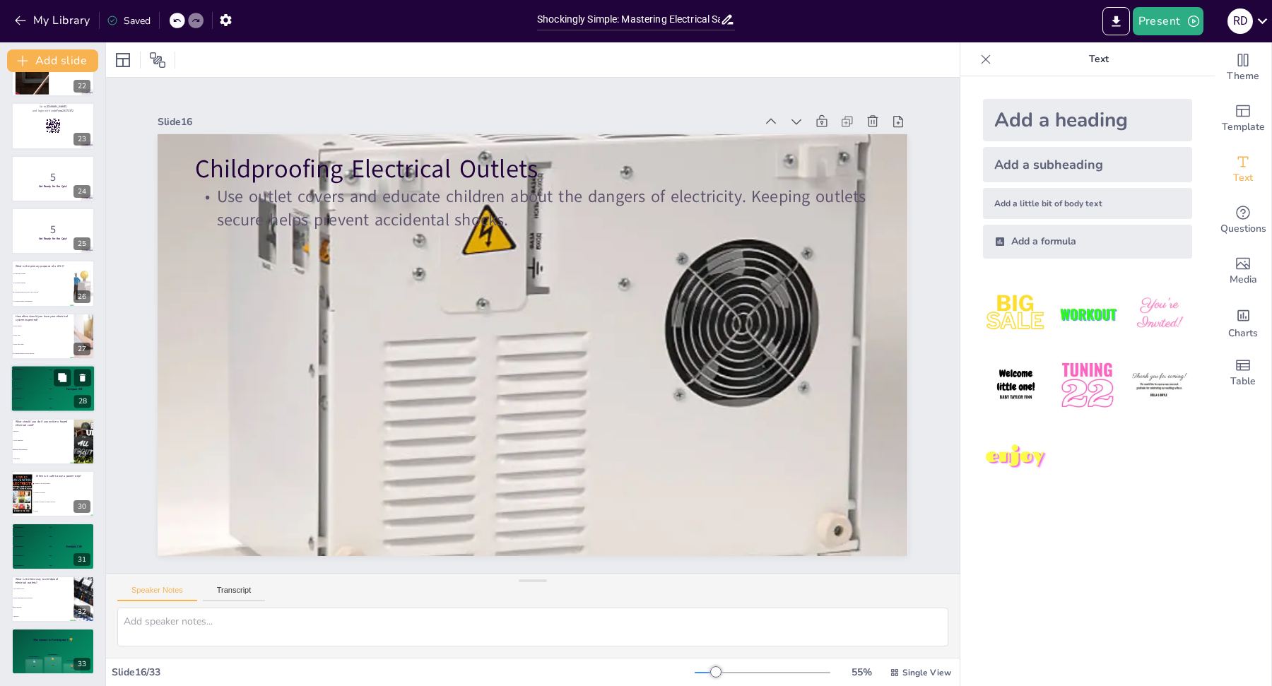
click at [46, 365] on div "🥇 Participant 1 500 🥈 Participant 2 400 🥉 Participant 3 300 4 Participant 4 200…" at bounding box center [53, 389] width 85 height 48
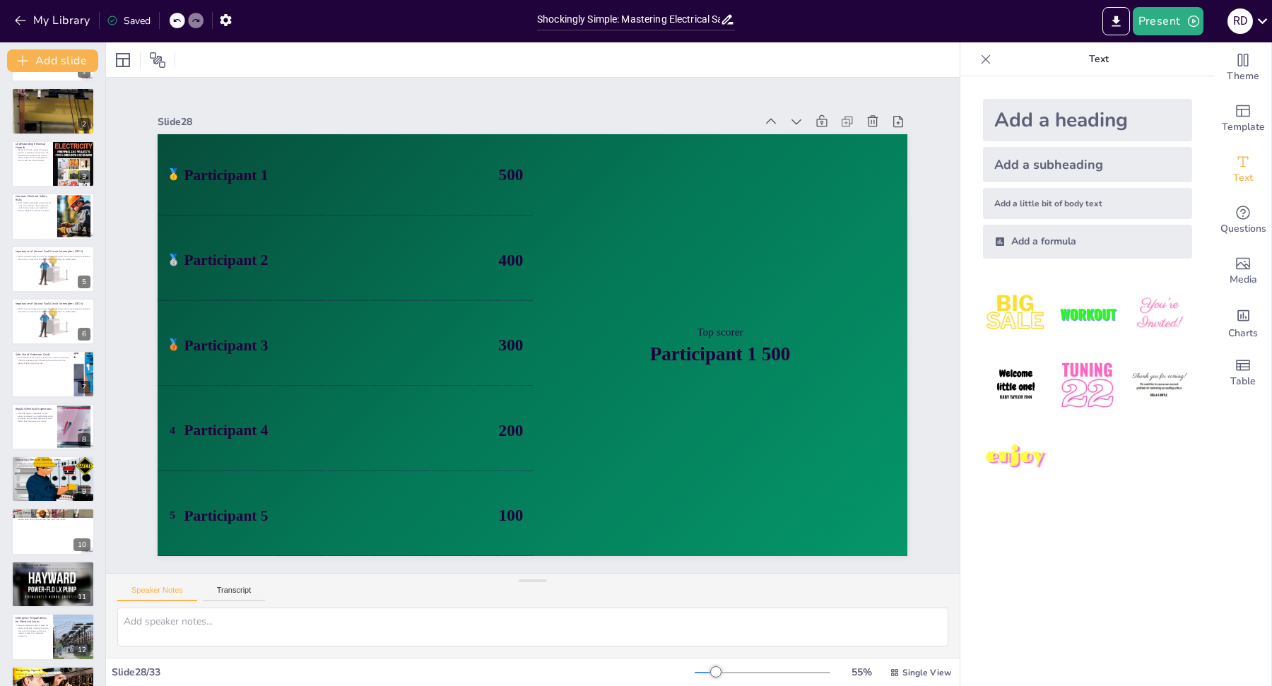
scroll to position [0, 0]
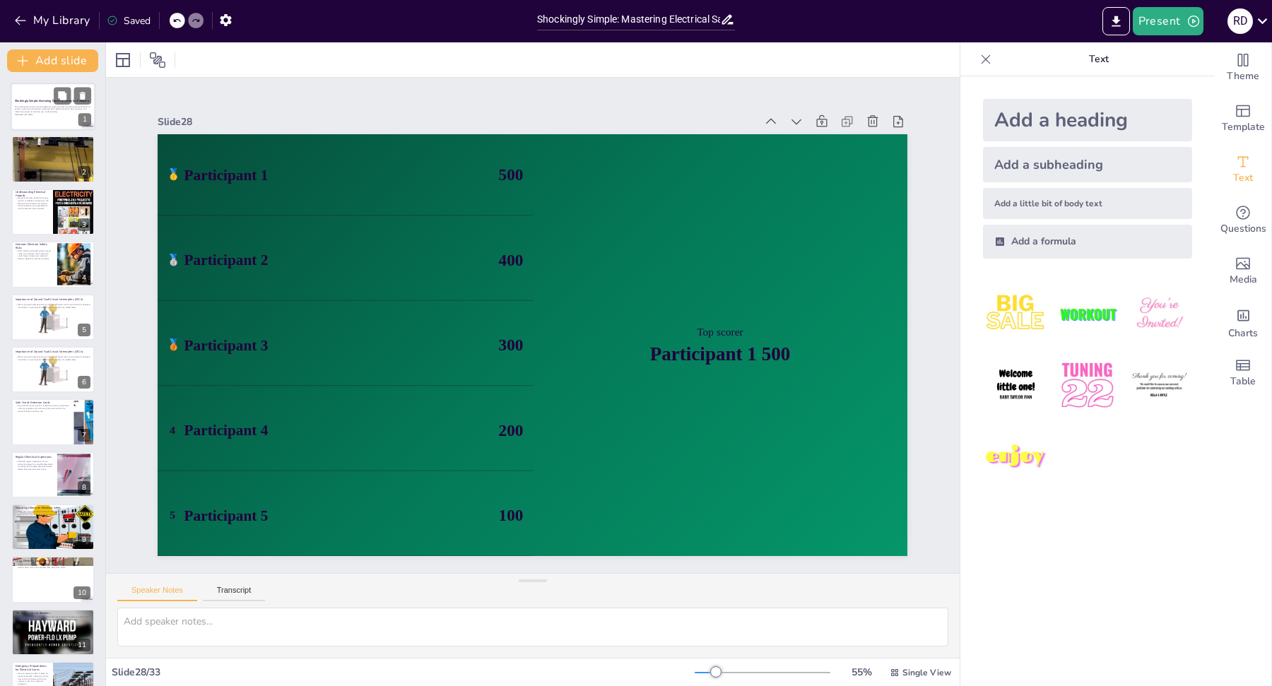
click at [65, 111] on p "This presentation covers essential electrical safety practices that everyone sh…" at bounding box center [53, 109] width 76 height 8
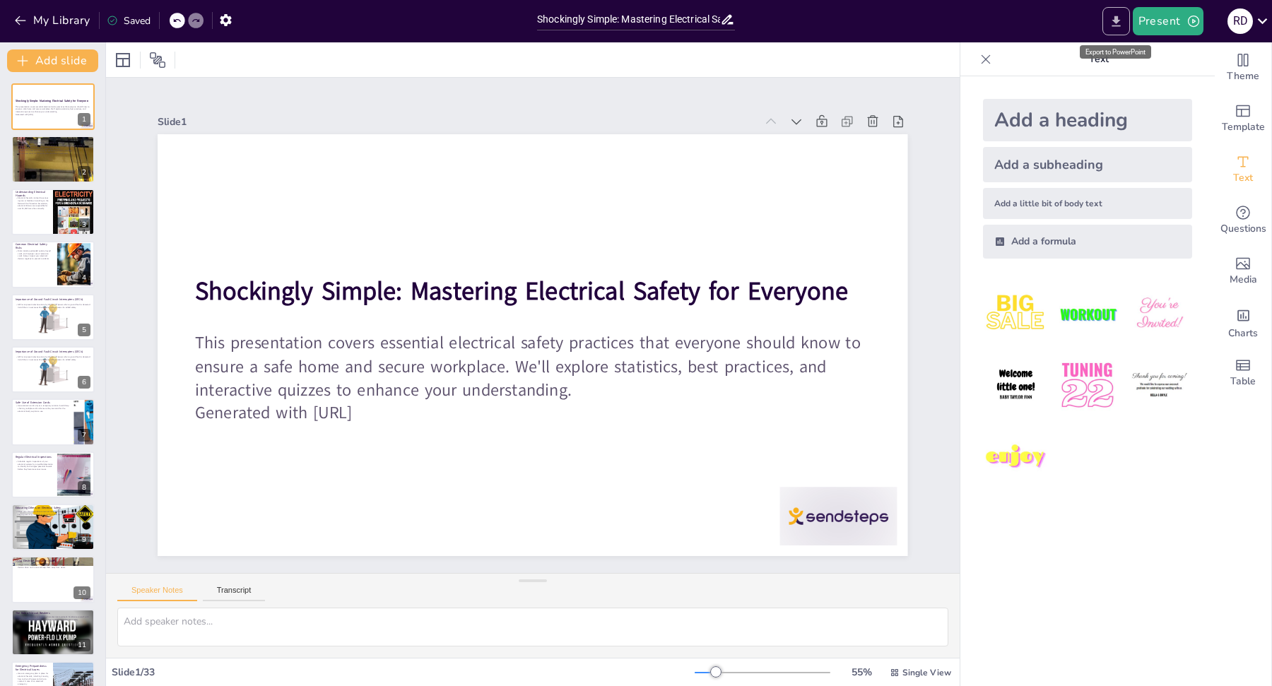
click at [1116, 17] on icon "Export to PowerPoint" at bounding box center [1116, 21] width 8 height 11
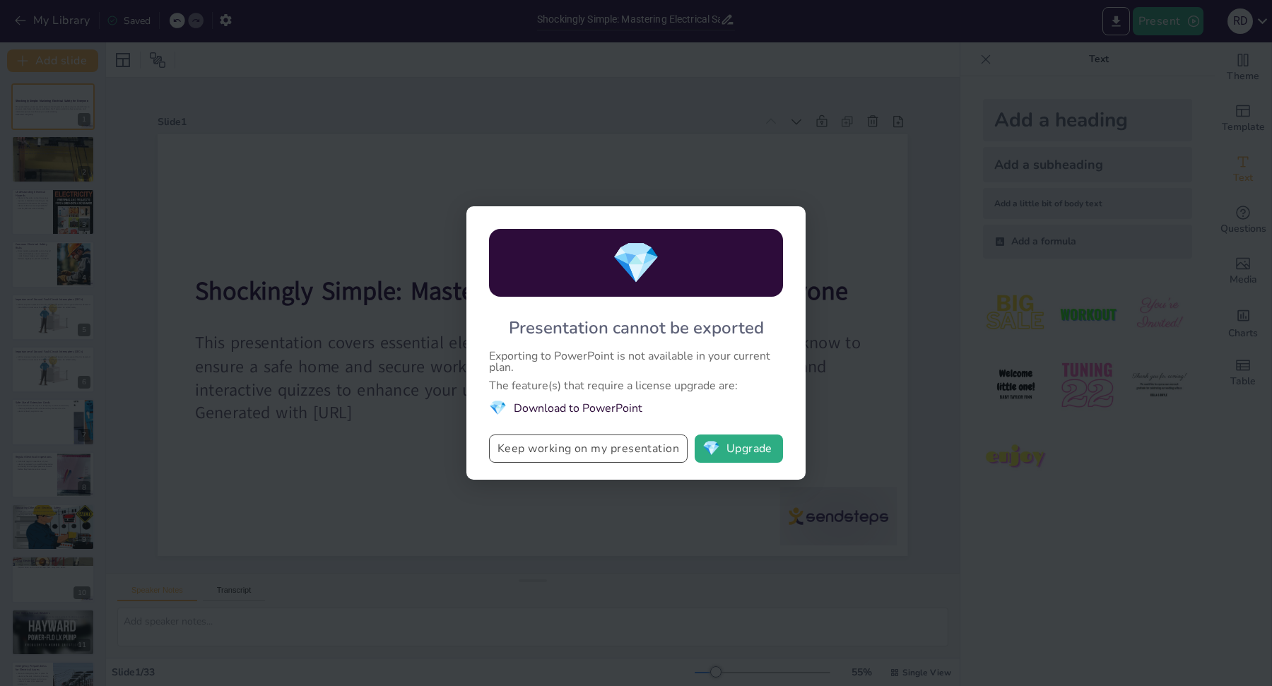
click at [579, 461] on button "Keep working on my presentation" at bounding box center [588, 449] width 199 height 28
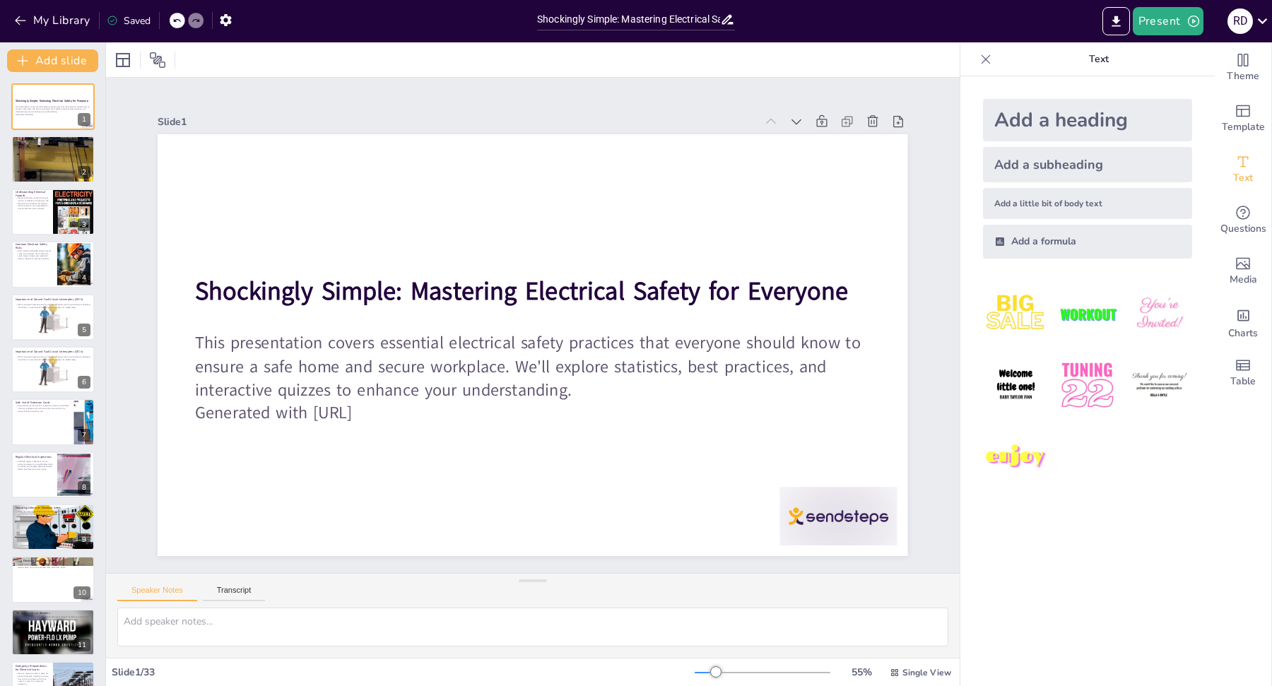
click at [440, 73] on div at bounding box center [533, 59] width 854 height 35
click at [37, 162] on div at bounding box center [53, 159] width 85 height 94
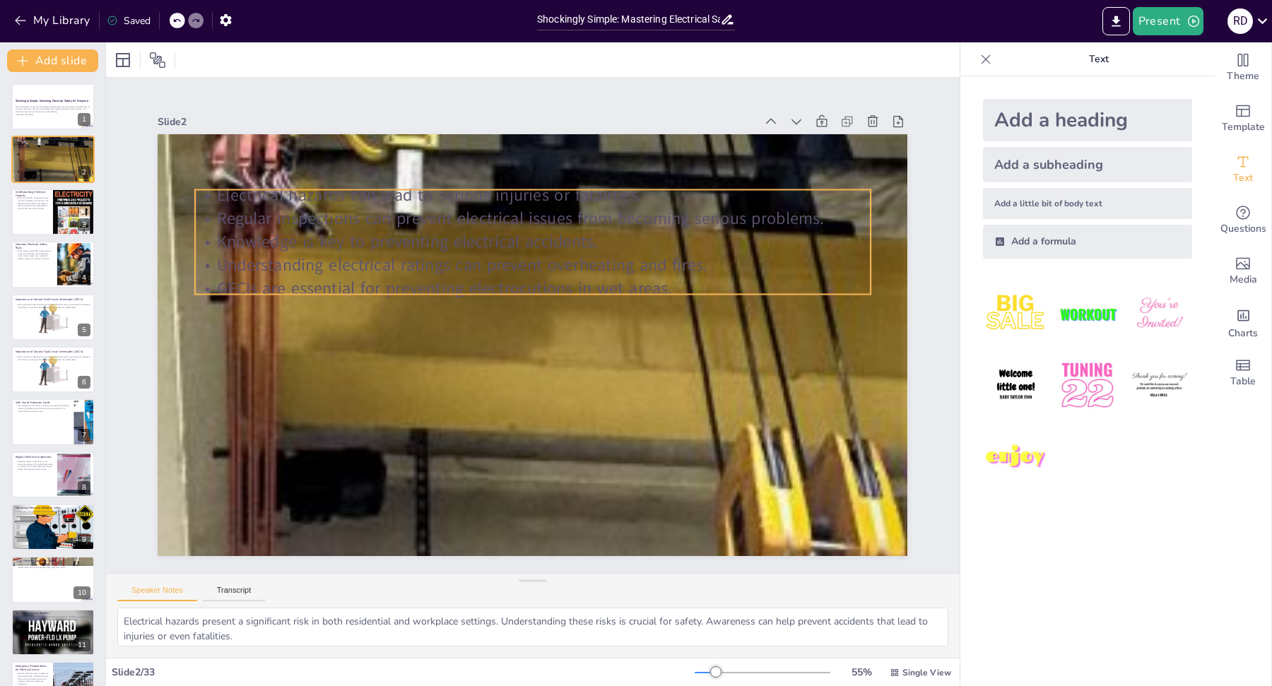
click at [282, 243] on p "Knowledge is key to preventing electrical accidents." at bounding box center [461, 367] width 358 height 597
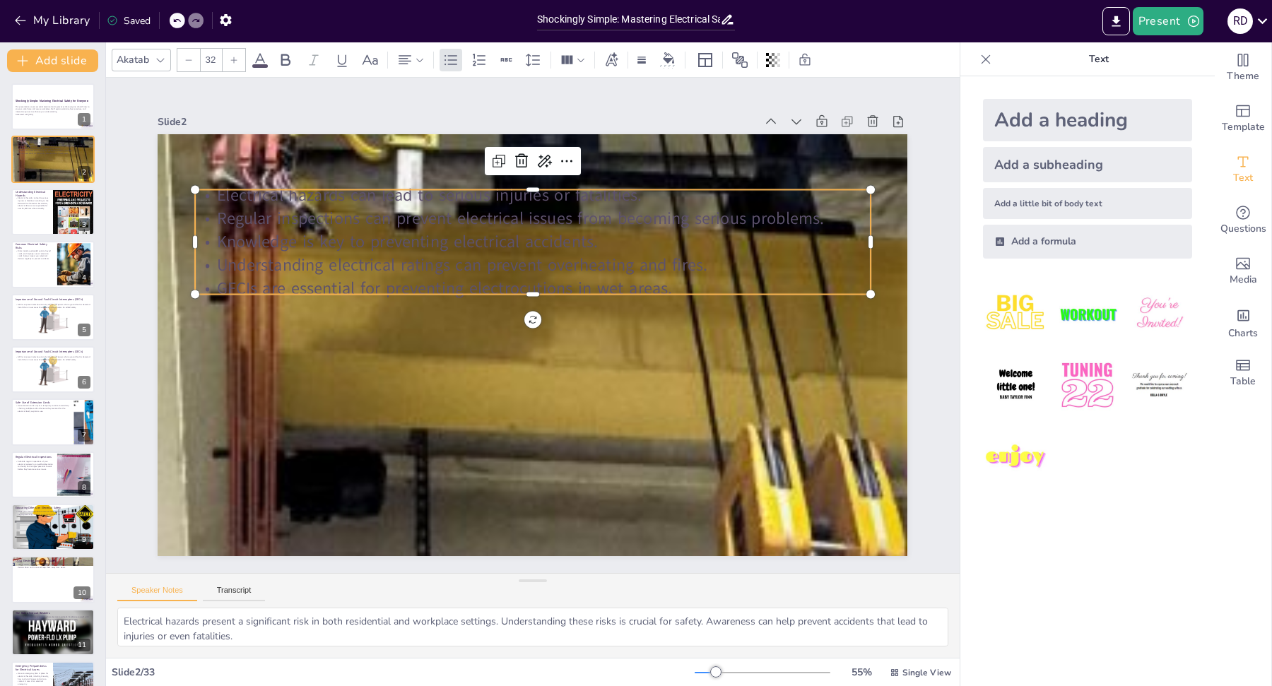
click at [483, 253] on p "Knowledge is key to preventing electrical accidents." at bounding box center [610, 291] width 296 height 626
click at [483, 253] on p "Knowledge is key to preventing electrical accidents." at bounding box center [605, 367] width 358 height 597
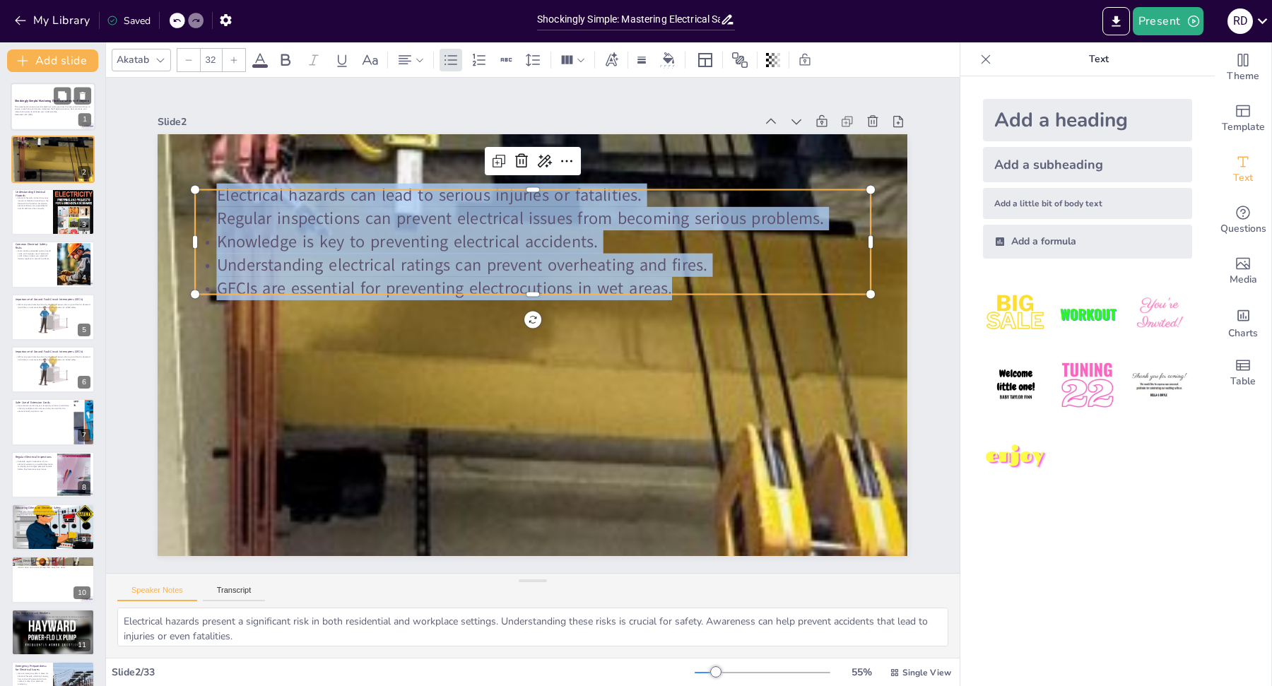
click at [41, 126] on div at bounding box center [53, 107] width 85 height 48
